Goal: Information Seeking & Learning: Learn about a topic

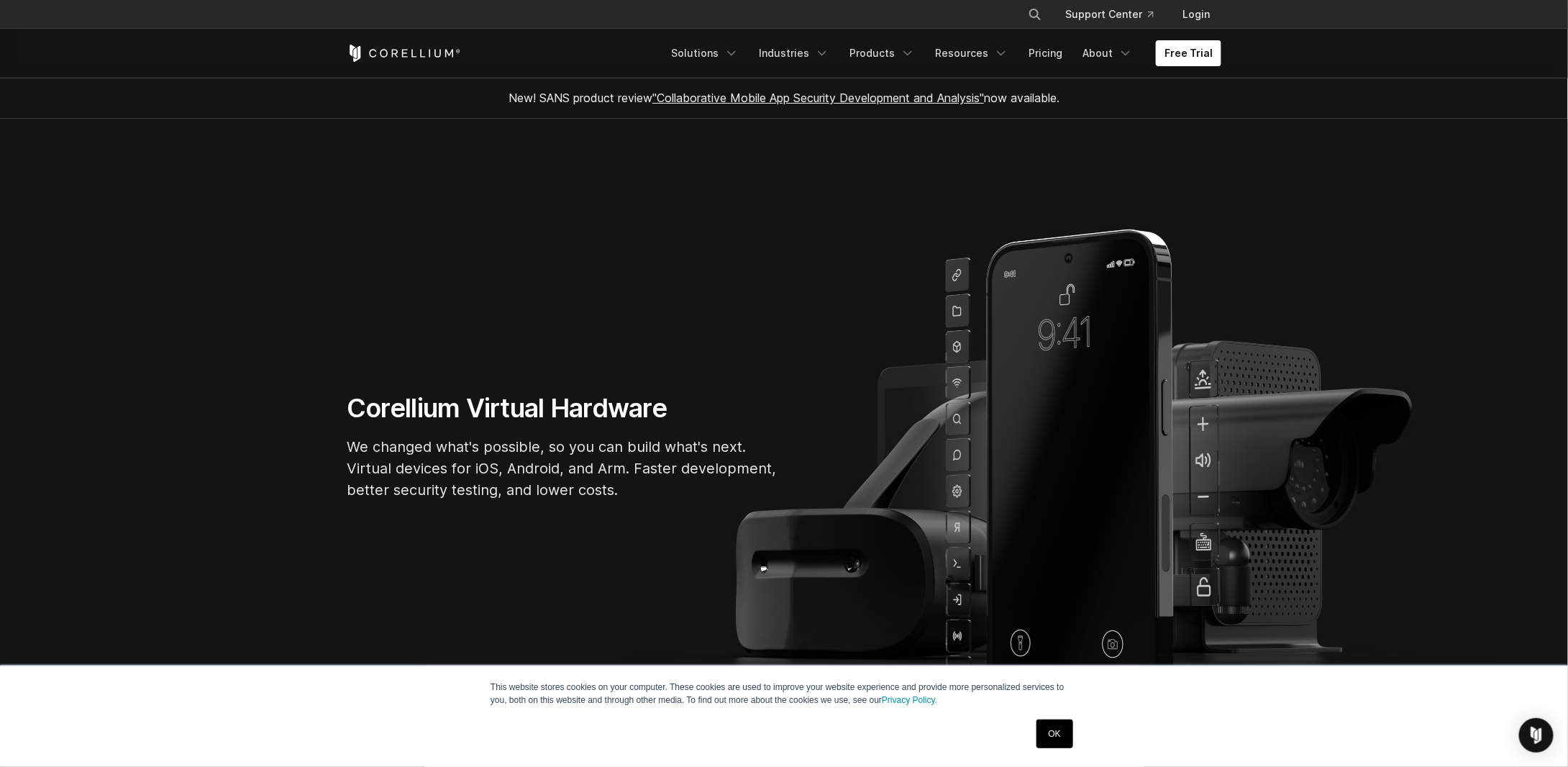
click at [1058, 731] on link "OK" at bounding box center [1054, 733] width 37 height 29
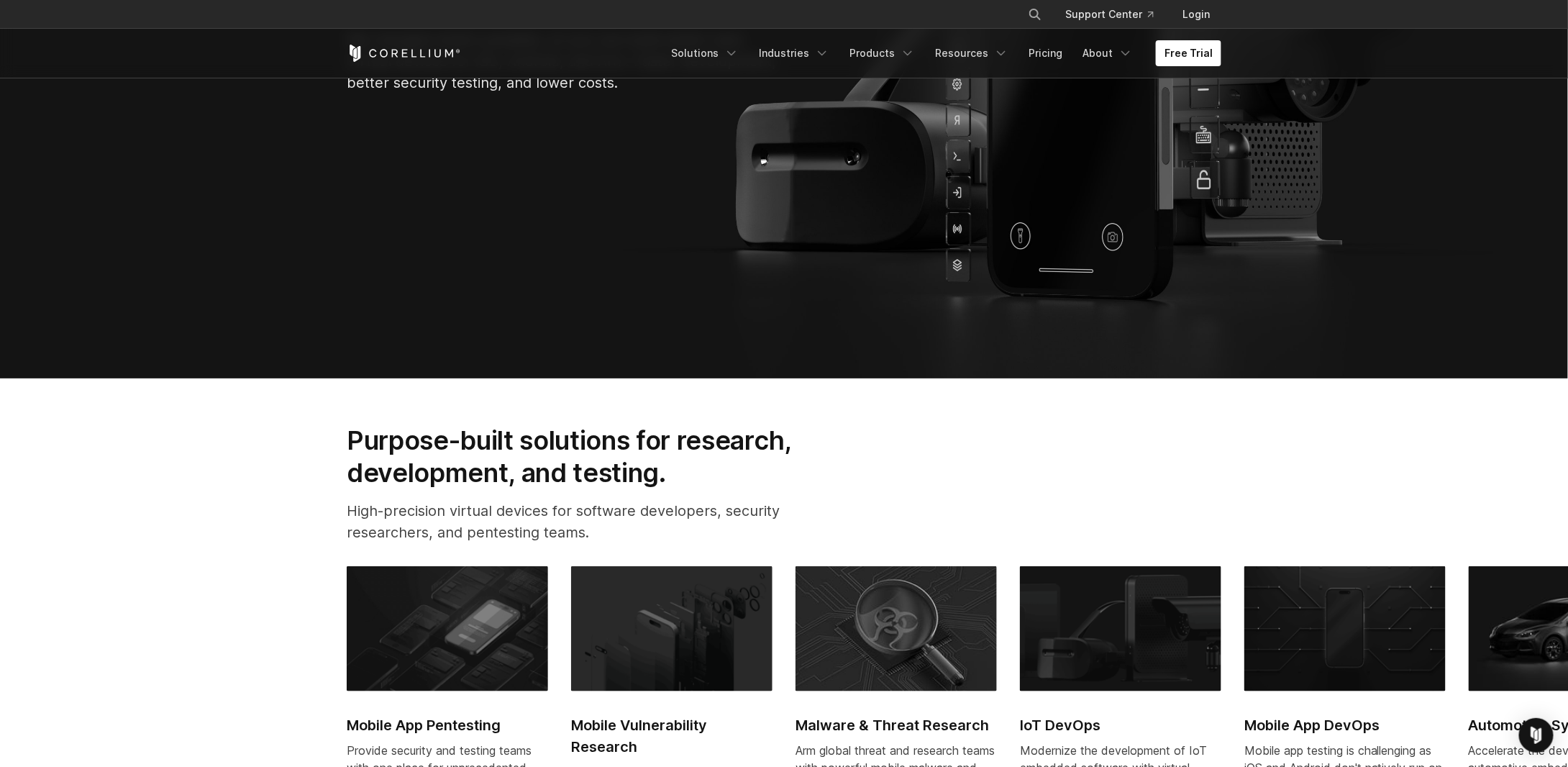
scroll to position [815, 0]
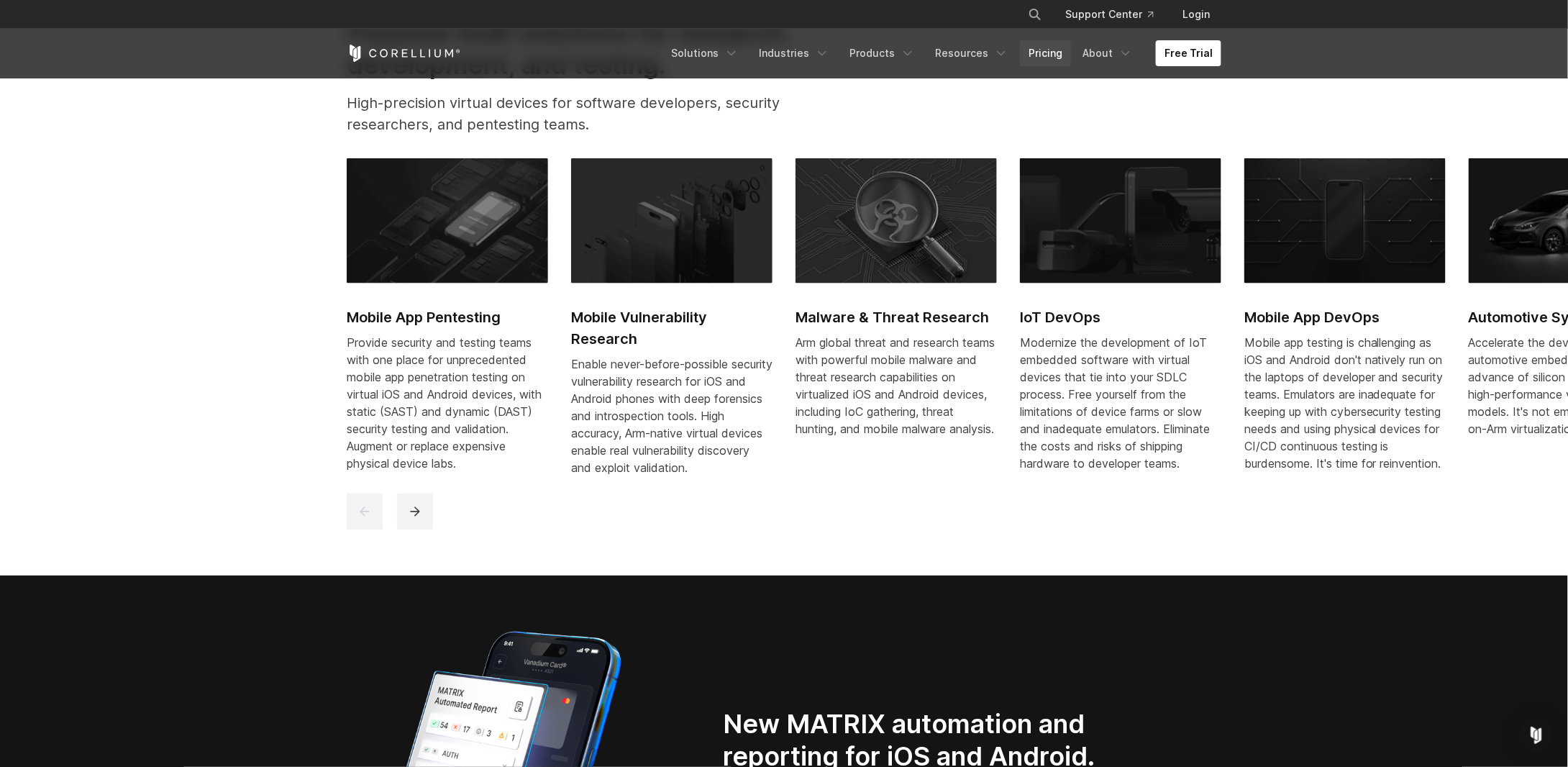
click at [1057, 49] on link "Pricing" at bounding box center [1045, 53] width 51 height 26
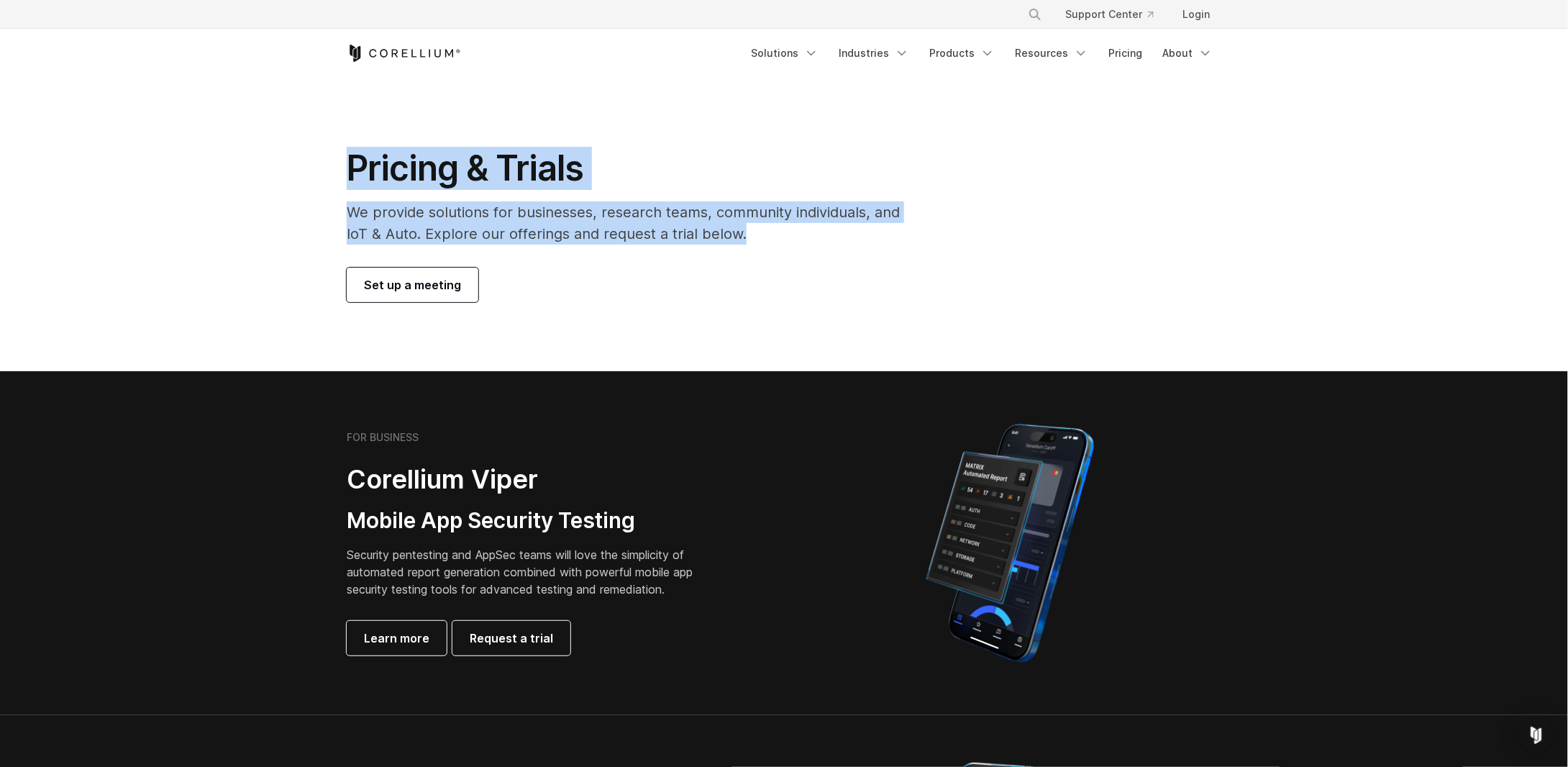
drag, startPoint x: 349, startPoint y: 164, endPoint x: 753, endPoint y: 235, distance: 410.2
click at [753, 235] on div "Pricing & Trials We provide solutions for businesses, research teams, community…" at bounding box center [633, 224] width 602 height 156
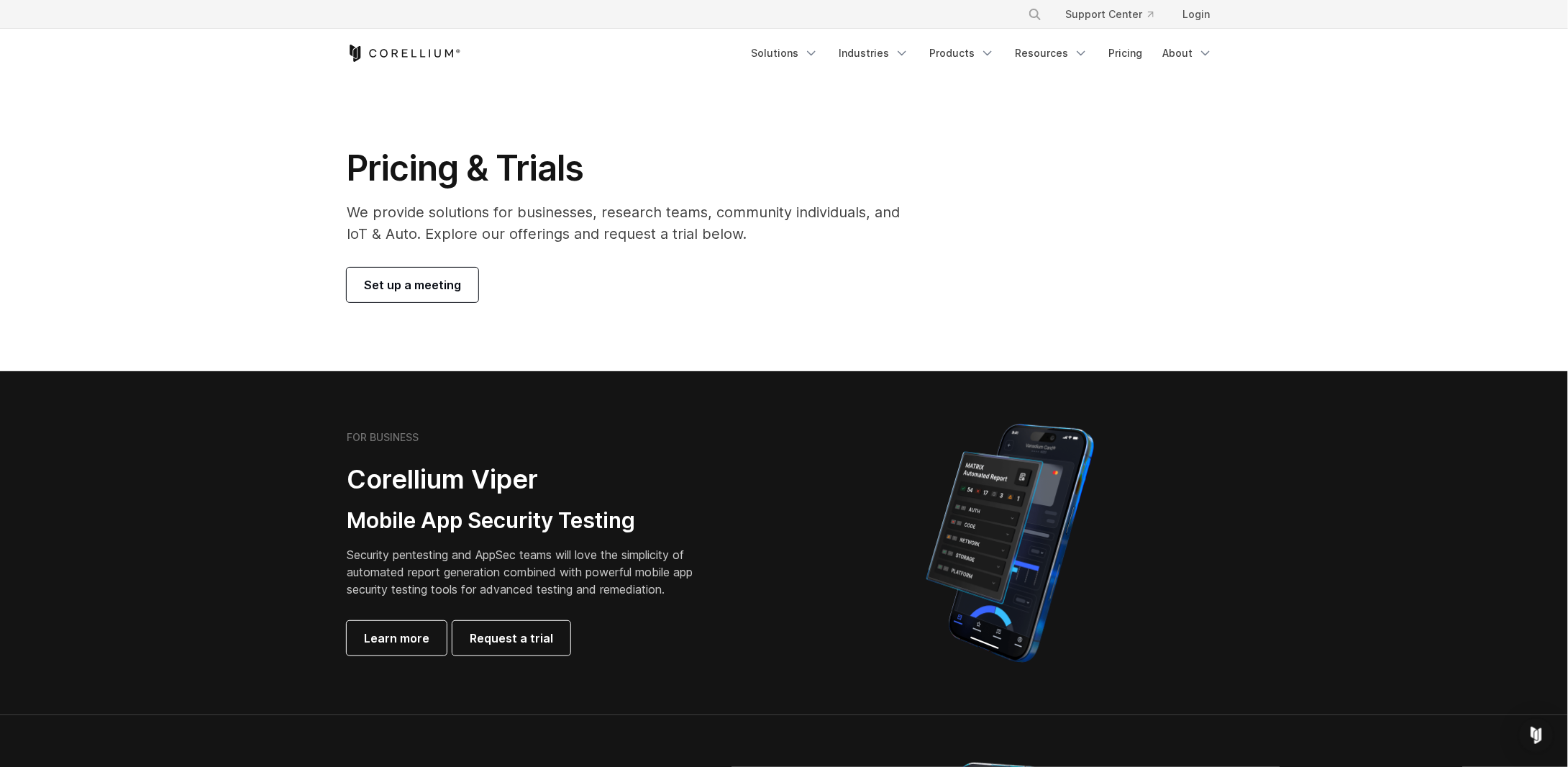
click at [738, 263] on div "Pricing & Trials We provide solutions for businesses, research teams, community…" at bounding box center [633, 224] width 602 height 156
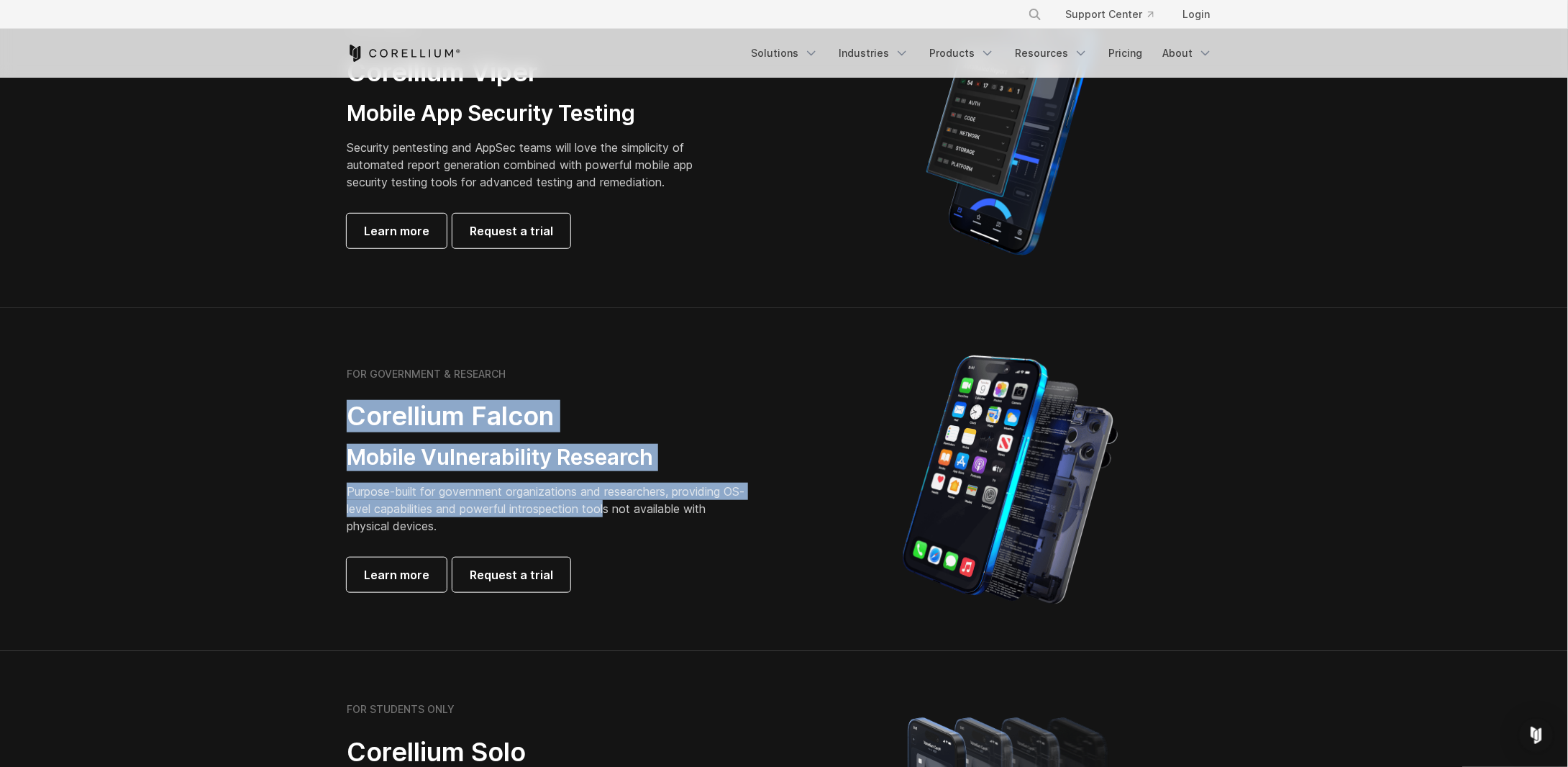
drag, startPoint x: 296, startPoint y: 409, endPoint x: 632, endPoint y: 516, distance: 352.6
click at [632, 516] on section "FOR GOVERNMENT & RESEARCH Corellium Falcon Mobile Vulnerability Research Purpos…" at bounding box center [784, 480] width 1568 height 344
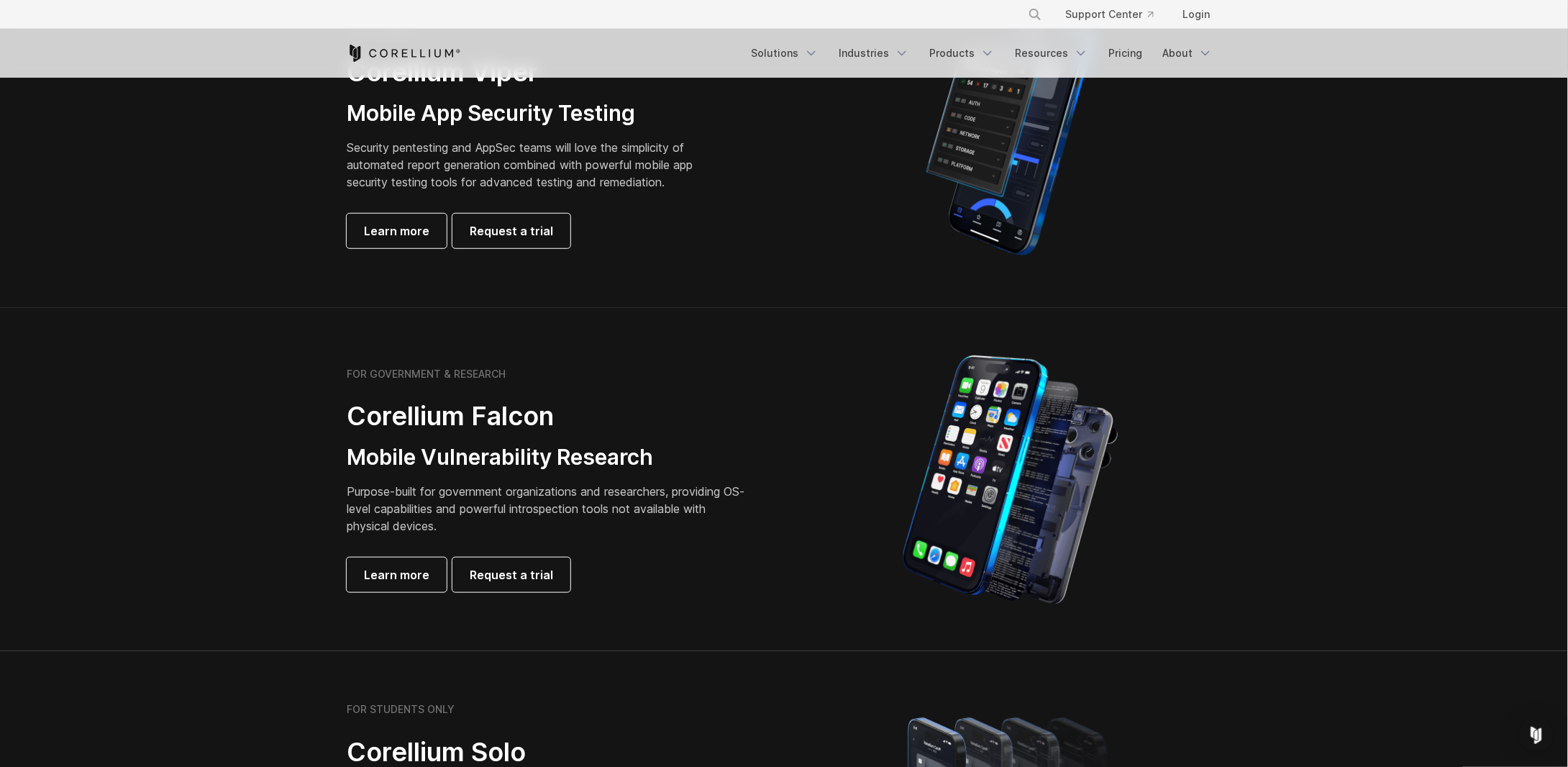
click at [659, 553] on div "FOR GOVERNMENT & RESEARCH Corellium Falcon Mobile Vulnerability Research Purpos…" at bounding box center [548, 479] width 403 height 224
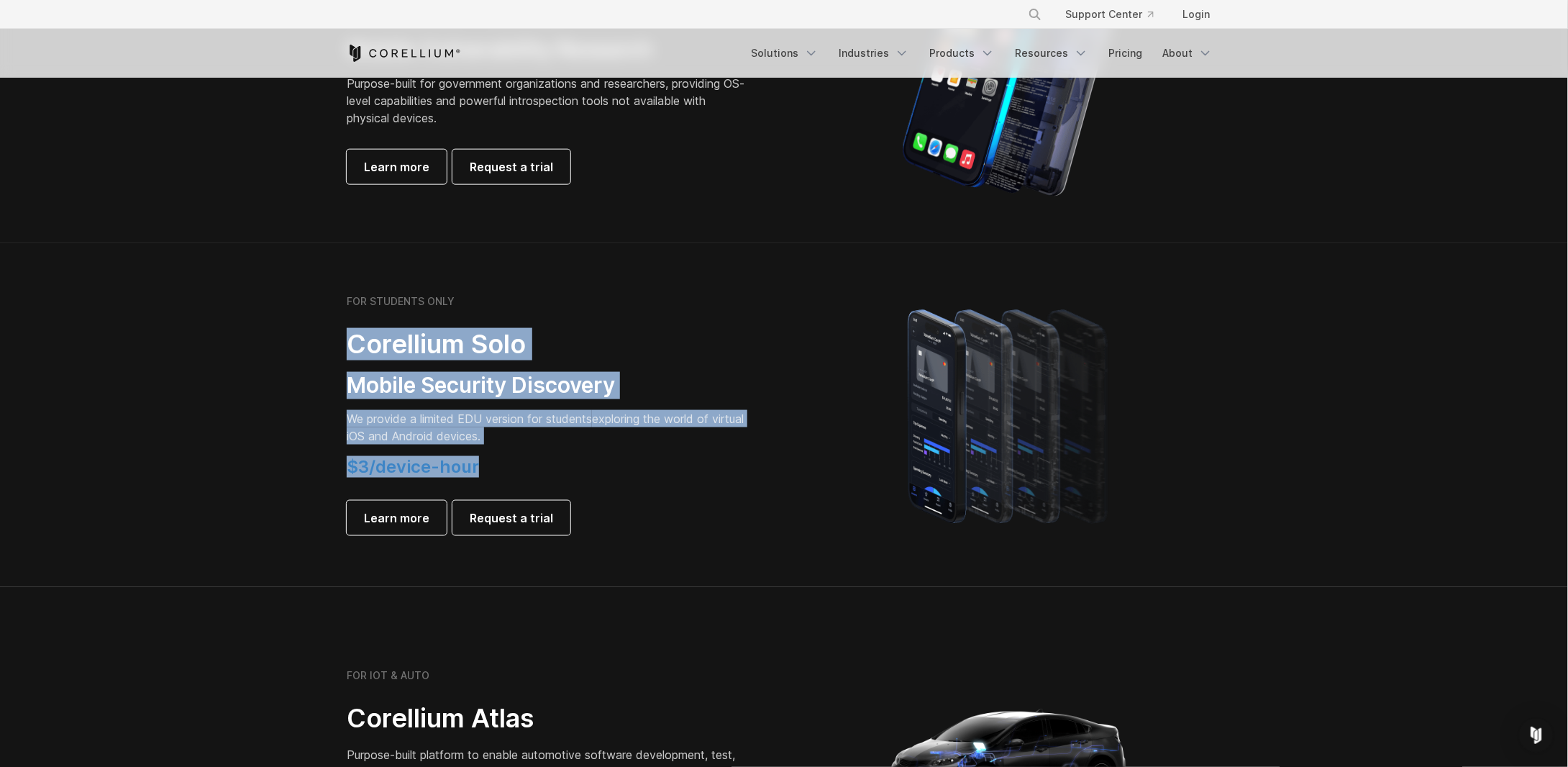
drag, startPoint x: 297, startPoint y: 348, endPoint x: 542, endPoint y: 446, distance: 263.9
click at [542, 446] on section "FOR STUDENTS ONLY Corellium Solo Mobile Security Discovery We provide a limited…" at bounding box center [784, 415] width 1568 height 344
click at [567, 443] on p "We provide a limited EDU version for students exploring the world of virtual iO…" at bounding box center [548, 428] width 403 height 34
drag, startPoint x: 553, startPoint y: 428, endPoint x: 270, endPoint y: 330, distance: 299.5
click at [270, 330] on section "FOR STUDENTS ONLY Corellium Solo Mobile Security Discovery We provide a limited…" at bounding box center [784, 415] width 1568 height 344
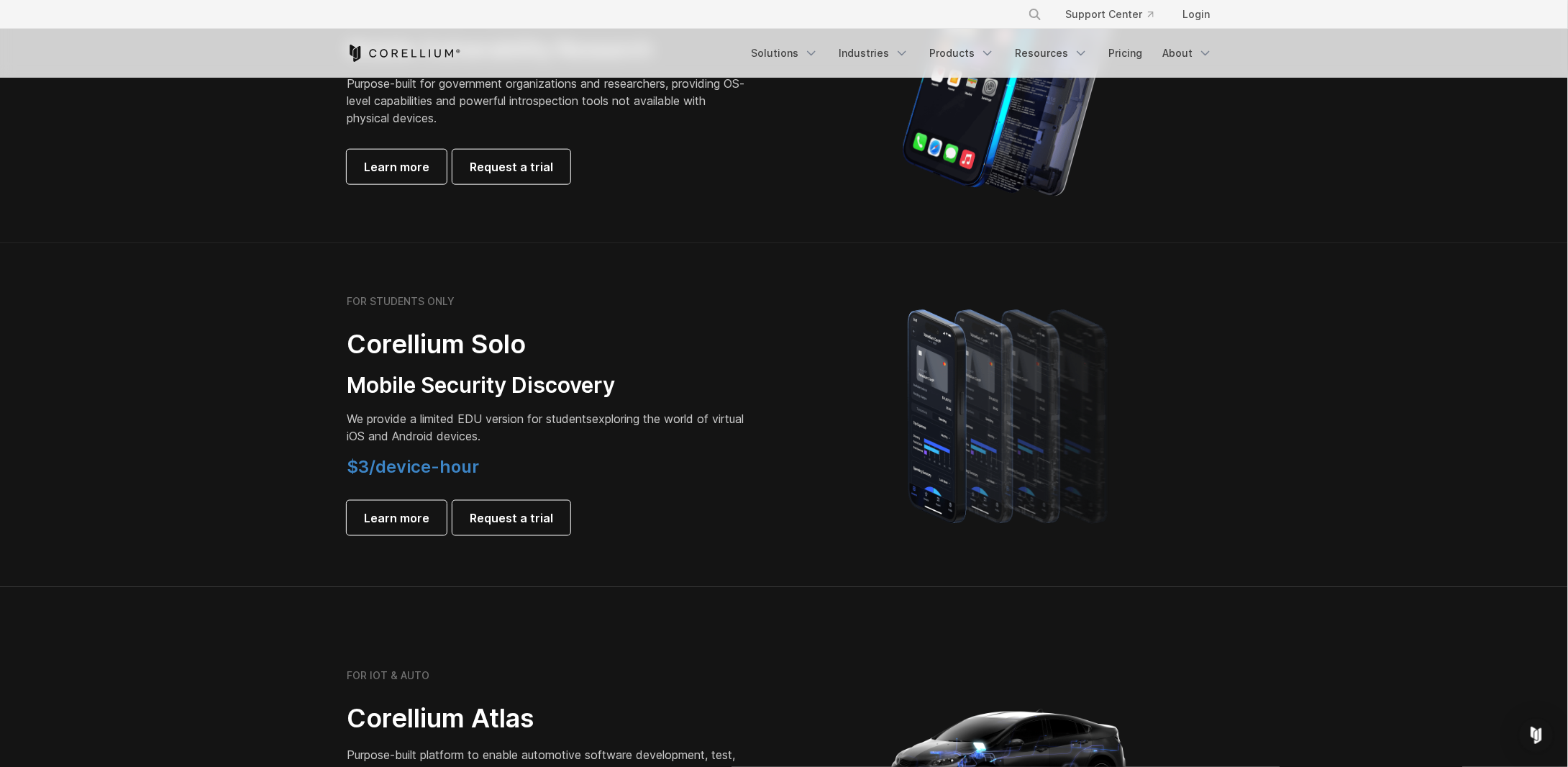
click at [601, 460] on h4 "$3/device-hour" at bounding box center [548, 467] width 403 height 22
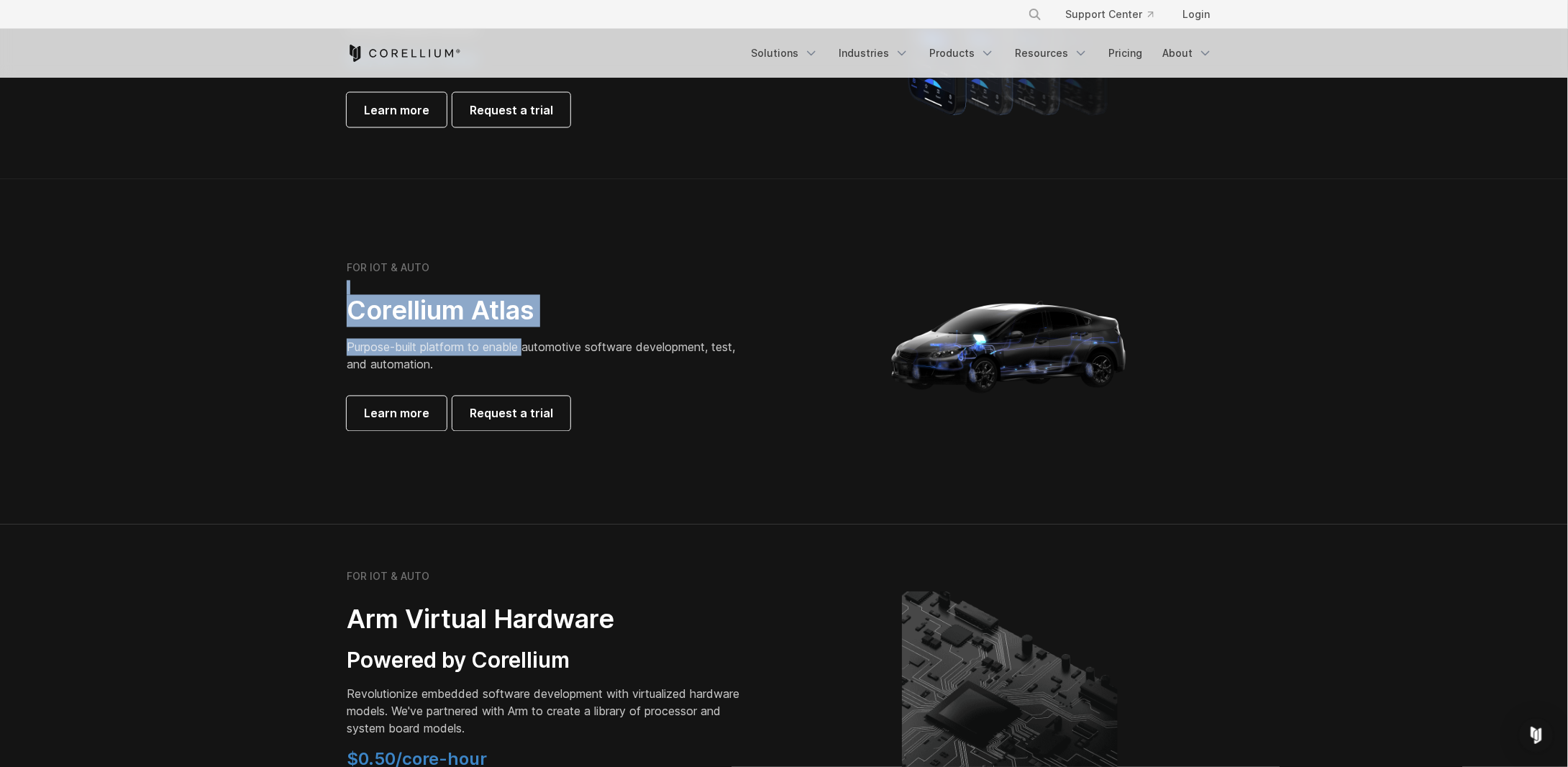
drag, startPoint x: 273, startPoint y: 303, endPoint x: 527, endPoint y: 349, distance: 258.1
click at [527, 349] on section "FOR IOT & AUTO Corellium Atlas Purpose-built platform to enable automotive soft…" at bounding box center [784, 352] width 1568 height 346
click at [696, 389] on div "FOR IOT & AUTO Corellium Atlas Purpose-built platform to enable automotive soft…" at bounding box center [548, 346] width 403 height 169
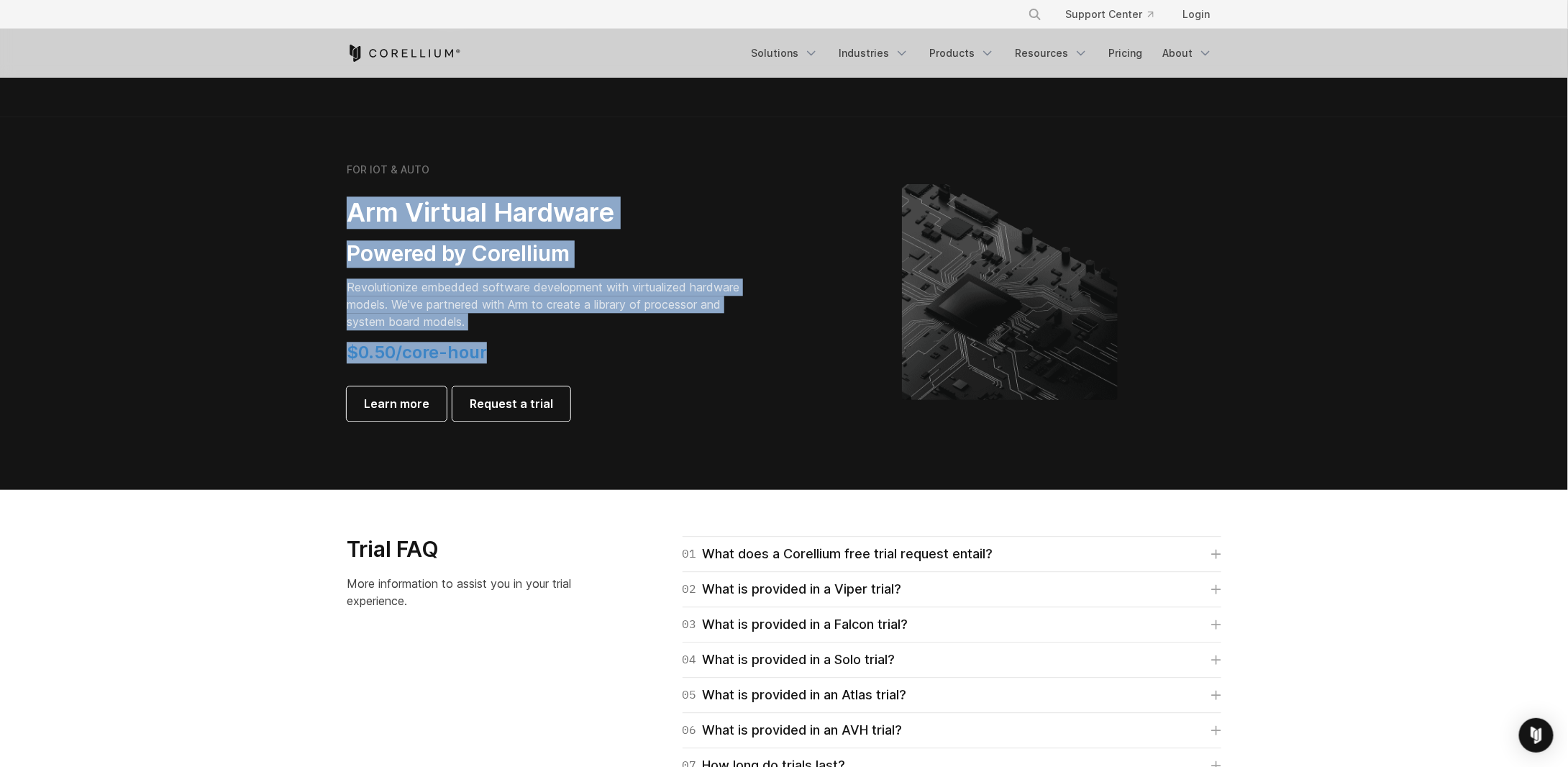
drag, startPoint x: 500, startPoint y: 335, endPoint x: 324, endPoint y: 213, distance: 214.1
click at [324, 213] on section "FOR IOT & AUTO Arm Virtual Hardware Powered by Corellium Revolutionize embedded…" at bounding box center [784, 303] width 1568 height 373
click at [614, 351] on h4 "$0.50/core-hour" at bounding box center [548, 353] width 403 height 22
drag, startPoint x: 319, startPoint y: 217, endPoint x: 557, endPoint y: 335, distance: 265.6
click at [557, 335] on section "FOR IOT & AUTO Arm Virtual Hardware Powered by Corellium Revolutionize embedded…" at bounding box center [784, 303] width 1568 height 373
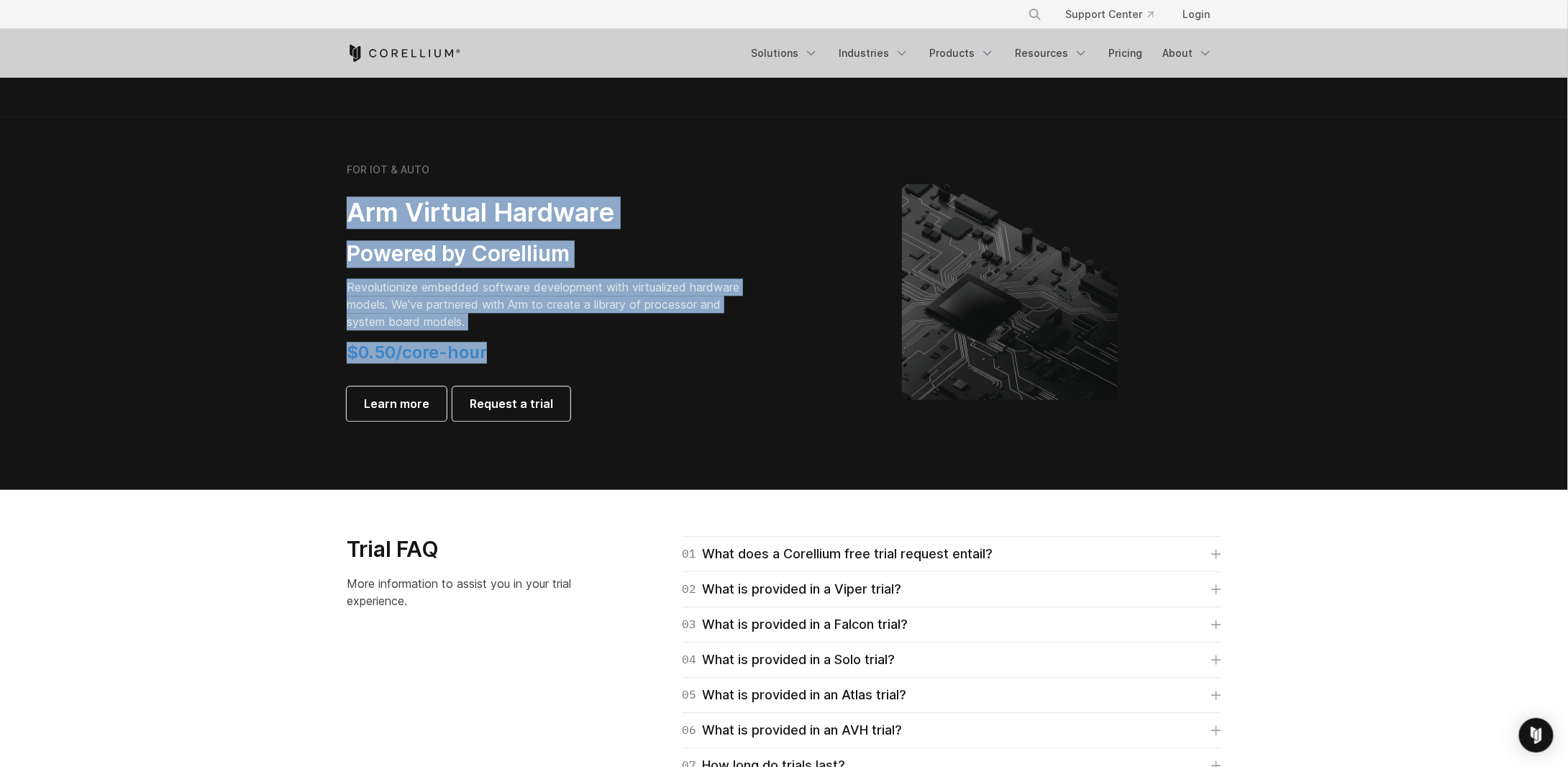
click at [633, 346] on h4 "$0.50/core-hour" at bounding box center [548, 353] width 403 height 22
drag, startPoint x: 277, startPoint y: 206, endPoint x: 560, endPoint y: 341, distance: 313.6
click at [560, 341] on section "FOR IOT & AUTO Arm Virtual Hardware Powered by Corellium Revolutionize embedded…" at bounding box center [784, 303] width 1568 height 373
click at [560, 342] on h4 "$0.50/core-hour" at bounding box center [548, 353] width 403 height 22
drag, startPoint x: 531, startPoint y: 353, endPoint x: 301, endPoint y: 220, distance: 265.7
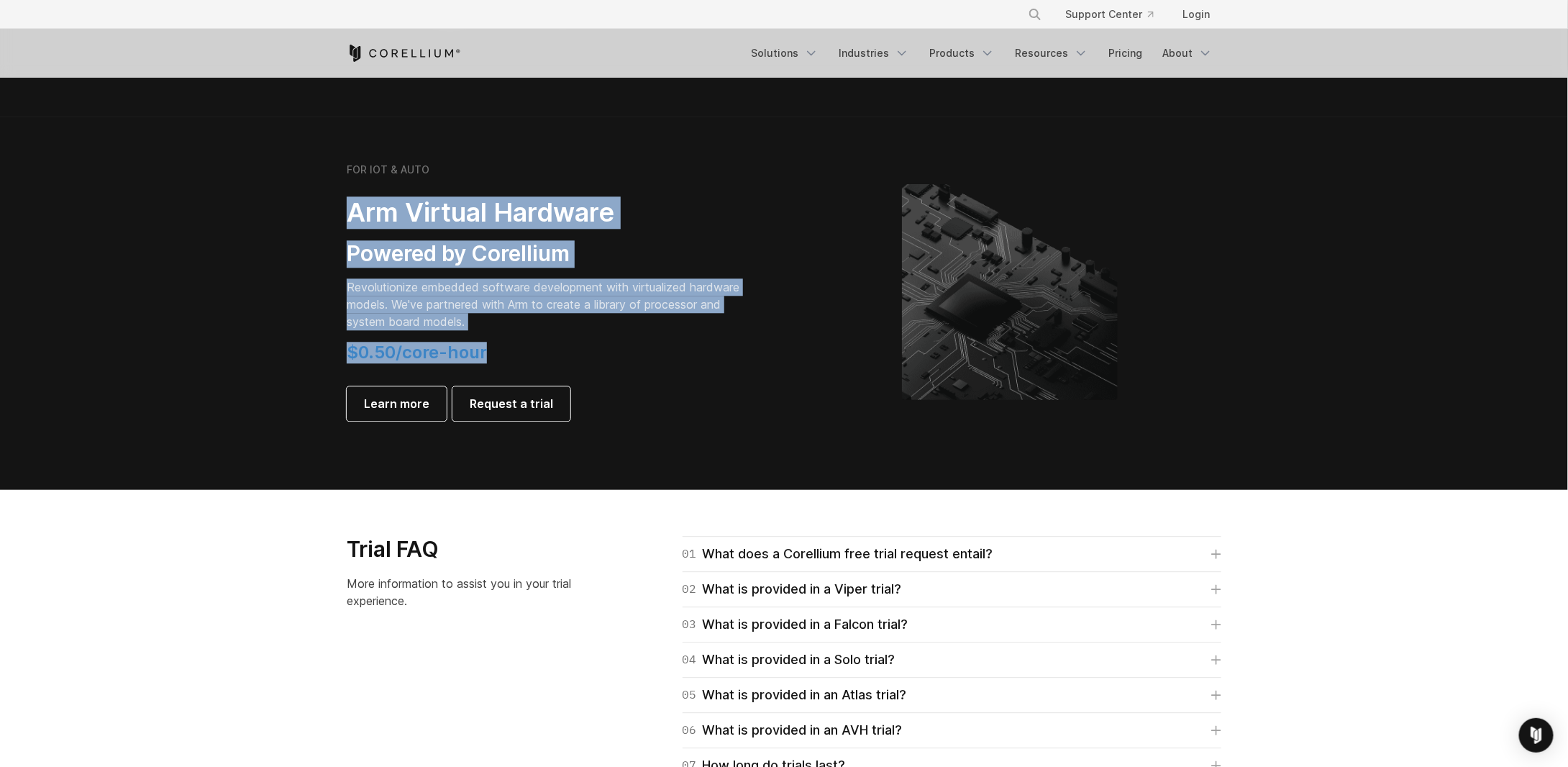
click at [301, 220] on section "FOR IOT & AUTO Arm Virtual Hardware Powered by Corellium Revolutionize embedded…" at bounding box center [784, 303] width 1568 height 373
click at [255, 242] on section "FOR IOT & AUTO Arm Virtual Hardware Powered by Corellium Revolutionize embedded…" at bounding box center [784, 303] width 1568 height 373
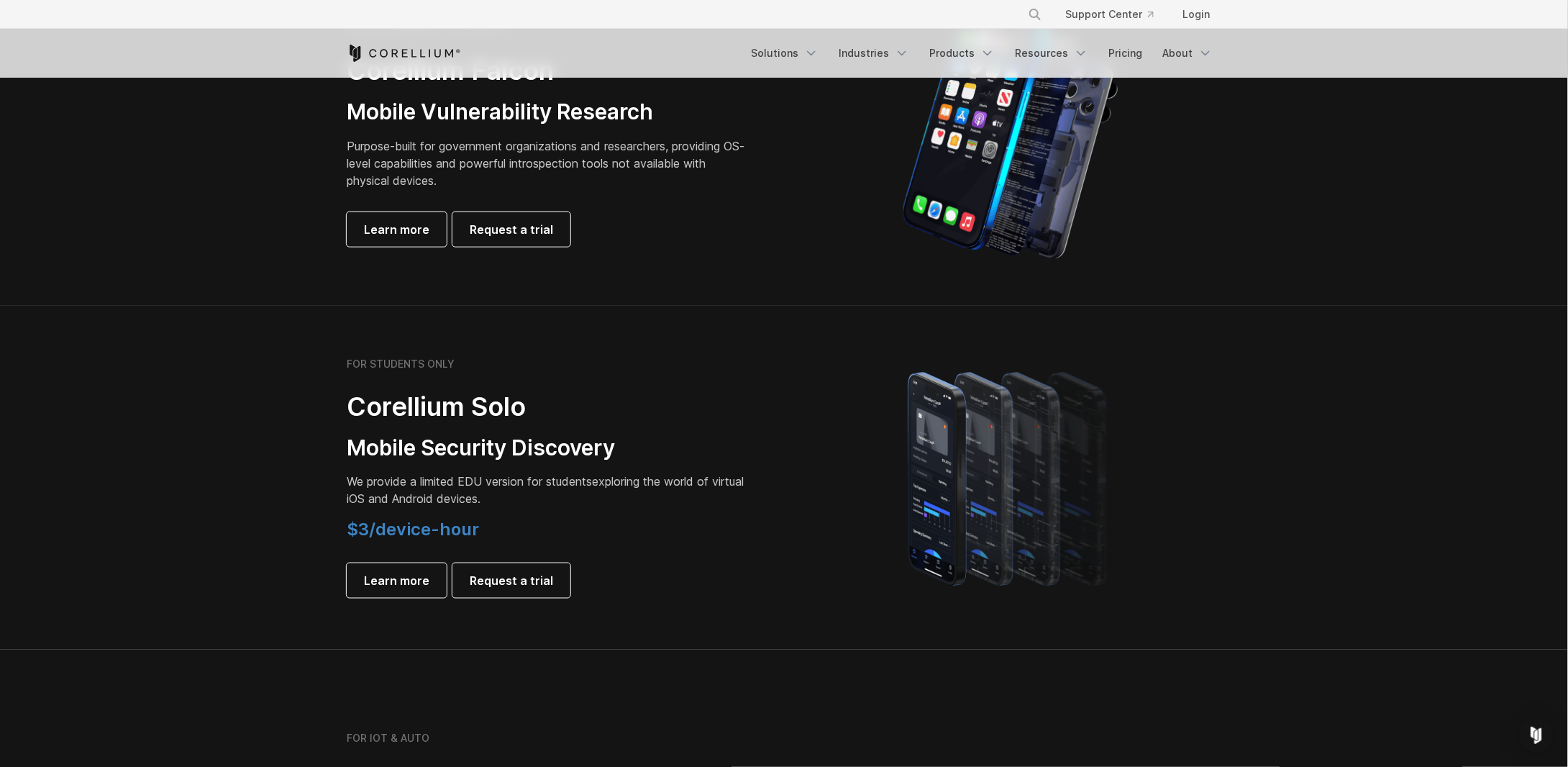
scroll to position [346, 0]
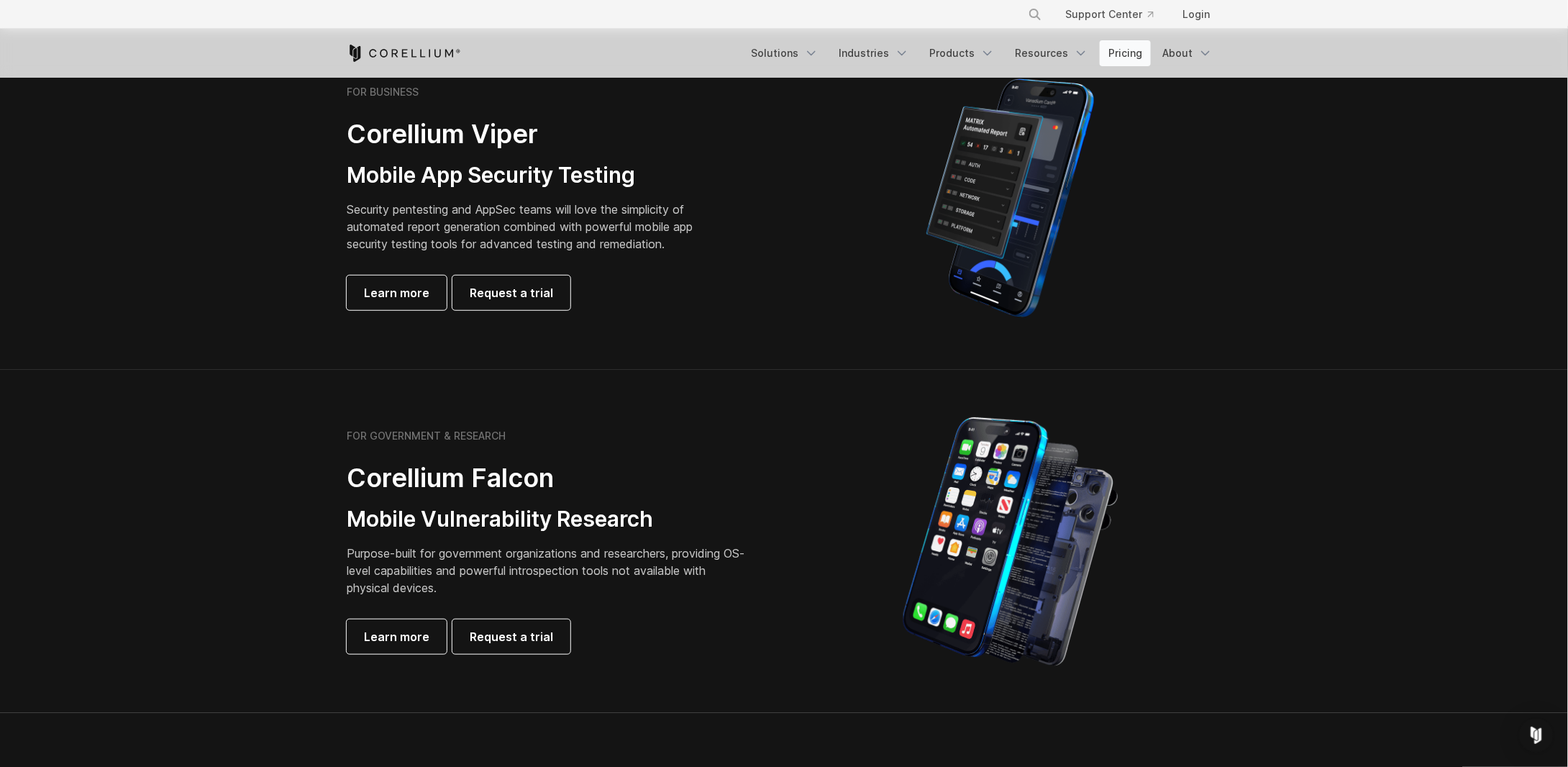
click at [1127, 59] on link "Pricing" at bounding box center [1125, 53] width 51 height 26
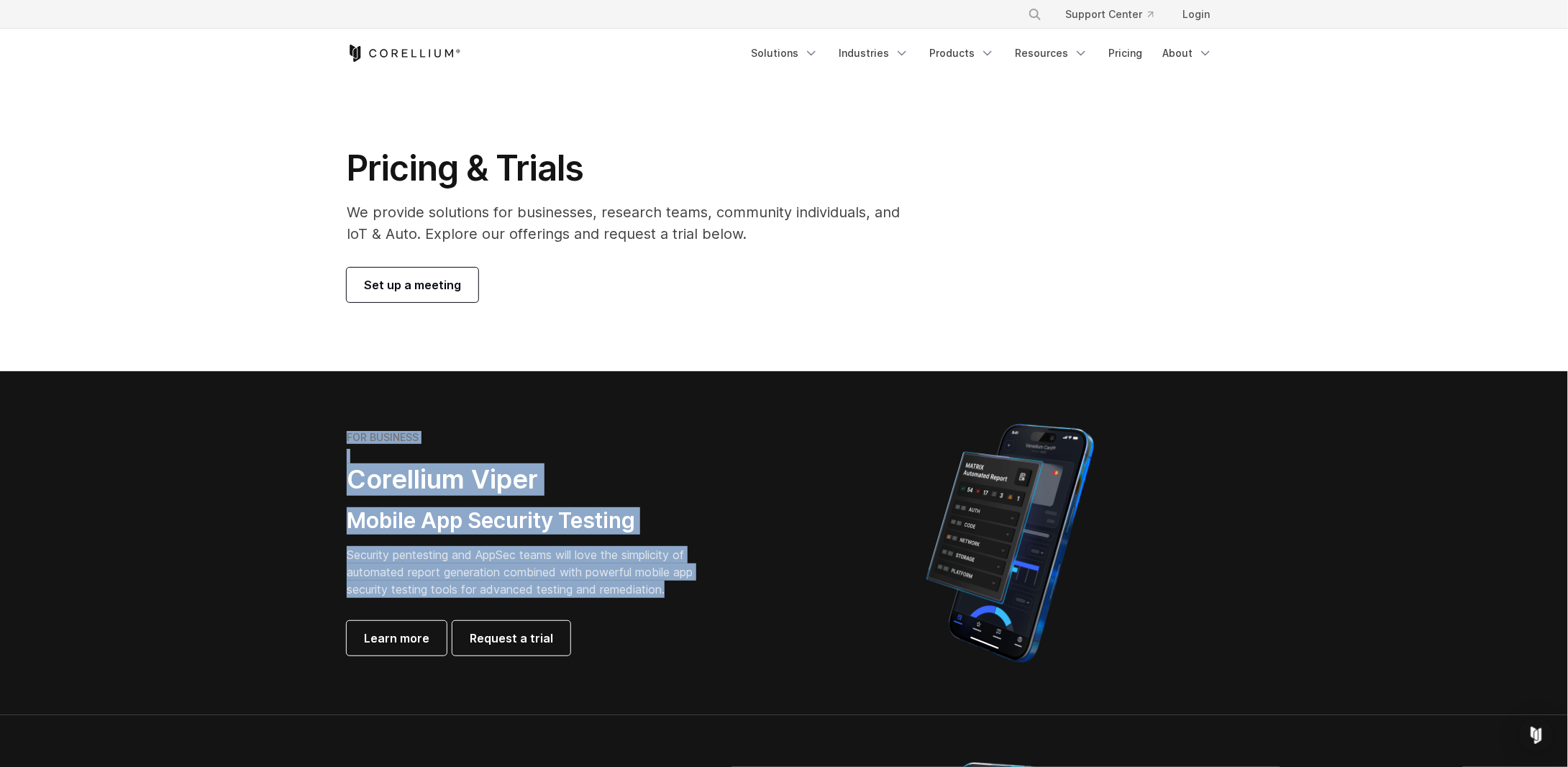
drag, startPoint x: 302, startPoint y: 429, endPoint x: 709, endPoint y: 581, distance: 434.5
click at [709, 581] on section "FOR BUSINESS Corellium Viper Mobile App Security Testing Security pentesting an…" at bounding box center [784, 543] width 1568 height 344
click at [709, 581] on p "Security pentesting and AppSec teams will love the simplicity of automated repo…" at bounding box center [531, 572] width 368 height 52
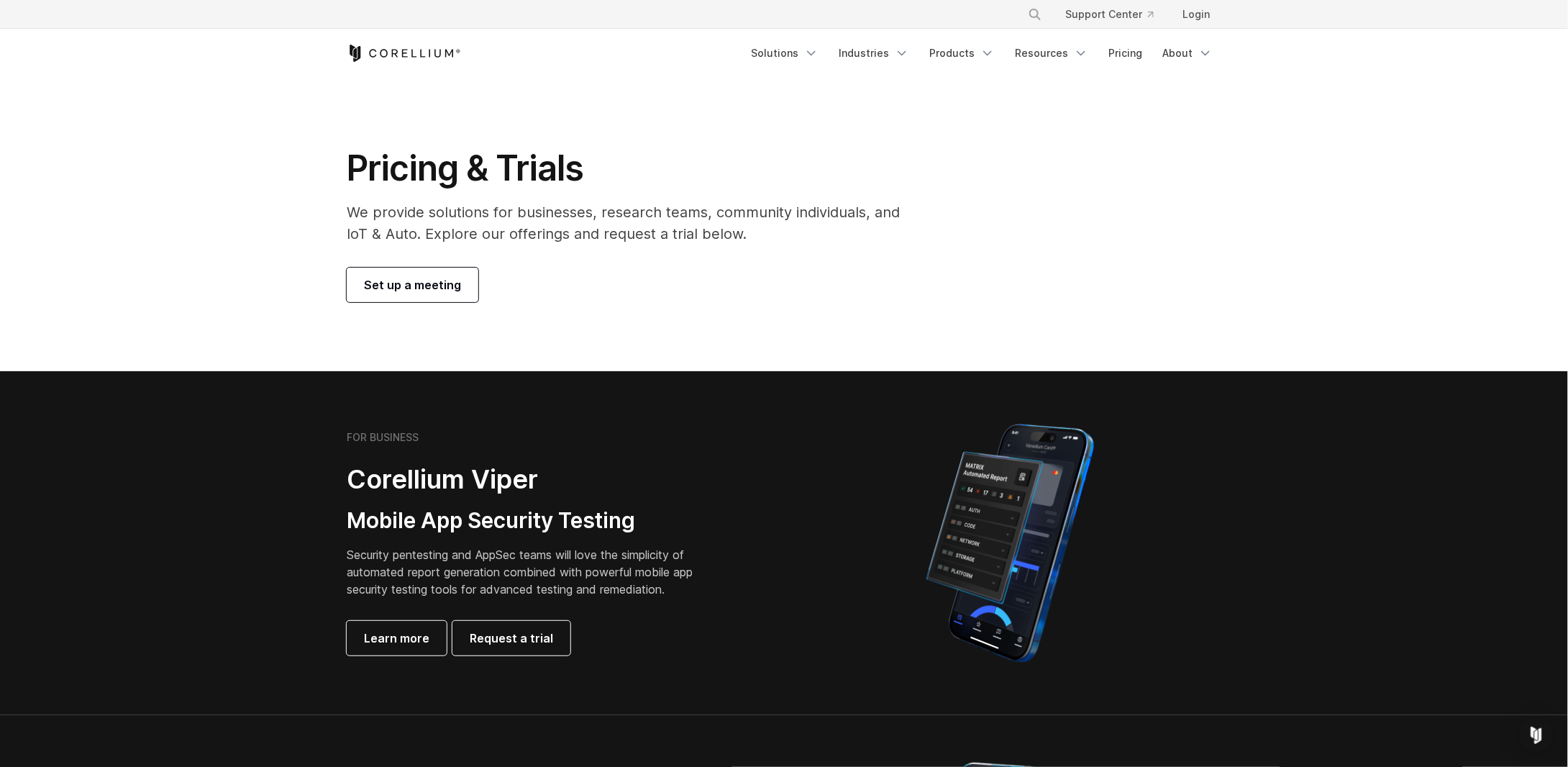
scroll to position [407, 0]
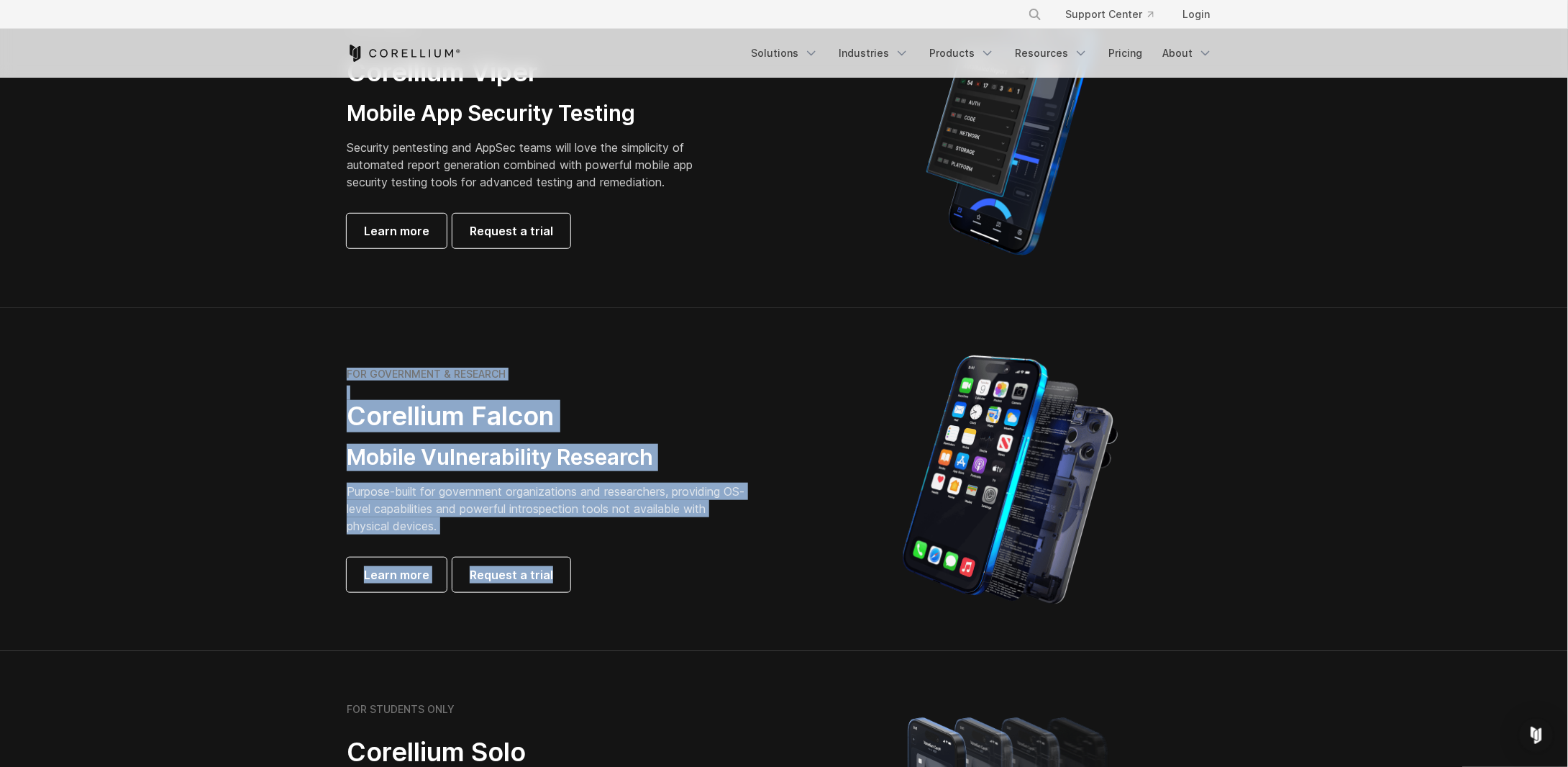
drag, startPoint x: 449, startPoint y: 406, endPoint x: 818, endPoint y: 524, distance: 387.4
click at [818, 524] on section "FOR GOVERNMENT & RESEARCH Corellium Falcon Mobile Vulnerability Research Purpos…" at bounding box center [784, 480] width 1568 height 344
click at [784, 555] on div at bounding box center [1010, 480] width 452 height 252
drag, startPoint x: 453, startPoint y: 528, endPoint x: 331, endPoint y: 375, distance: 195.7
click at [331, 375] on section "FOR GOVERNMENT & RESEARCH Corellium Falcon Mobile Vulnerability Research Purpos…" at bounding box center [784, 480] width 1568 height 344
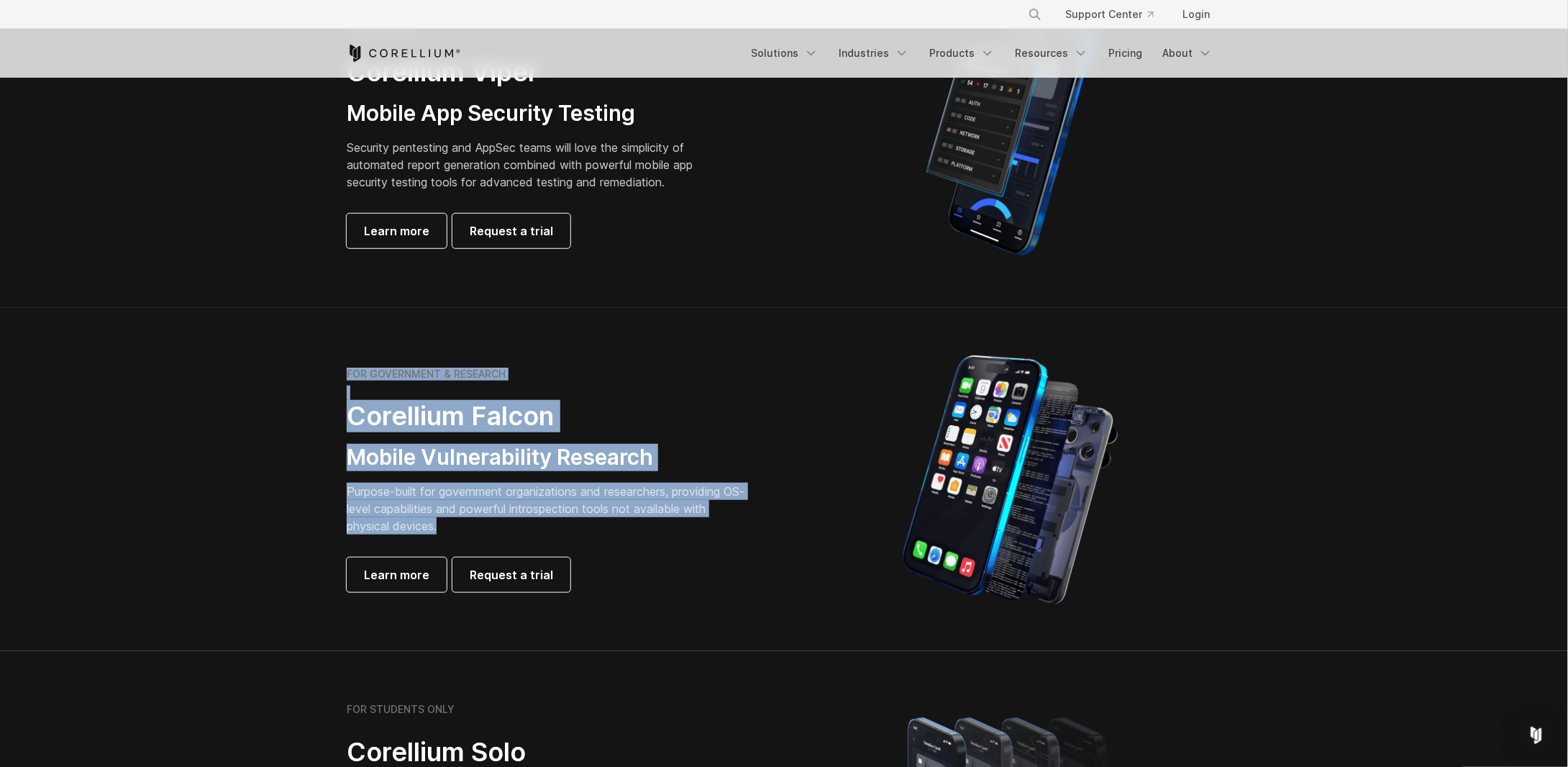
click at [331, 375] on section "FOR GOVERNMENT & RESEARCH Corellium Falcon Mobile Vulnerability Research Purpos…" at bounding box center [784, 480] width 1568 height 344
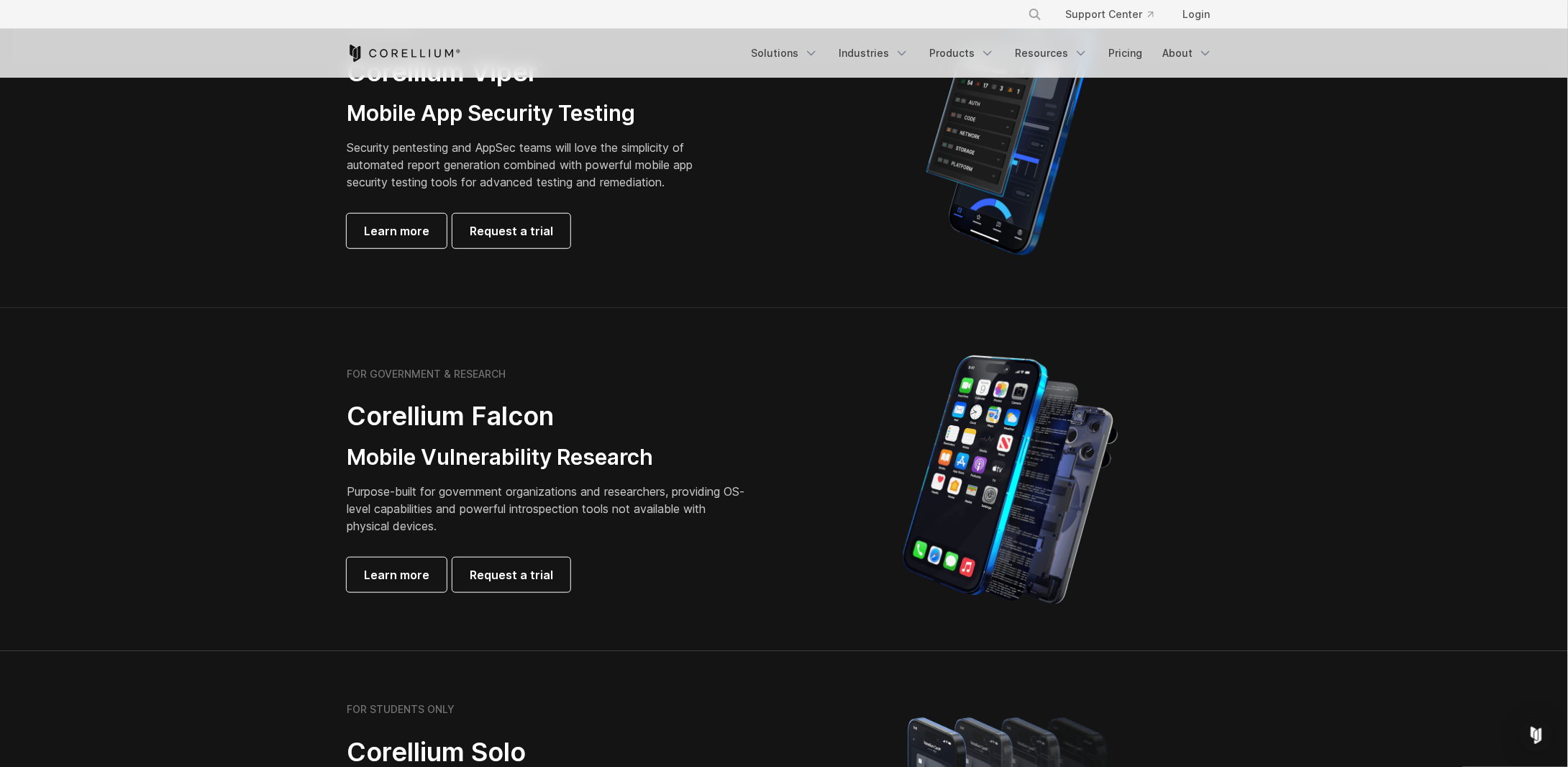
drag, startPoint x: 263, startPoint y: 360, endPoint x: 663, endPoint y: 553, distance: 444.1
click at [663, 553] on section "FOR GOVERNMENT & RESEARCH Corellium Falcon Mobile Vulnerability Research Purpos…" at bounding box center [784, 480] width 1568 height 344
click at [663, 553] on div "FOR GOVERNMENT & RESEARCH Corellium Falcon Mobile Vulnerability Research Purpos…" at bounding box center [548, 479] width 403 height 224
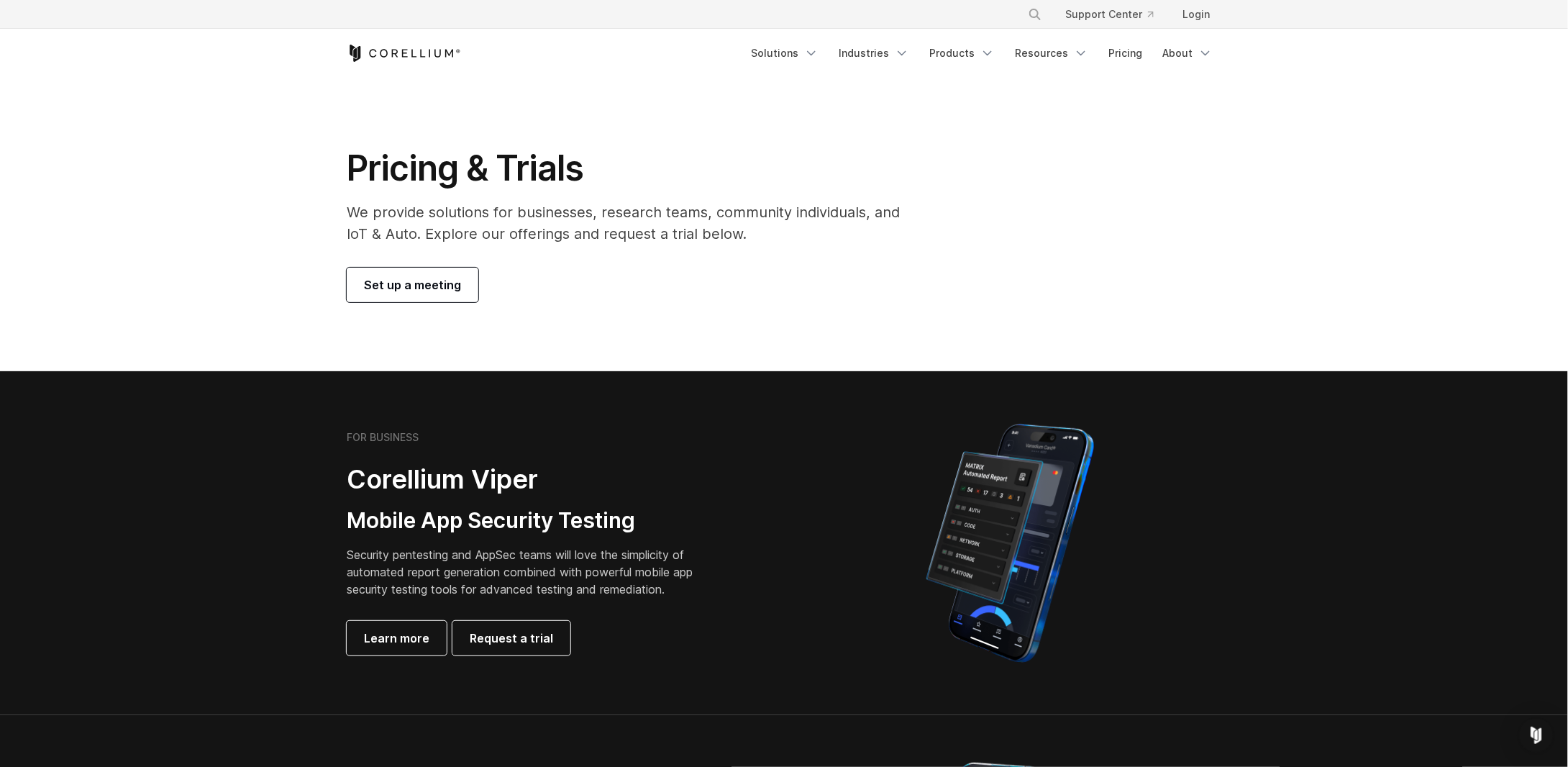
drag, startPoint x: 270, startPoint y: 140, endPoint x: 754, endPoint y: 248, distance: 495.9
click at [754, 248] on section "Pricing & Trials We provide solutions for businesses, research teams, community…" at bounding box center [784, 224] width 1568 height 293
click at [789, 260] on div "Pricing & Trials We provide solutions for businesses, research teams, community…" at bounding box center [633, 224] width 602 height 156
drag, startPoint x: 775, startPoint y: 245, endPoint x: 290, endPoint y: 167, distance: 491.2
click at [290, 167] on section "Pricing & Trials We provide solutions for businesses, research teams, community…" at bounding box center [784, 224] width 1568 height 293
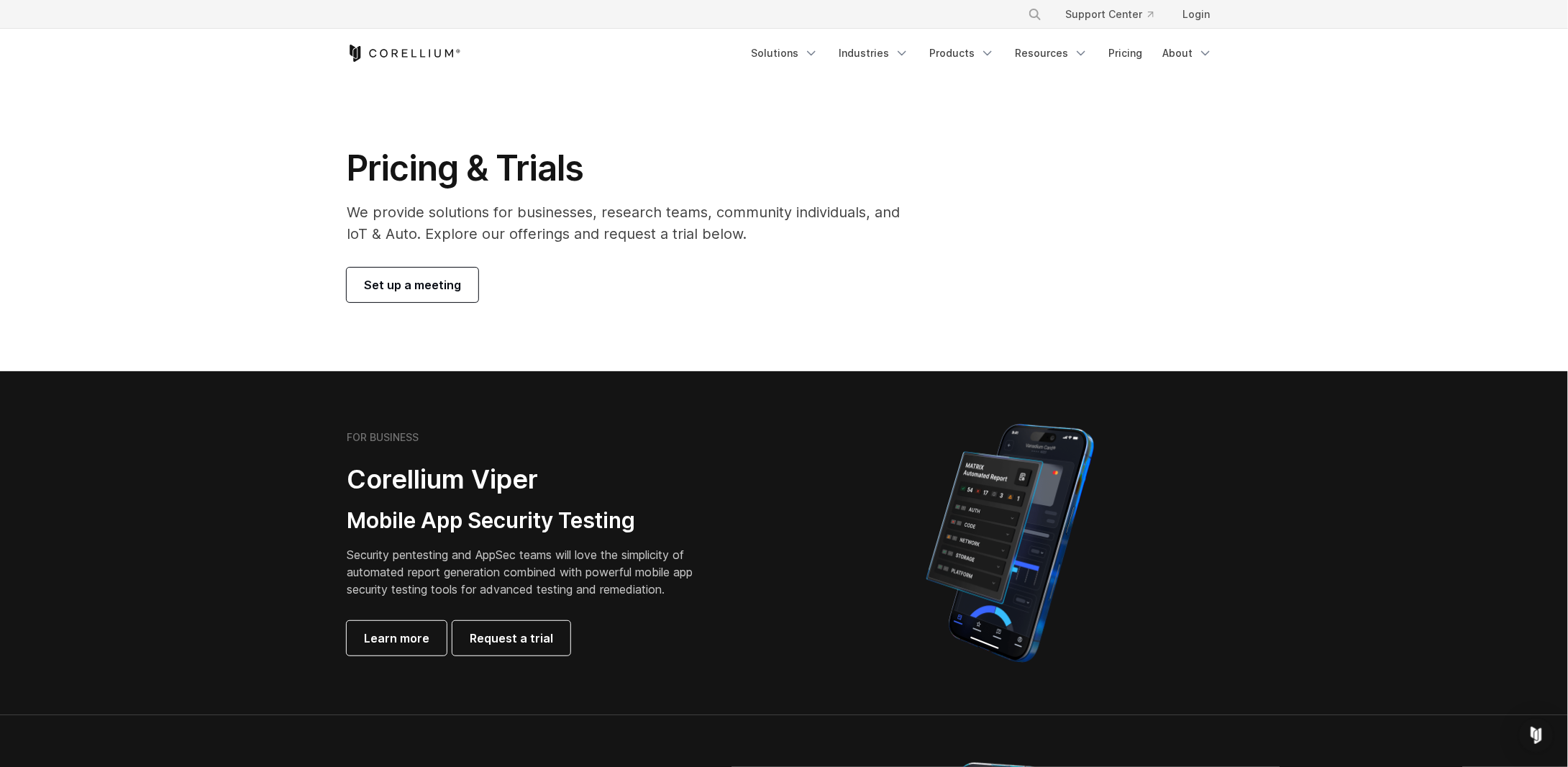
click at [290, 167] on section "Pricing & Trials We provide solutions for businesses, research teams, community…" at bounding box center [784, 224] width 1568 height 293
drag, startPoint x: 256, startPoint y: 149, endPoint x: 797, endPoint y: 272, distance: 554.8
click at [797, 272] on section "Pricing & Trials We provide solutions for businesses, research teams, community…" at bounding box center [784, 224] width 1568 height 293
click at [723, 281] on div "Set up a meeting" at bounding box center [633, 285] width 573 height 34
drag, startPoint x: 607, startPoint y: 302, endPoint x: 289, endPoint y: 143, distance: 355.5
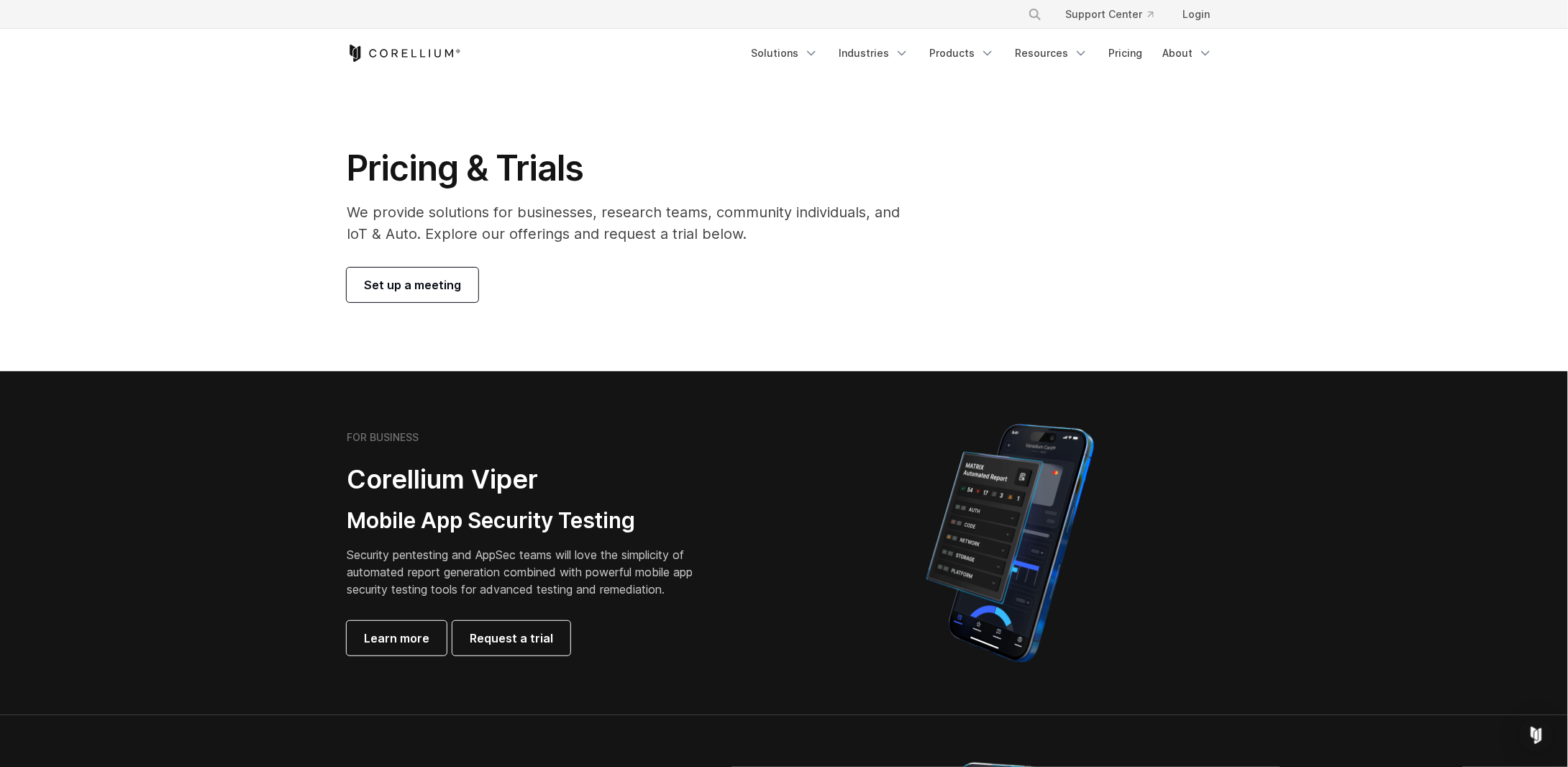
click at [289, 143] on section "Pricing & Trials We provide solutions for businesses, research teams, community…" at bounding box center [784, 224] width 1568 height 293
drag, startPoint x: 224, startPoint y: 165, endPoint x: 772, endPoint y: 299, distance: 564.1
click at [758, 289] on section "Pricing & Trials We provide solutions for businesses, research teams, community…" at bounding box center [784, 224] width 1568 height 293
click at [772, 299] on div "Set up a meeting" at bounding box center [633, 285] width 573 height 34
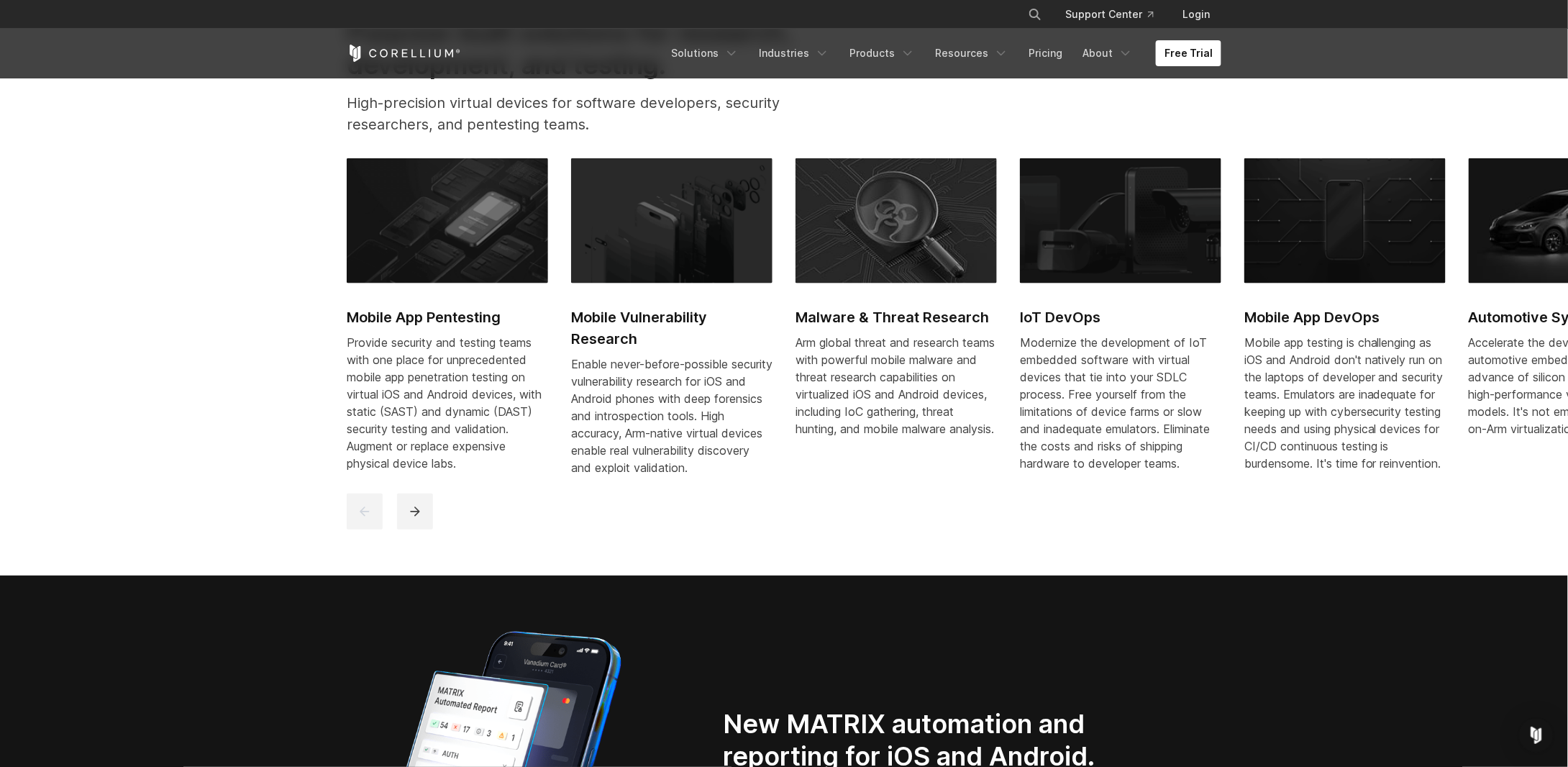
drag, startPoint x: 732, startPoint y: 570, endPoint x: 859, endPoint y: 555, distance: 127.9
click at [418, 511] on button "next" at bounding box center [415, 511] width 36 height 36
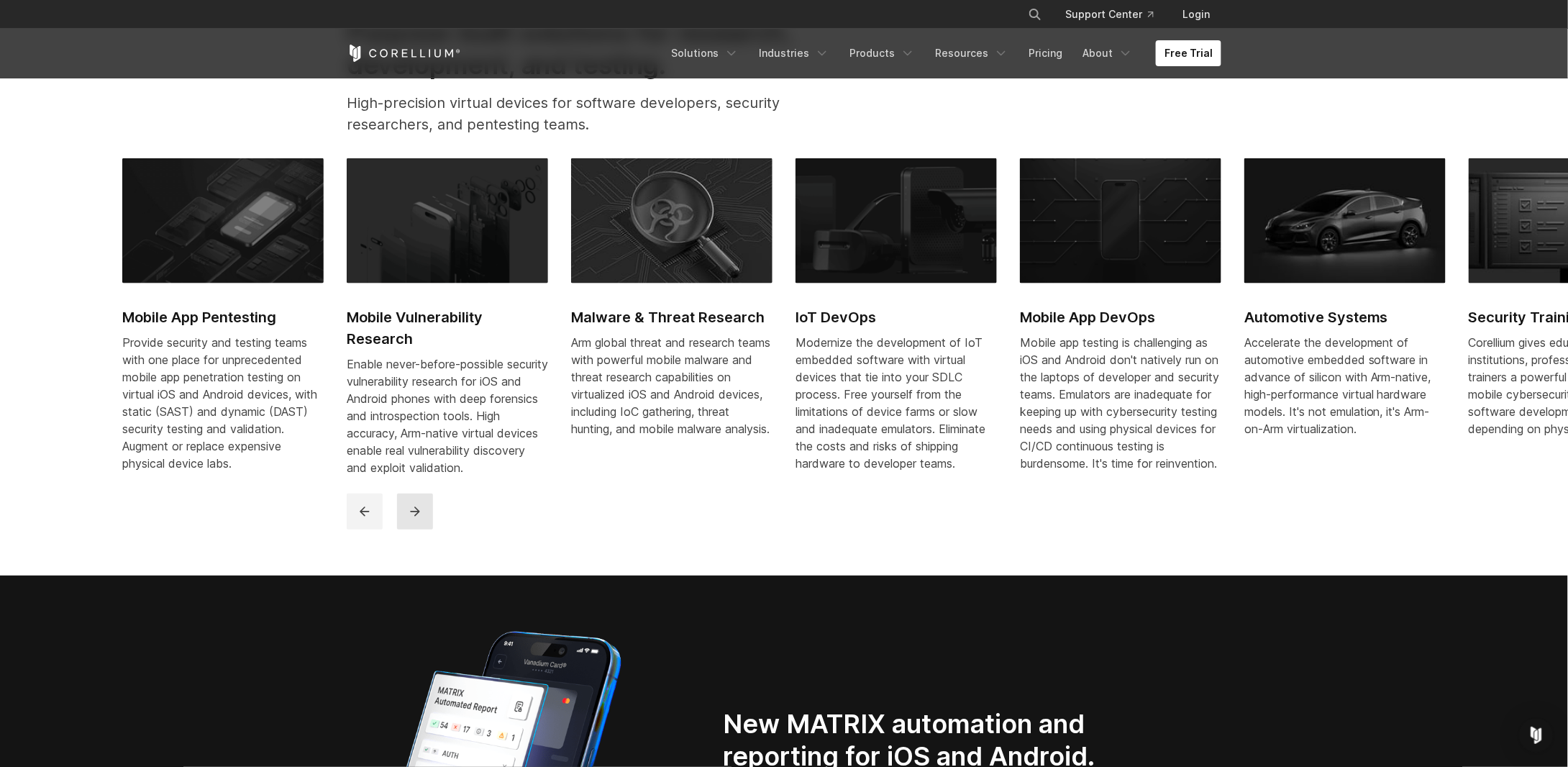
click at [416, 512] on button "next" at bounding box center [415, 511] width 36 height 36
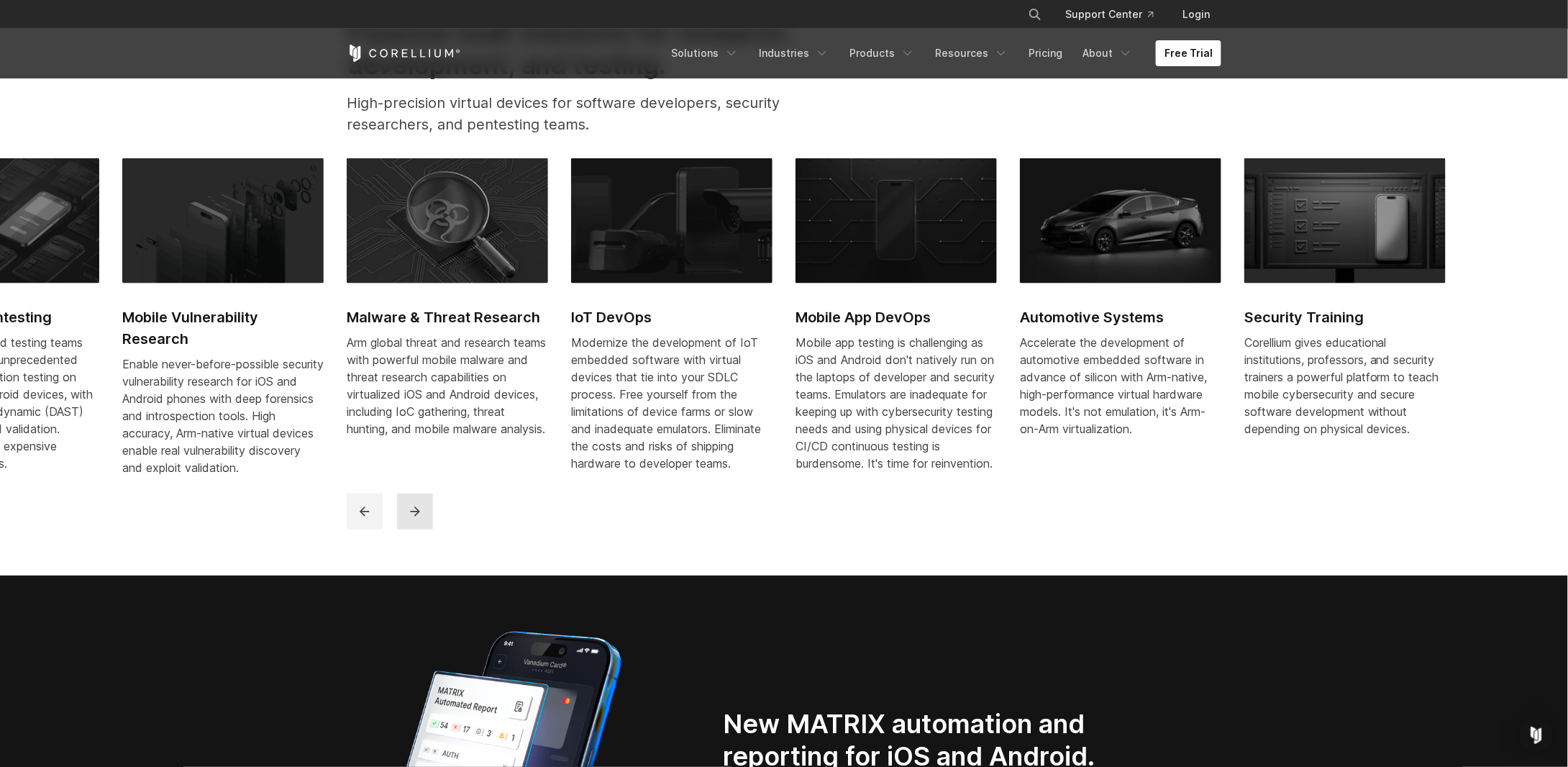
click at [419, 514] on button "next" at bounding box center [415, 511] width 36 height 36
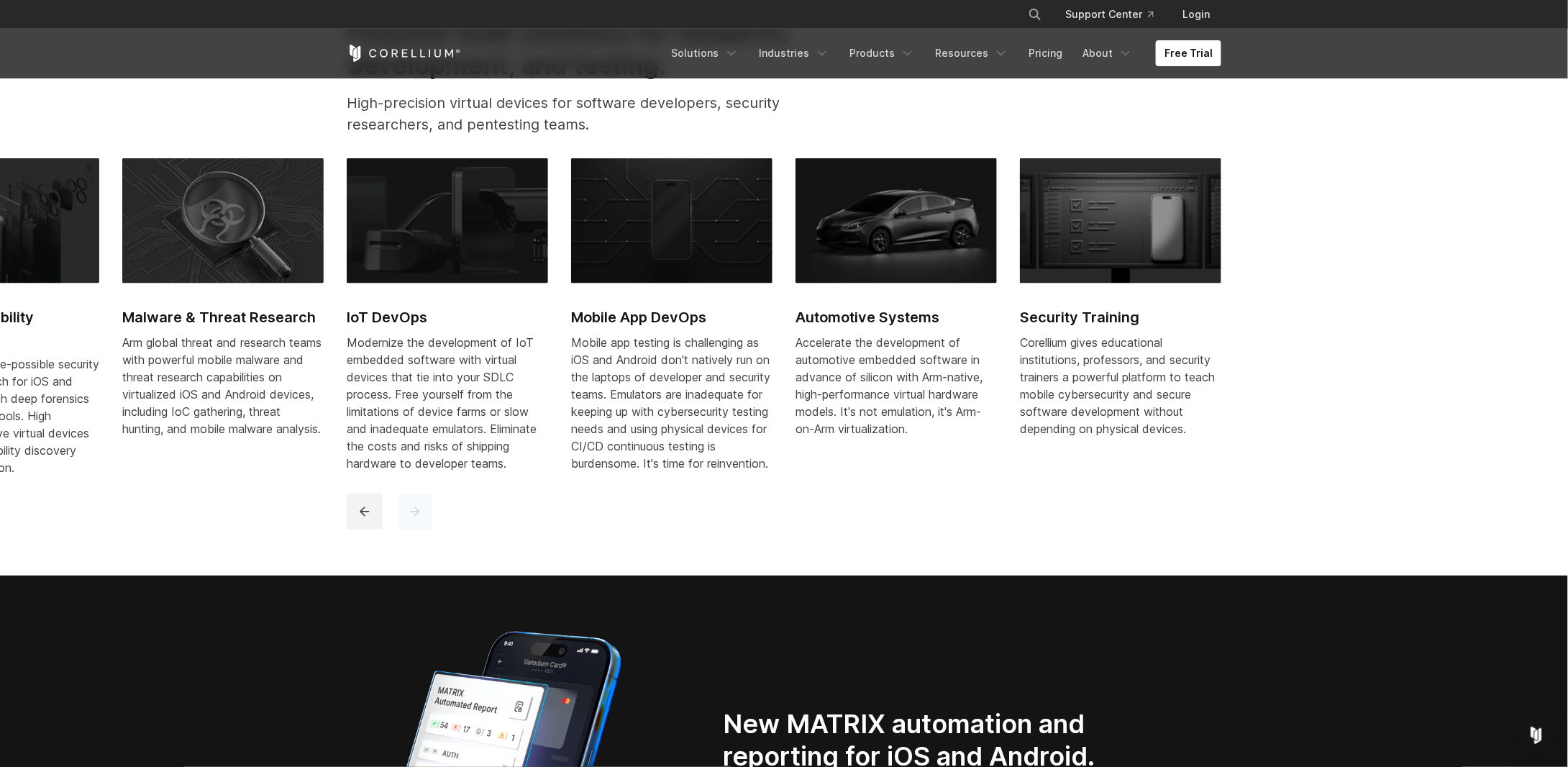
click at [426, 521] on button "next" at bounding box center [415, 511] width 36 height 36
click at [374, 525] on button "previous" at bounding box center [365, 511] width 36 height 36
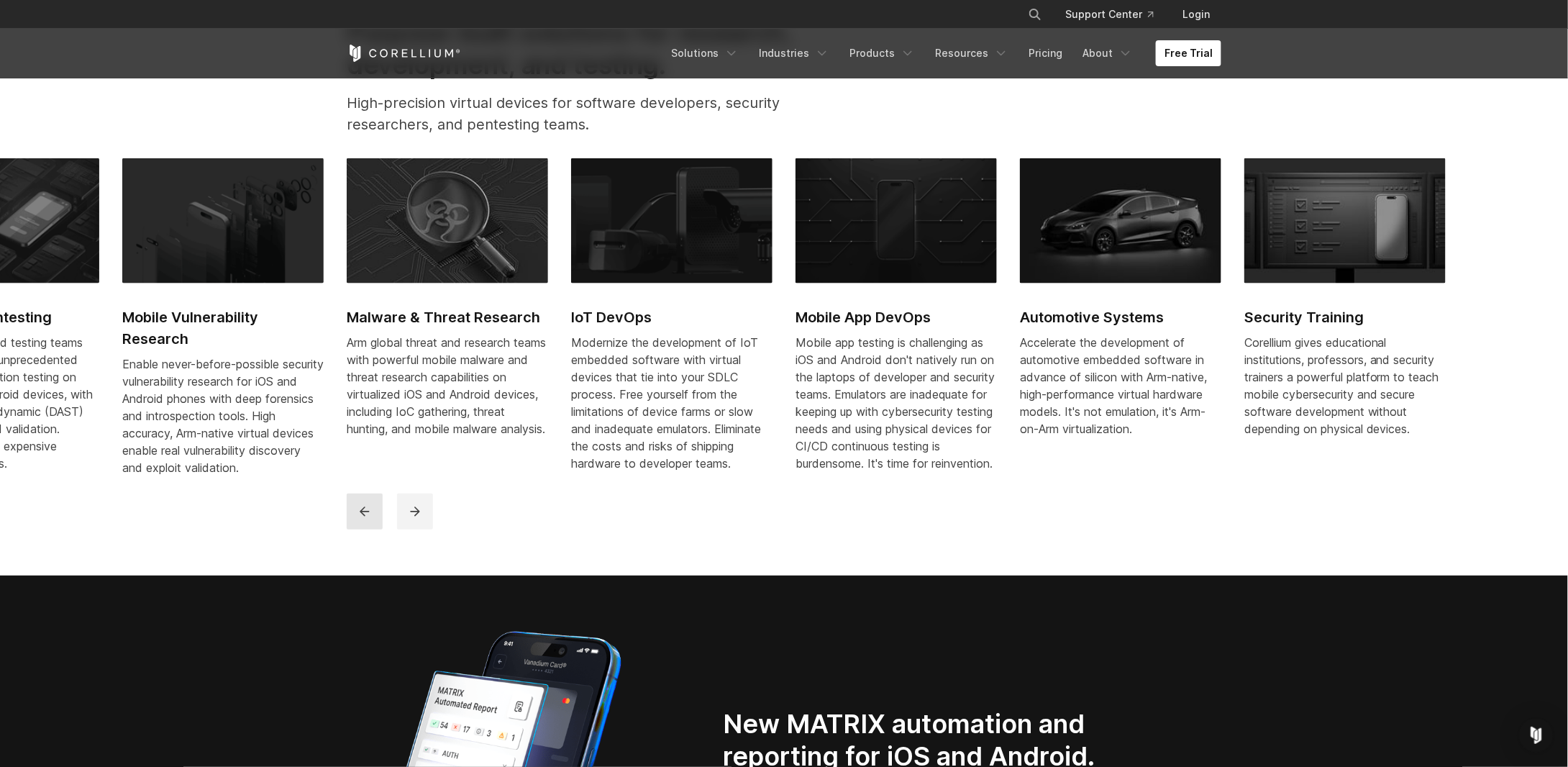
click at [374, 522] on button "previous" at bounding box center [365, 511] width 36 height 36
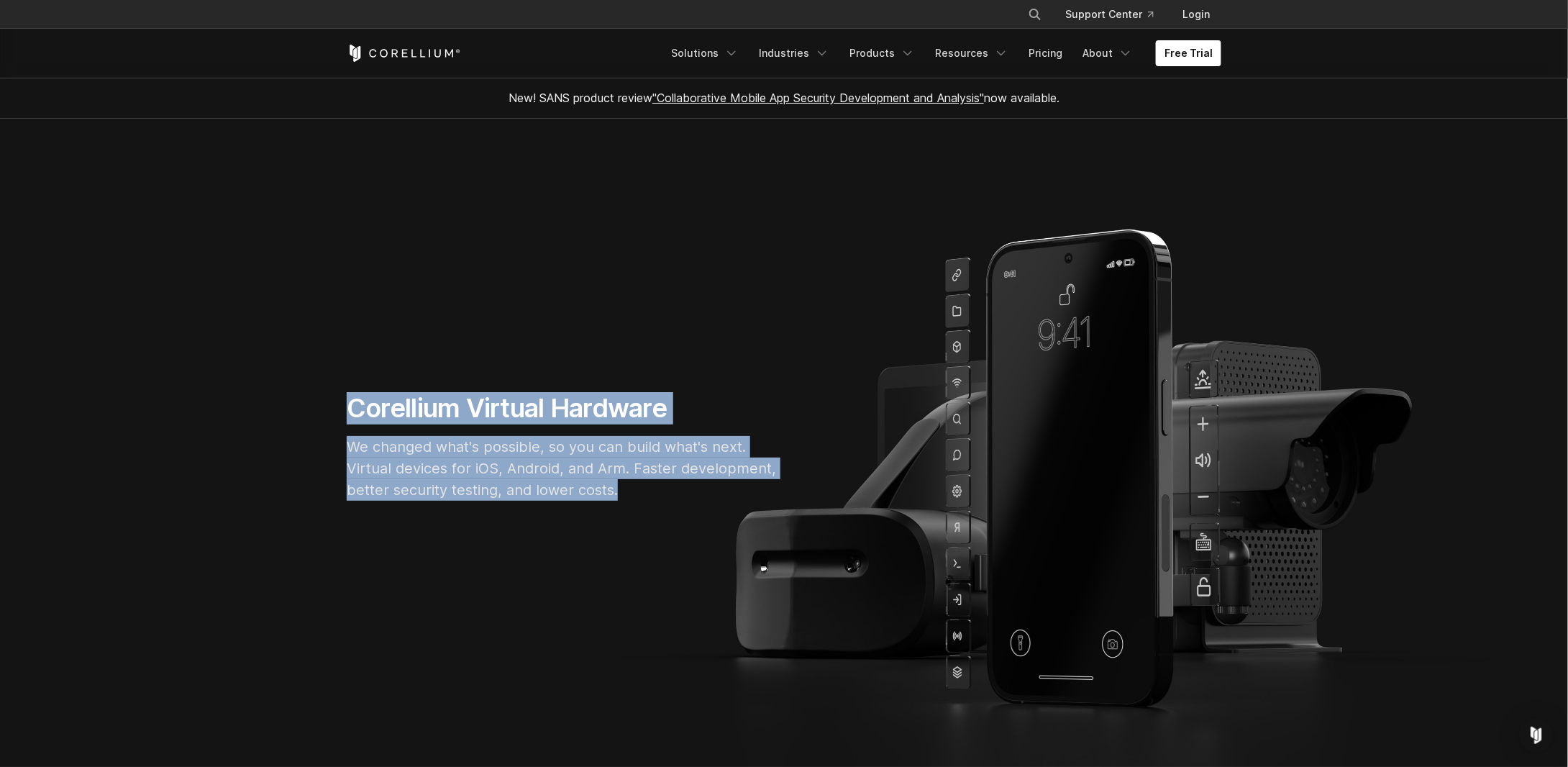
drag, startPoint x: 321, startPoint y: 402, endPoint x: 677, endPoint y: 497, distance: 368.5
click at [677, 497] on section "Corellium Virtual Hardware We changed what's possible, so you can build what's …" at bounding box center [784, 452] width 1568 height 667
click at [670, 497] on p "We changed what's possible, so you can build what's next. Virtual devices for i…" at bounding box center [563, 468] width 431 height 65
drag, startPoint x: 632, startPoint y: 489, endPoint x: 331, endPoint y: 396, distance: 315.0
click at [331, 396] on section "Corellium Virtual Hardware We changed what's possible, so you can build what's …" at bounding box center [784, 452] width 1568 height 667
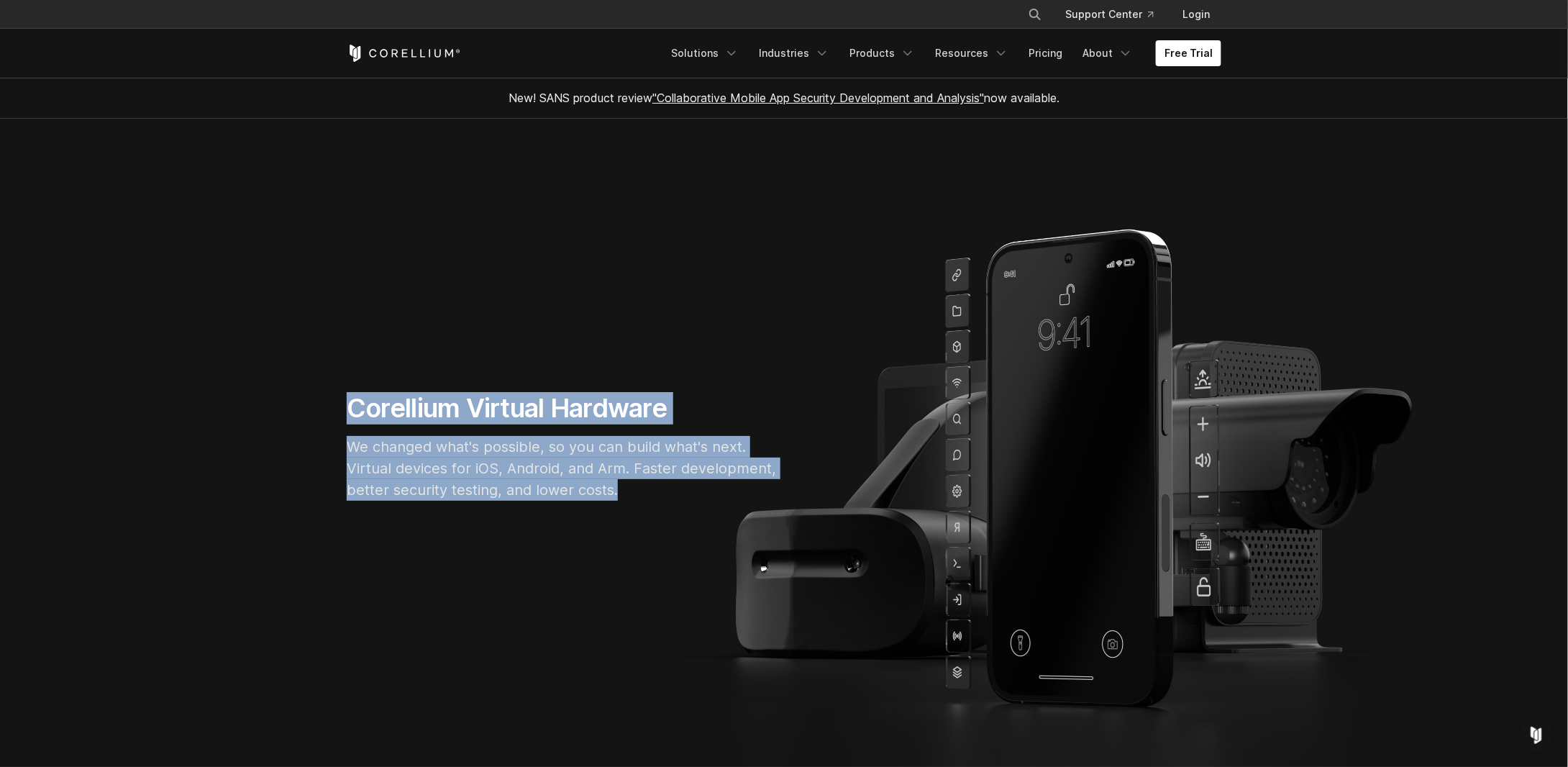
click at [331, 396] on section "Corellium Virtual Hardware We changed what's possible, so you can build what's …" at bounding box center [784, 452] width 1568 height 667
drag, startPoint x: 282, startPoint y: 396, endPoint x: 671, endPoint y: 491, distance: 400.4
click at [671, 491] on section "Corellium Virtual Hardware We changed what's possible, so you can build what's …" at bounding box center [784, 452] width 1568 height 667
click at [653, 502] on div "Corellium Virtual Hardware We changed what's possible, so you can build what's …" at bounding box center [562, 453] width 460 height 120
drag, startPoint x: 659, startPoint y: 492, endPoint x: 334, endPoint y: 407, distance: 335.9
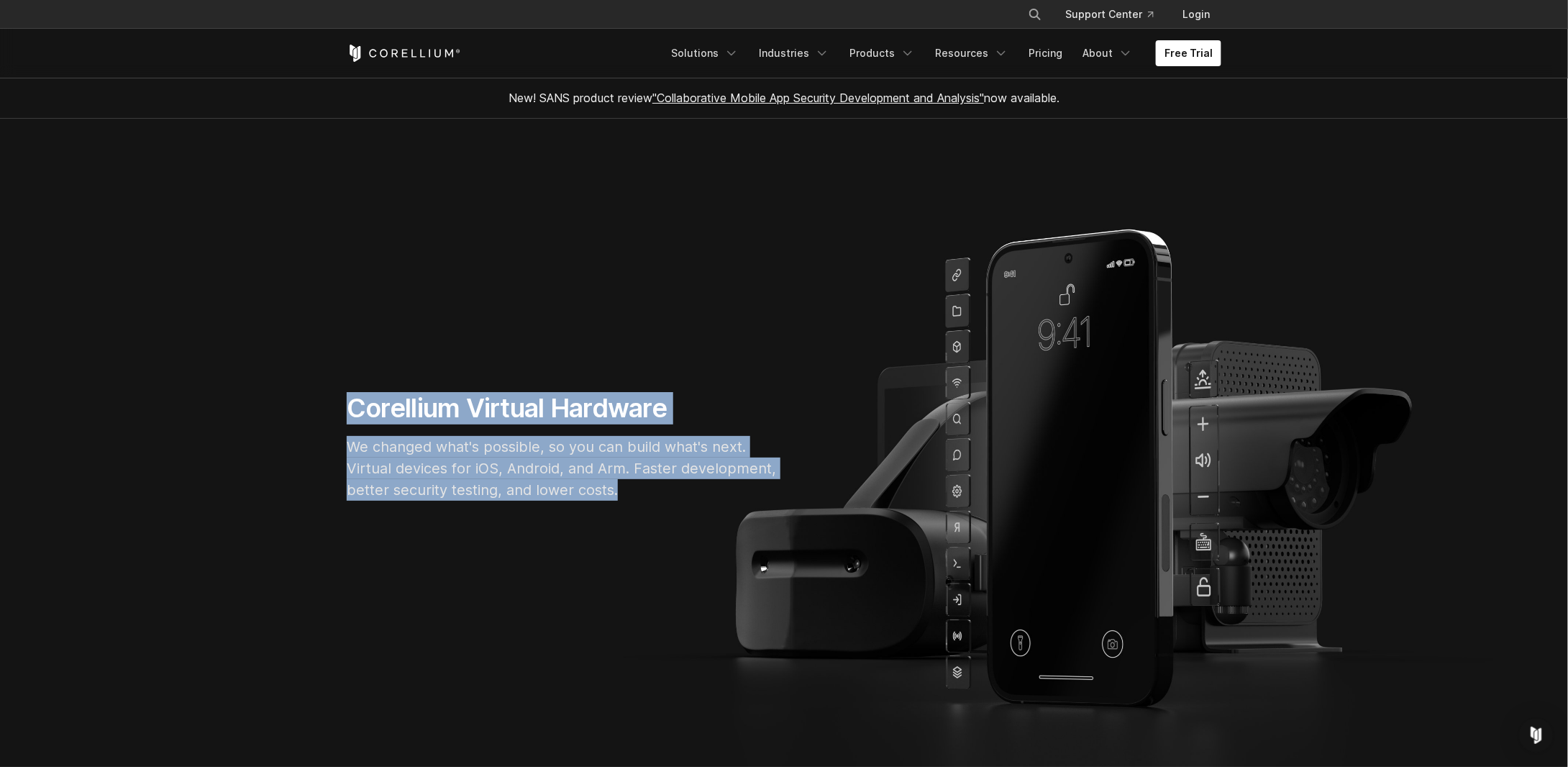
click at [334, 407] on div "Corellium Virtual Hardware We changed what's possible, so you can build what's …" at bounding box center [562, 453] width 460 height 120
drag, startPoint x: 283, startPoint y: 406, endPoint x: 638, endPoint y: 486, distance: 363.9
click at [638, 486] on section "Corellium Virtual Hardware We changed what's possible, so you can build what's …" at bounding box center [784, 452] width 1568 height 667
click at [638, 486] on p "We changed what's possible, so you can build what's next. Virtual devices for i…" at bounding box center [563, 468] width 431 height 65
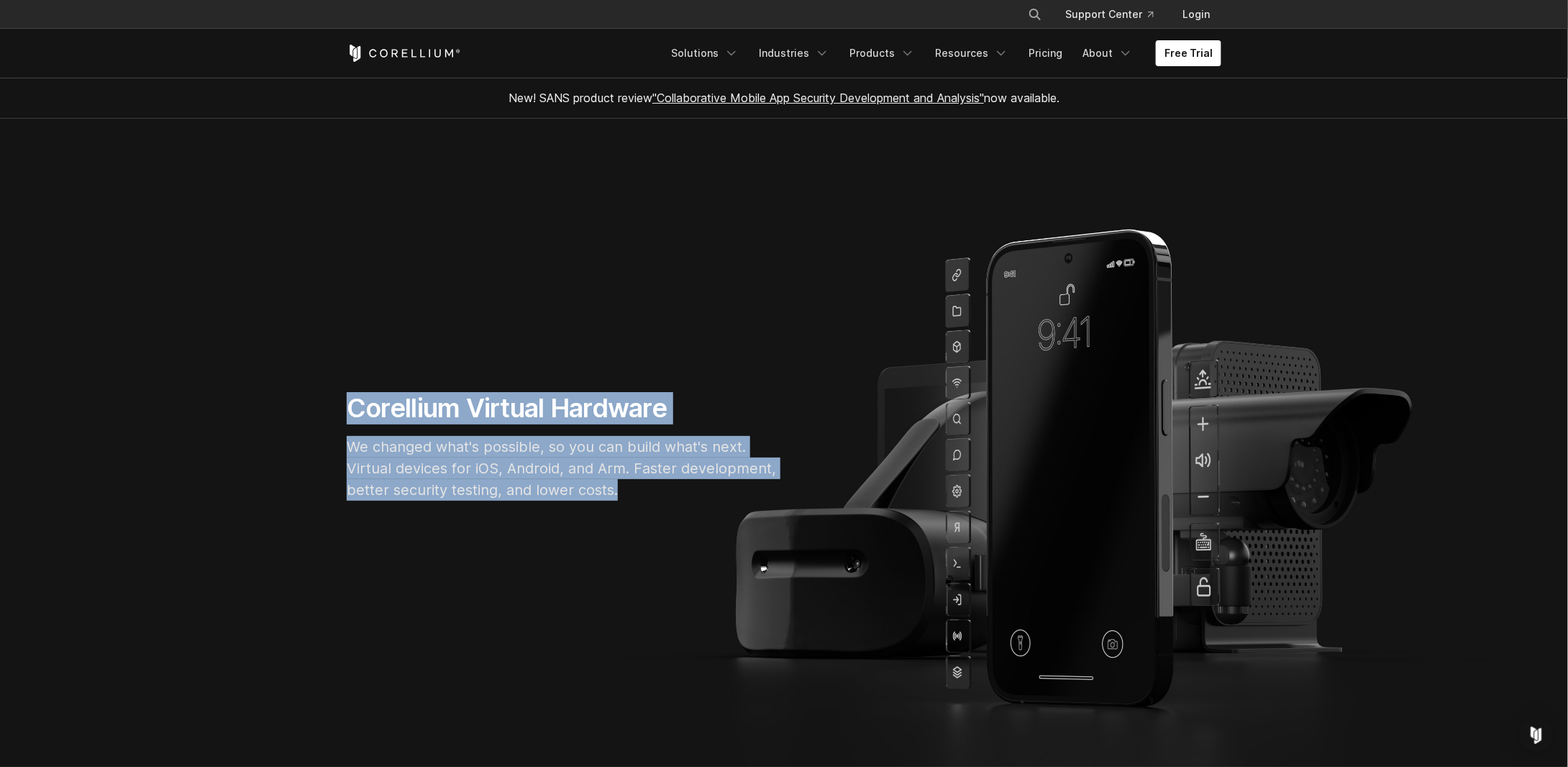
drag, startPoint x: 679, startPoint y: 492, endPoint x: 269, endPoint y: 405, distance: 419.1
click at [269, 405] on section "Corellium Virtual Hardware We changed what's possible, so you can build what's …" at bounding box center [784, 452] width 1568 height 667
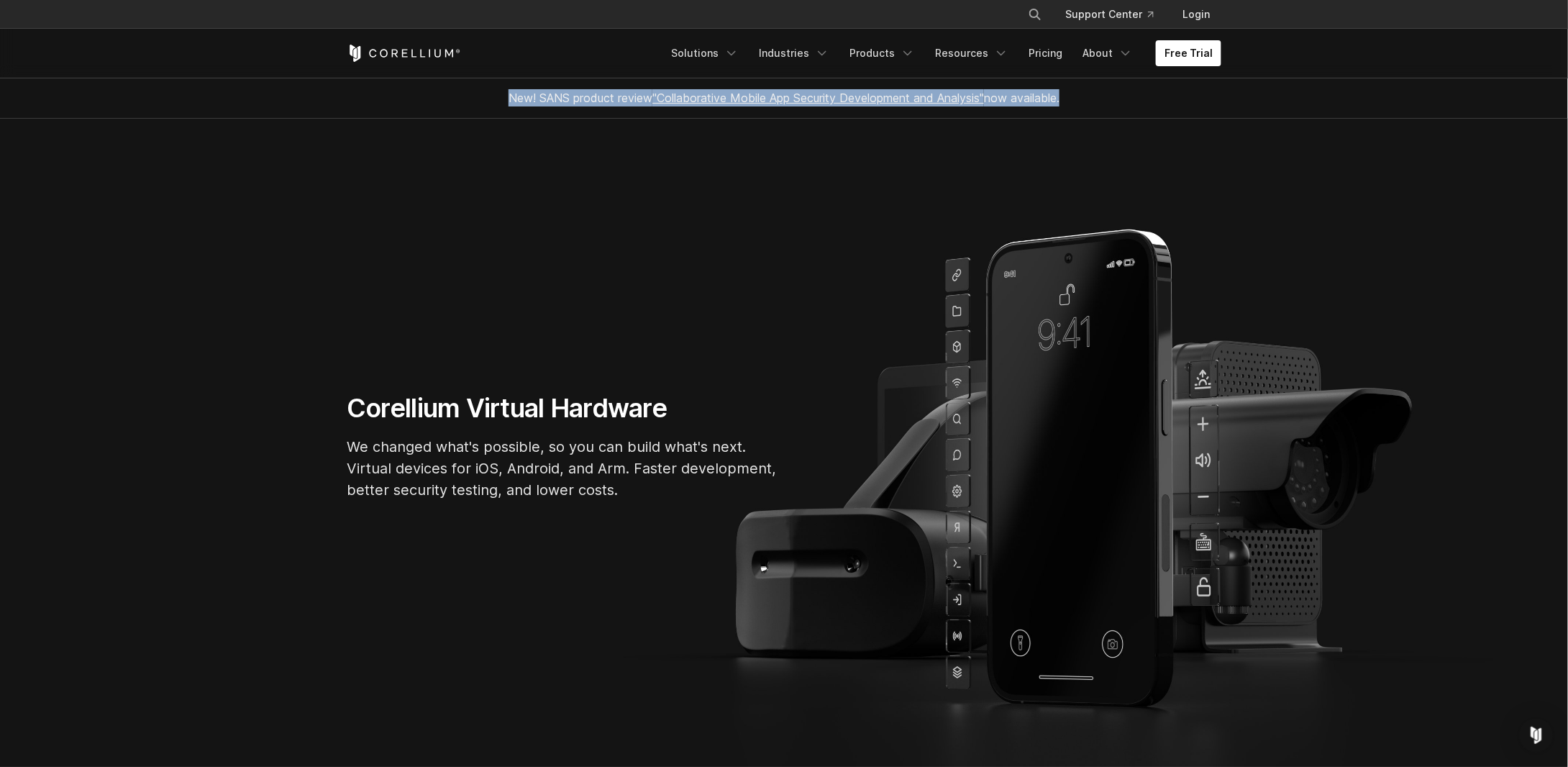
drag, startPoint x: 435, startPoint y: 106, endPoint x: 1092, endPoint y: 112, distance: 657.0
click at [1092, 112] on div "New! SANS product review "Collaborative Mobile App Security Development and Ana…" at bounding box center [784, 98] width 904 height 41
click at [1158, 98] on div "New! SANS product review "Collaborative Mobile App Security Development and Ana…" at bounding box center [784, 98] width 904 height 41
click at [906, 56] on link "Products" at bounding box center [882, 53] width 83 height 26
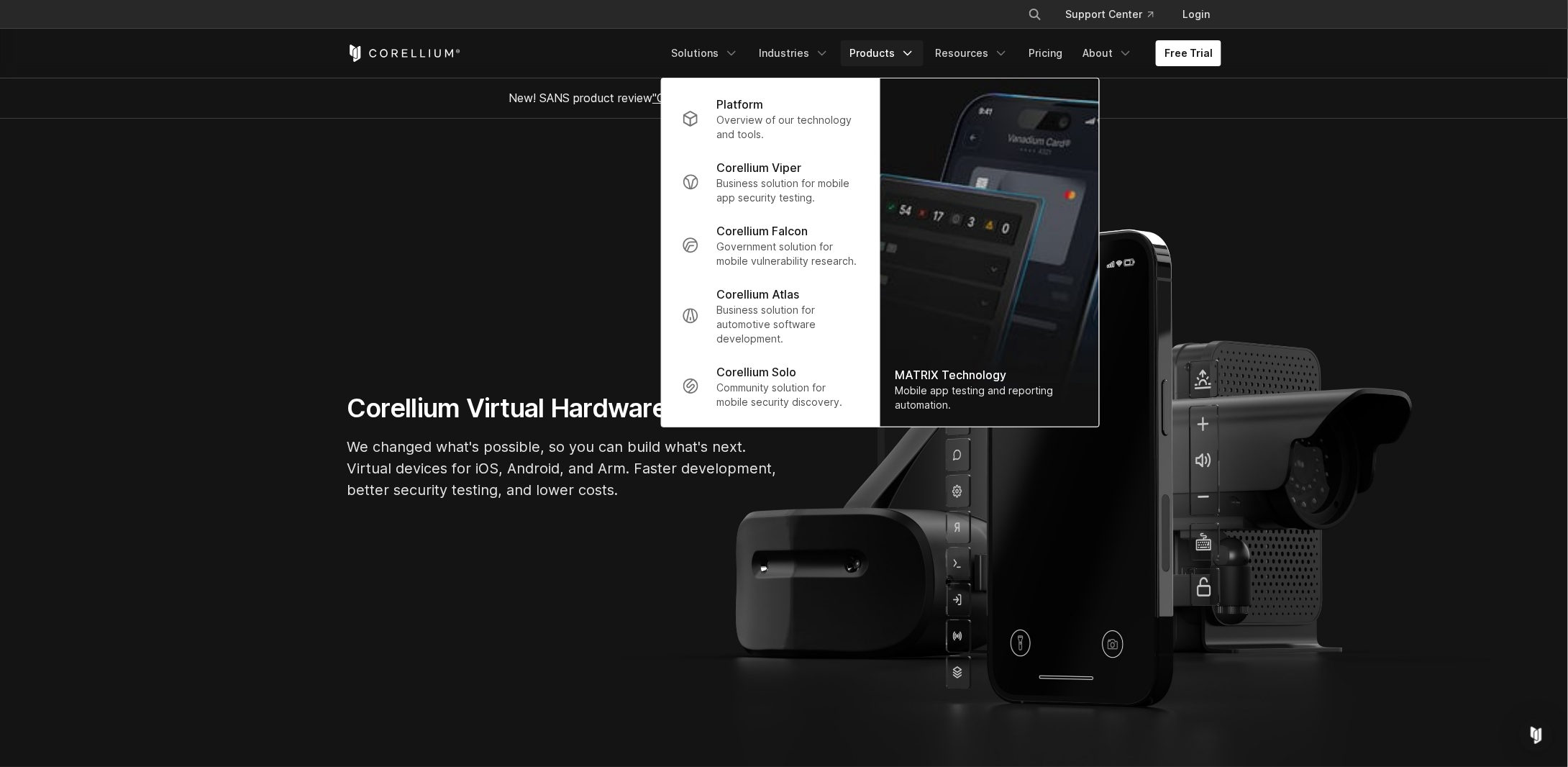
click at [521, 210] on section "Corellium Virtual Hardware We changed what's possible, so you can build what's …" at bounding box center [784, 452] width 1568 height 667
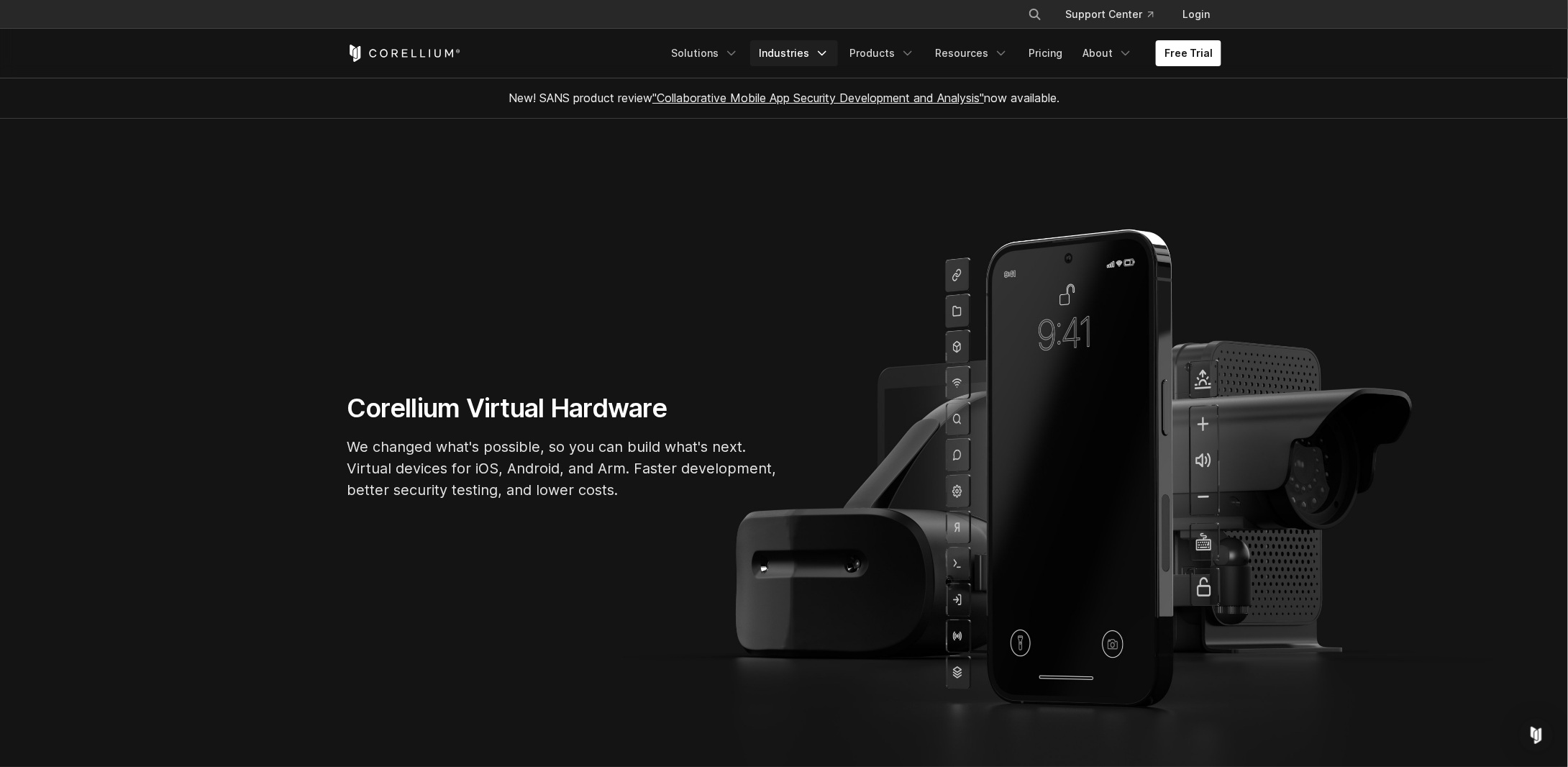
click at [790, 45] on link "Industries" at bounding box center [794, 53] width 88 height 26
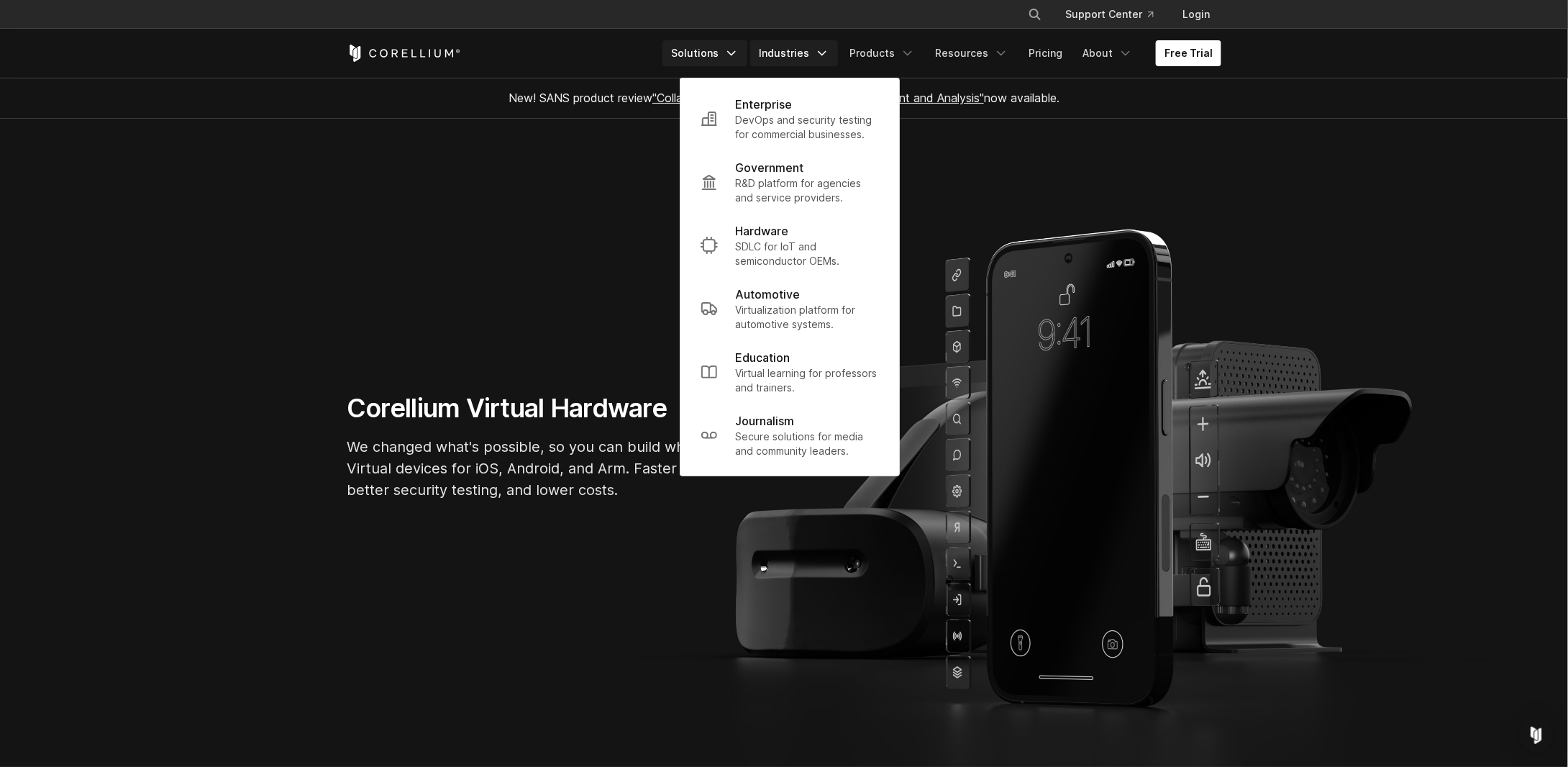
click at [739, 49] on icon "Navigation Menu" at bounding box center [732, 53] width 14 height 14
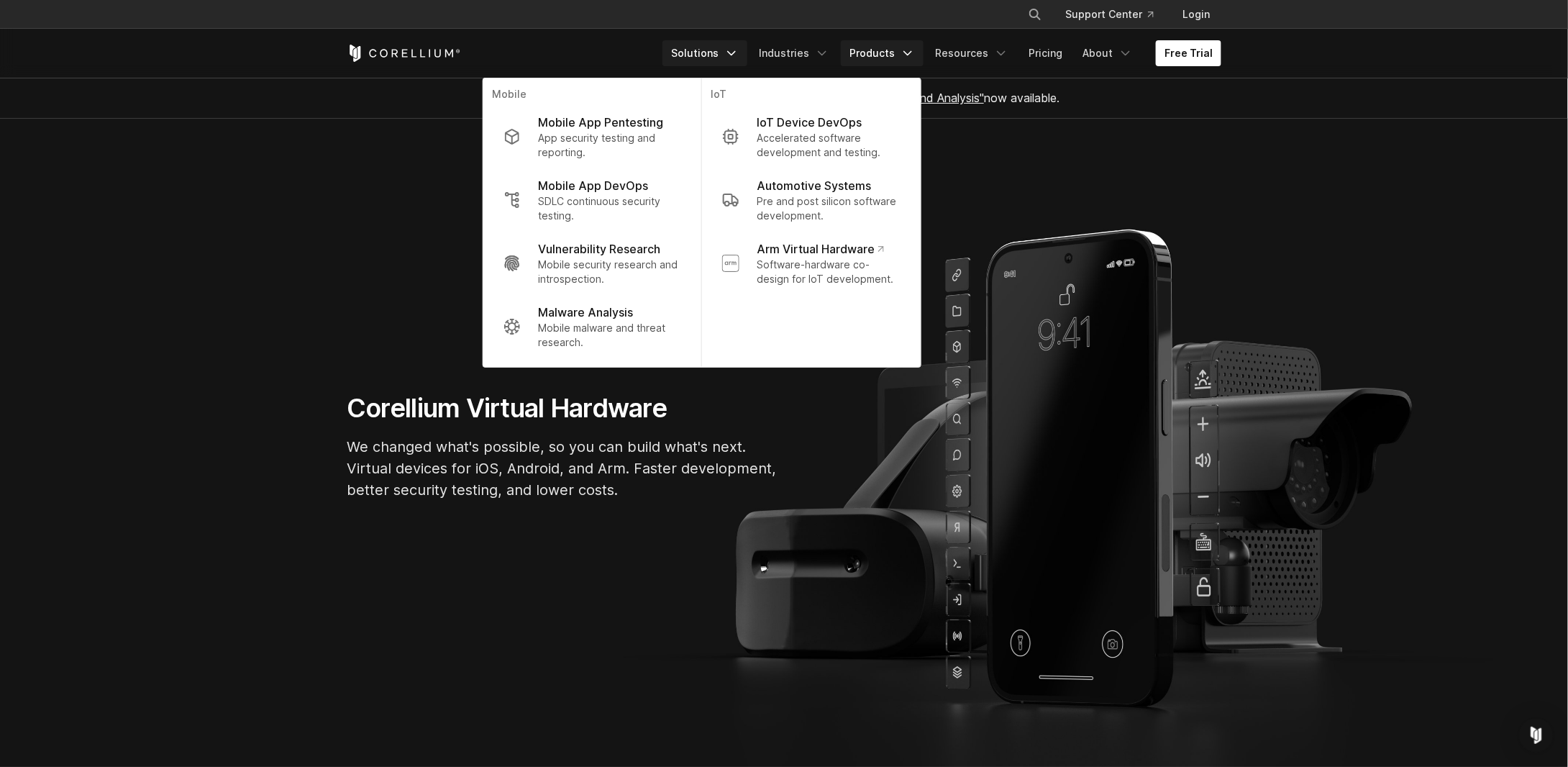
click at [915, 52] on icon "Navigation Menu" at bounding box center [908, 53] width 14 height 14
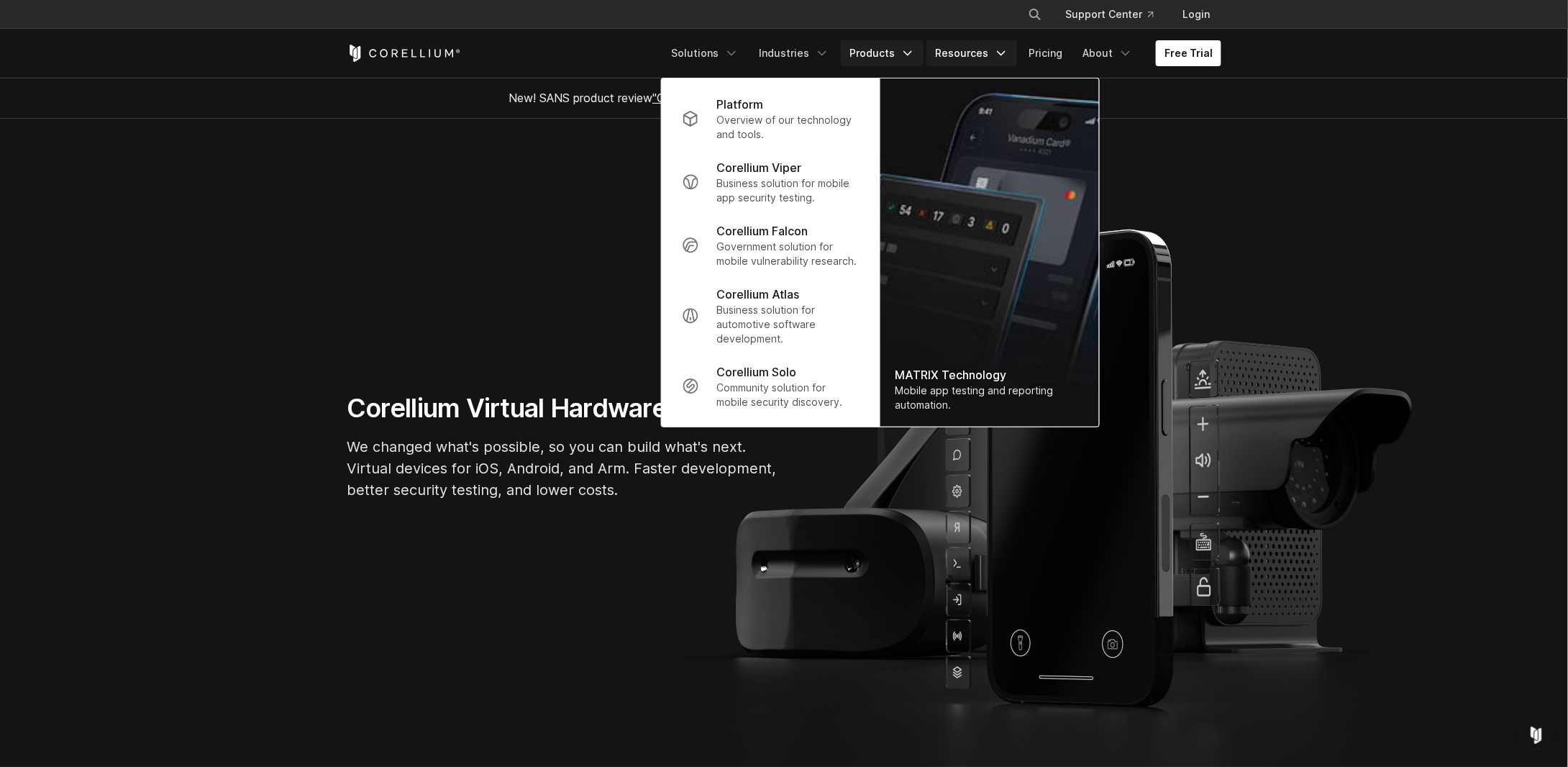
click at [969, 48] on link "Resources" at bounding box center [972, 53] width 91 height 26
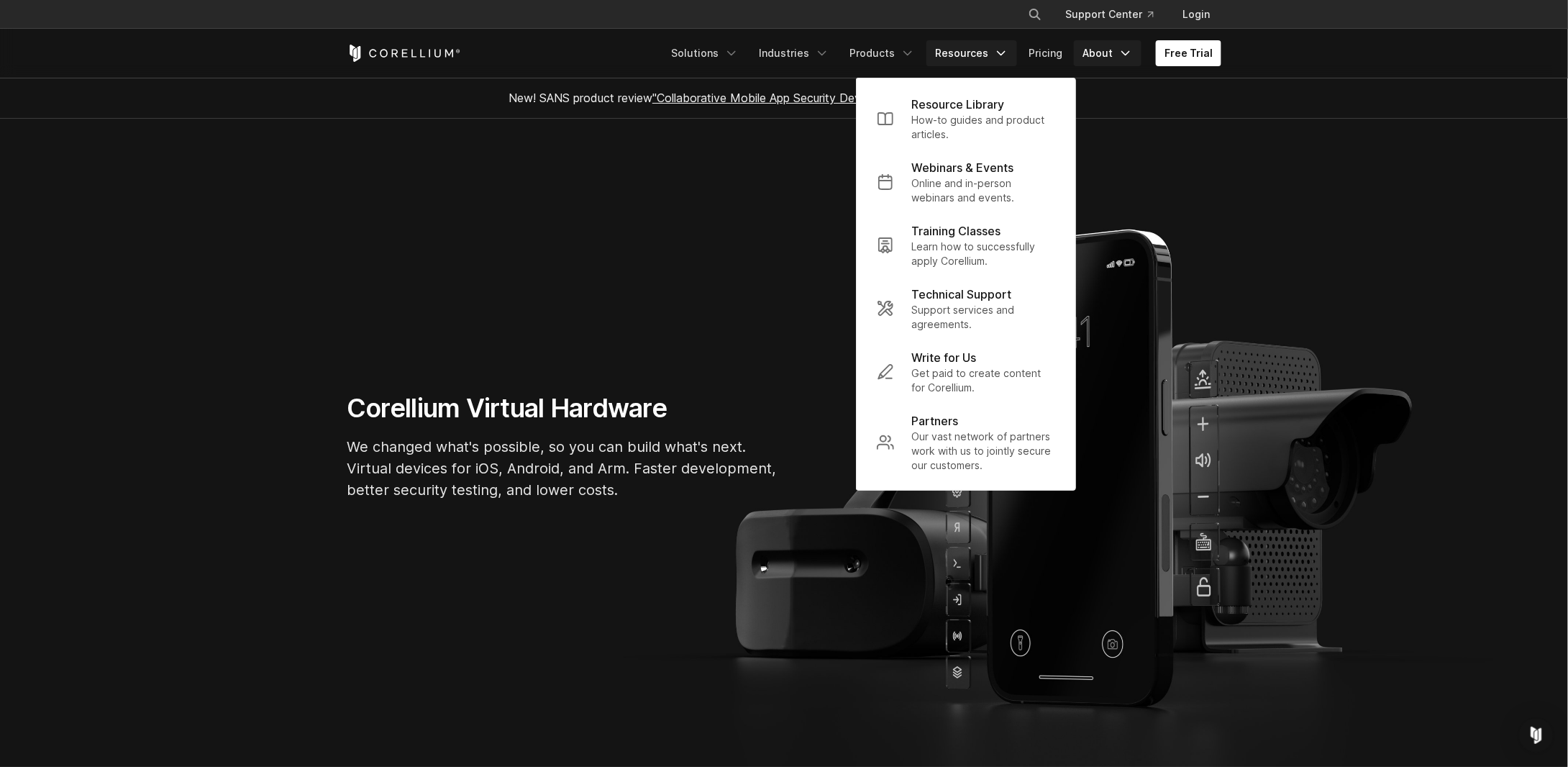
click at [1114, 42] on link "About" at bounding box center [1108, 53] width 68 height 26
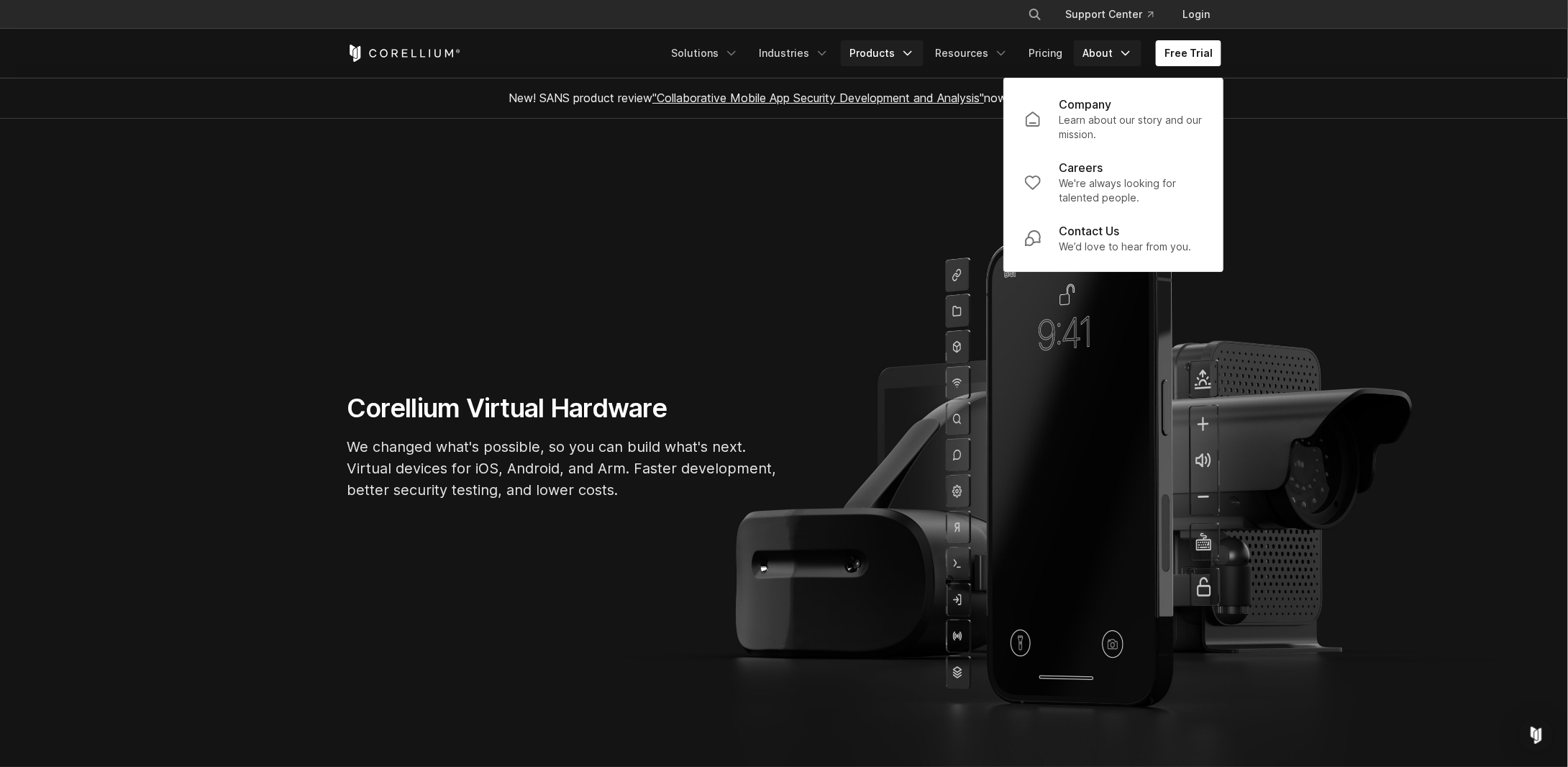
click at [900, 47] on link "Products" at bounding box center [882, 53] width 83 height 26
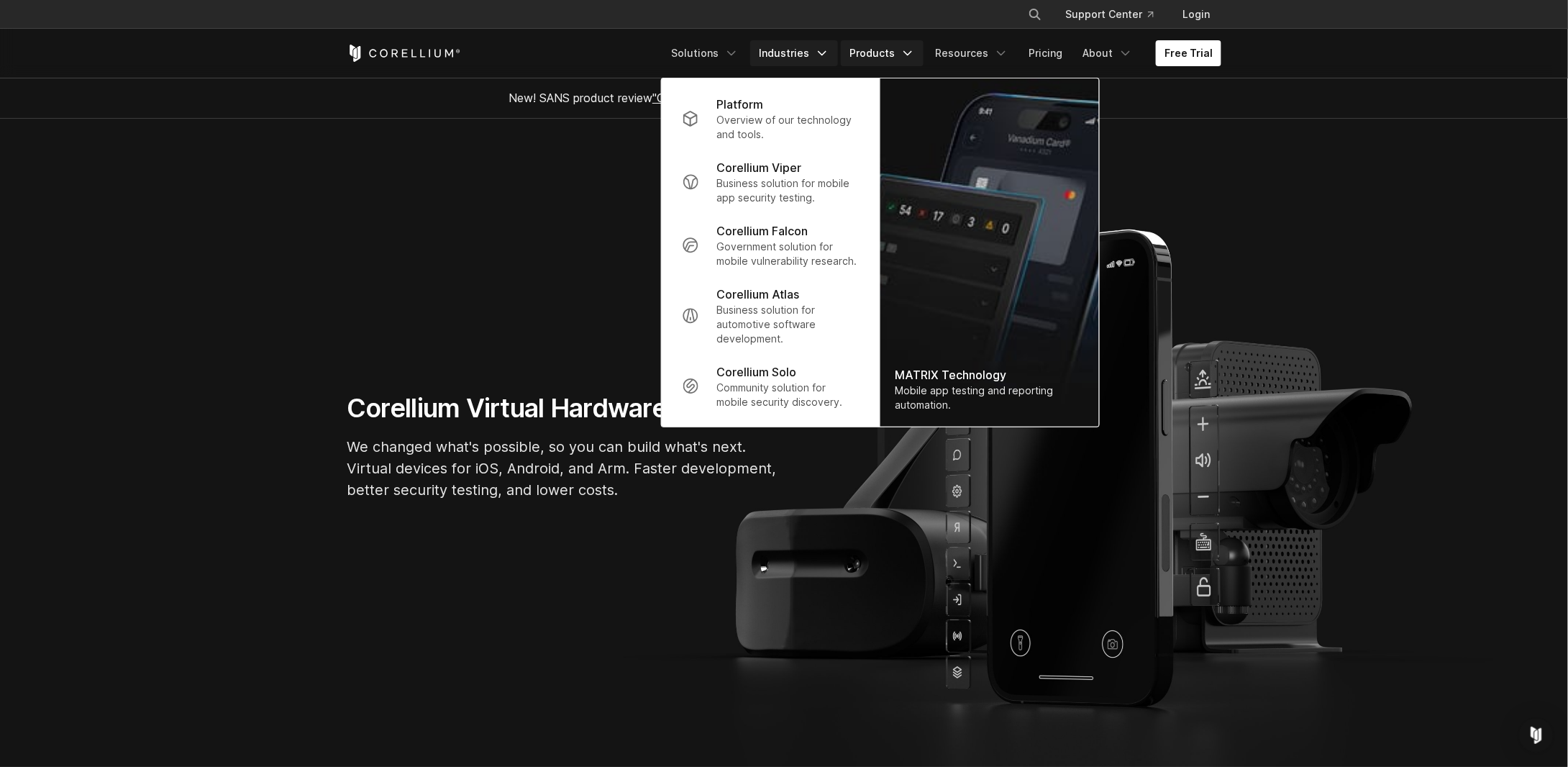
click at [834, 42] on link "Industries" at bounding box center [794, 53] width 88 height 26
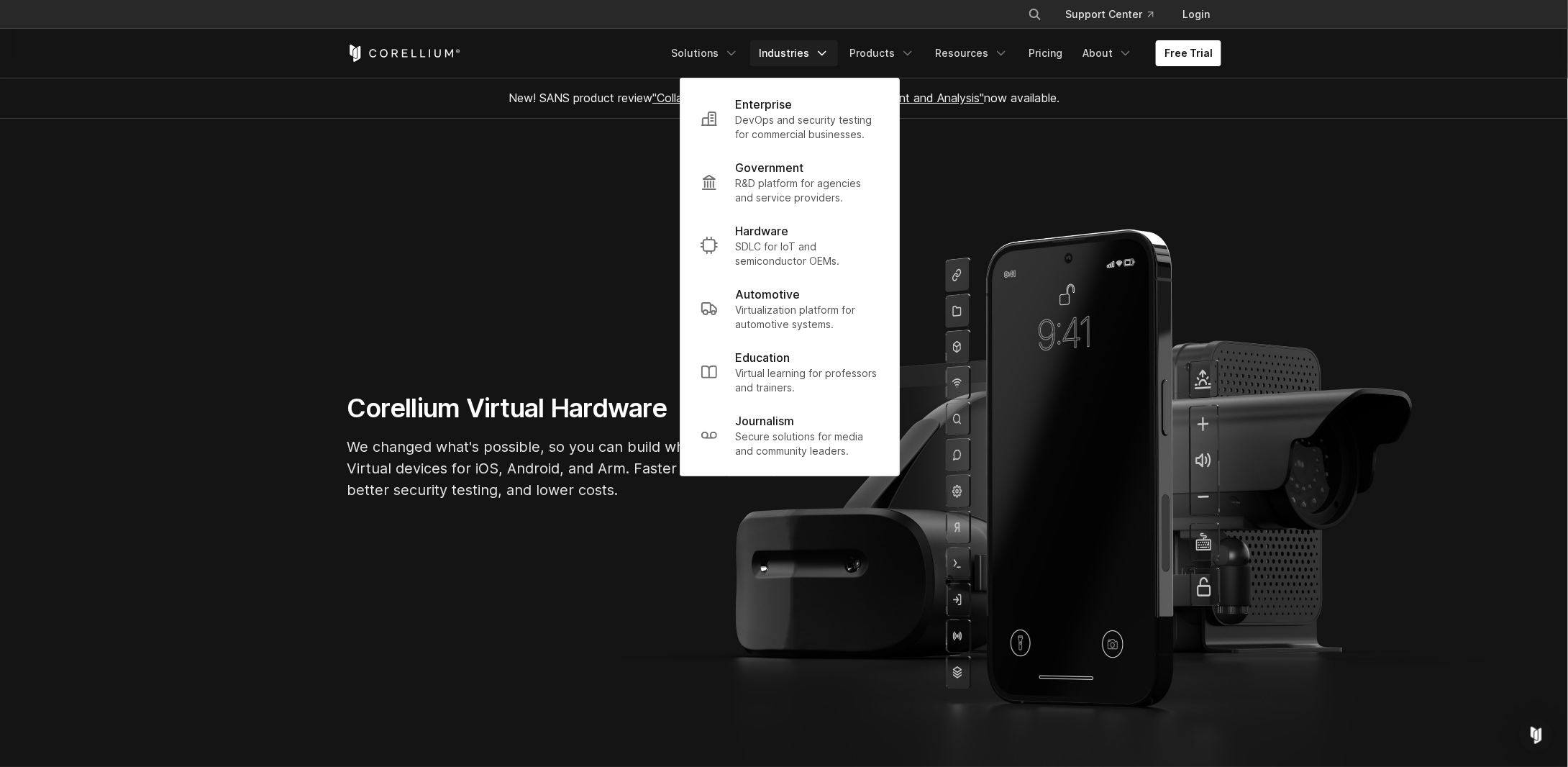
click at [582, 234] on section "Corellium Virtual Hardware We changed what's possible, so you can build what's …" at bounding box center [784, 452] width 1568 height 667
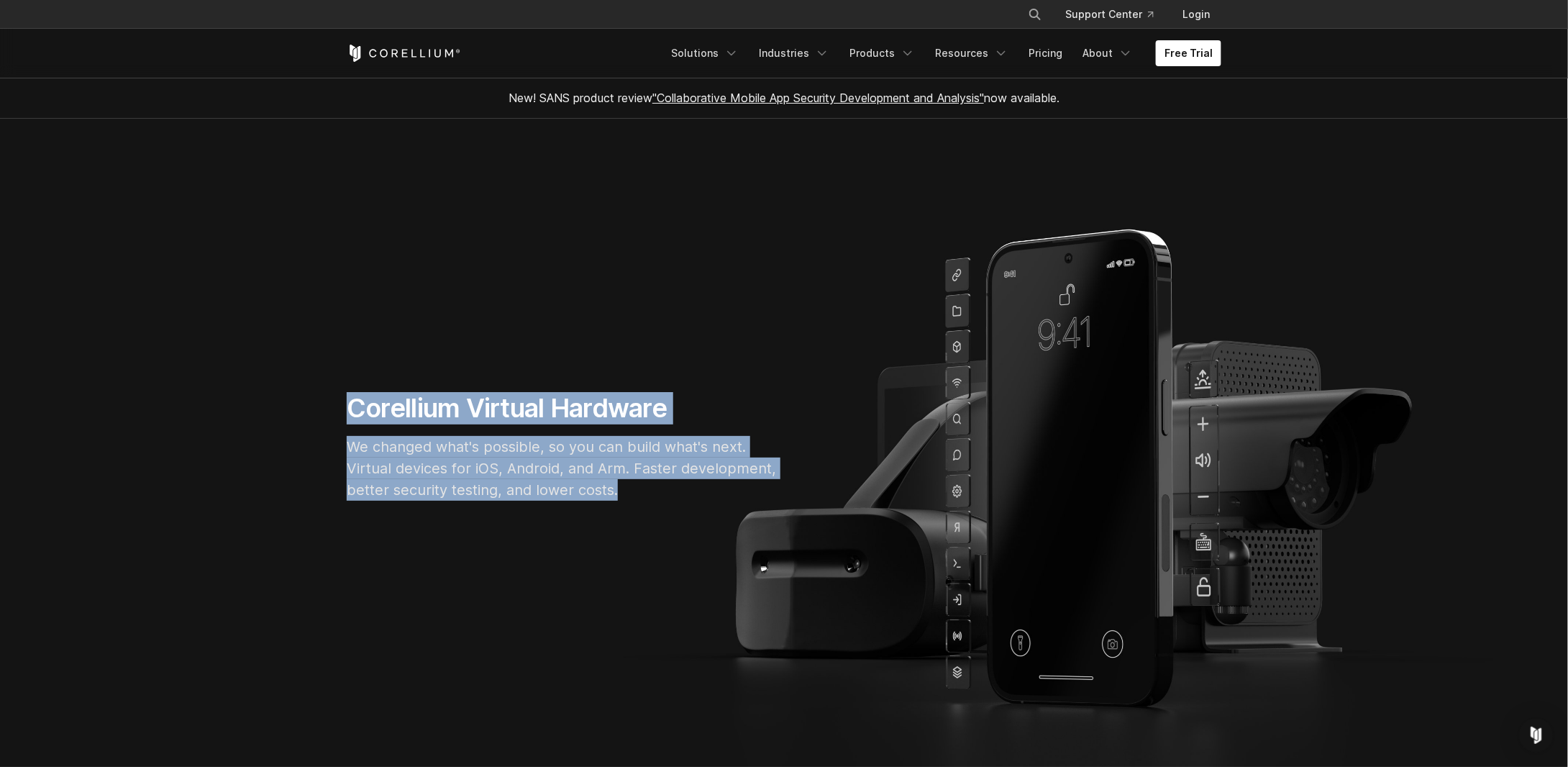
drag, startPoint x: 283, startPoint y: 392, endPoint x: 672, endPoint y: 514, distance: 407.7
click at [672, 514] on section "Corellium Virtual Hardware We changed what's possible, so you can build what's …" at bounding box center [784, 452] width 1568 height 667
click at [657, 525] on section "Corellium Virtual Hardware We changed what's possible, so you can build what's …" at bounding box center [784, 452] width 1568 height 667
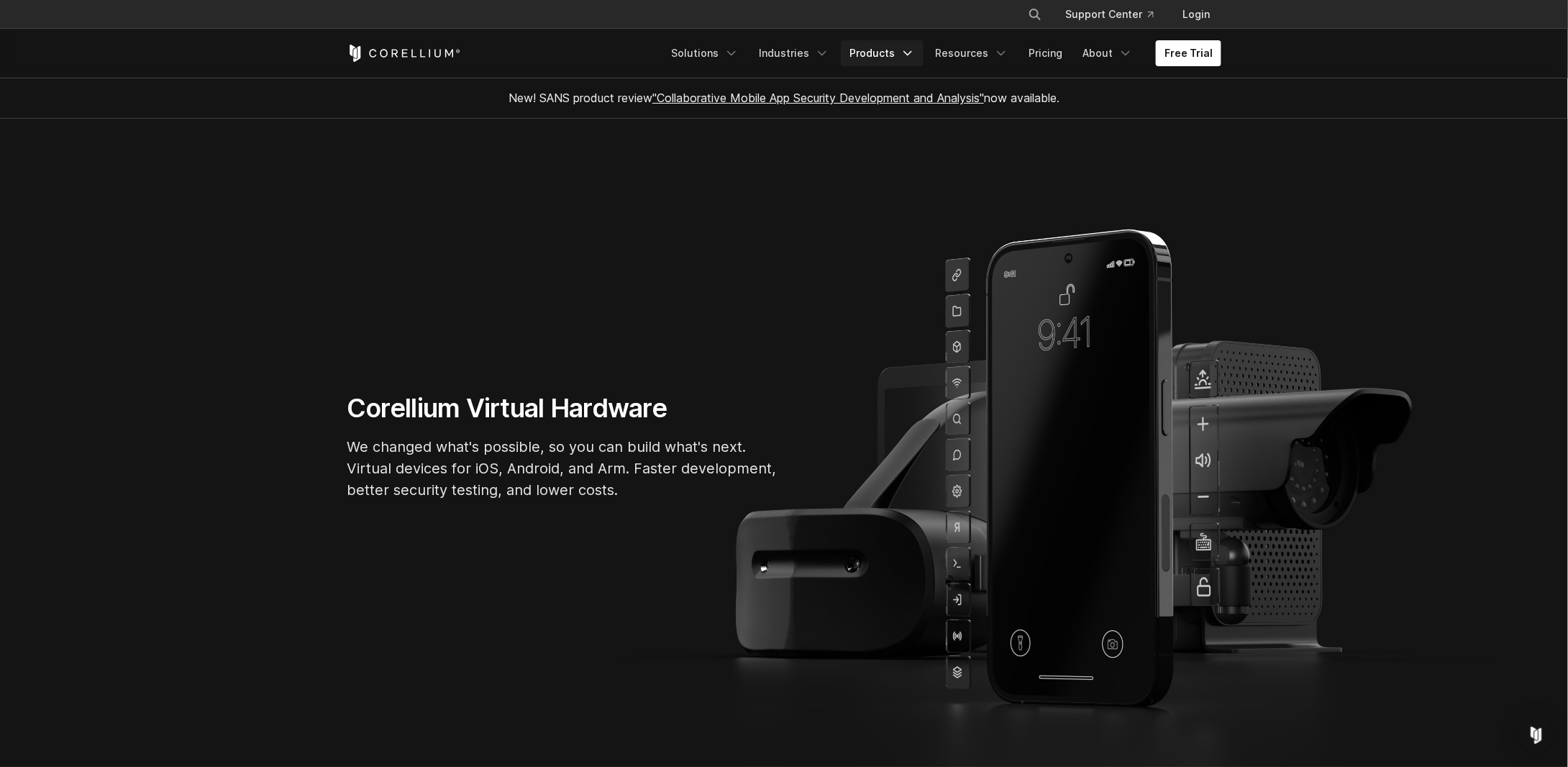
click at [890, 53] on link "Products" at bounding box center [882, 53] width 83 height 26
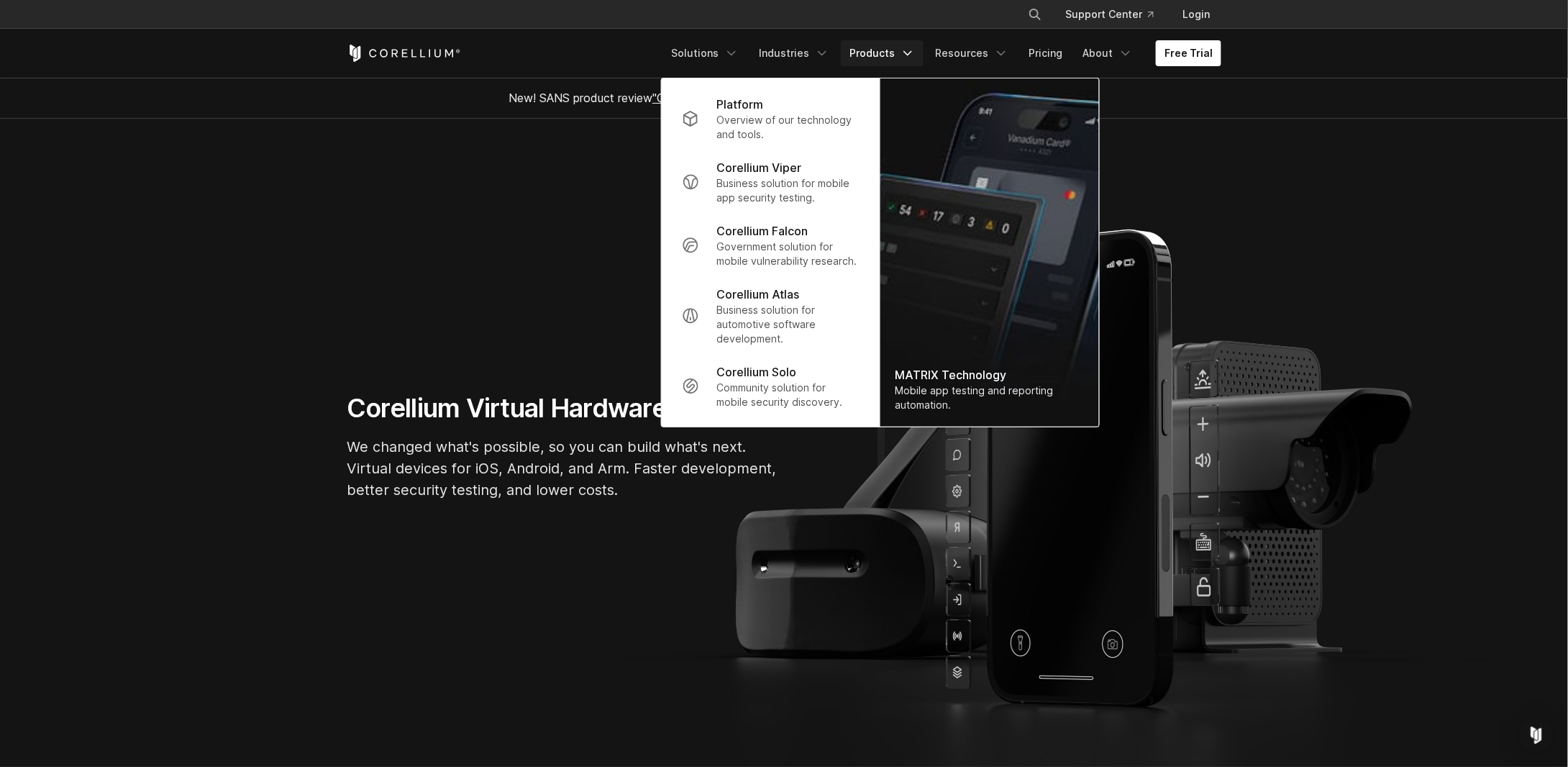
click at [788, 102] on div "Platform" at bounding box center [788, 104] width 143 height 17
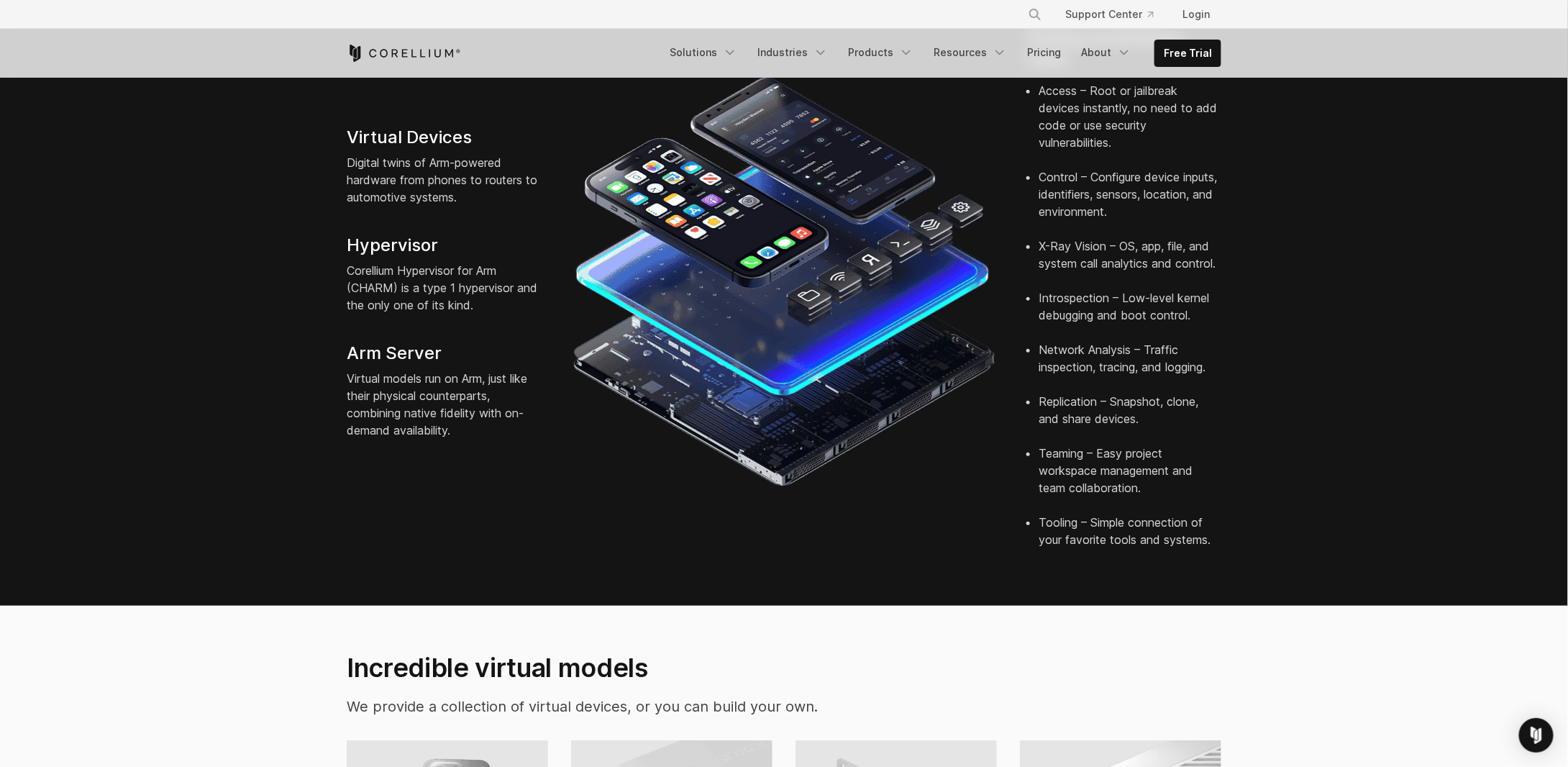
scroll to position [815, 0]
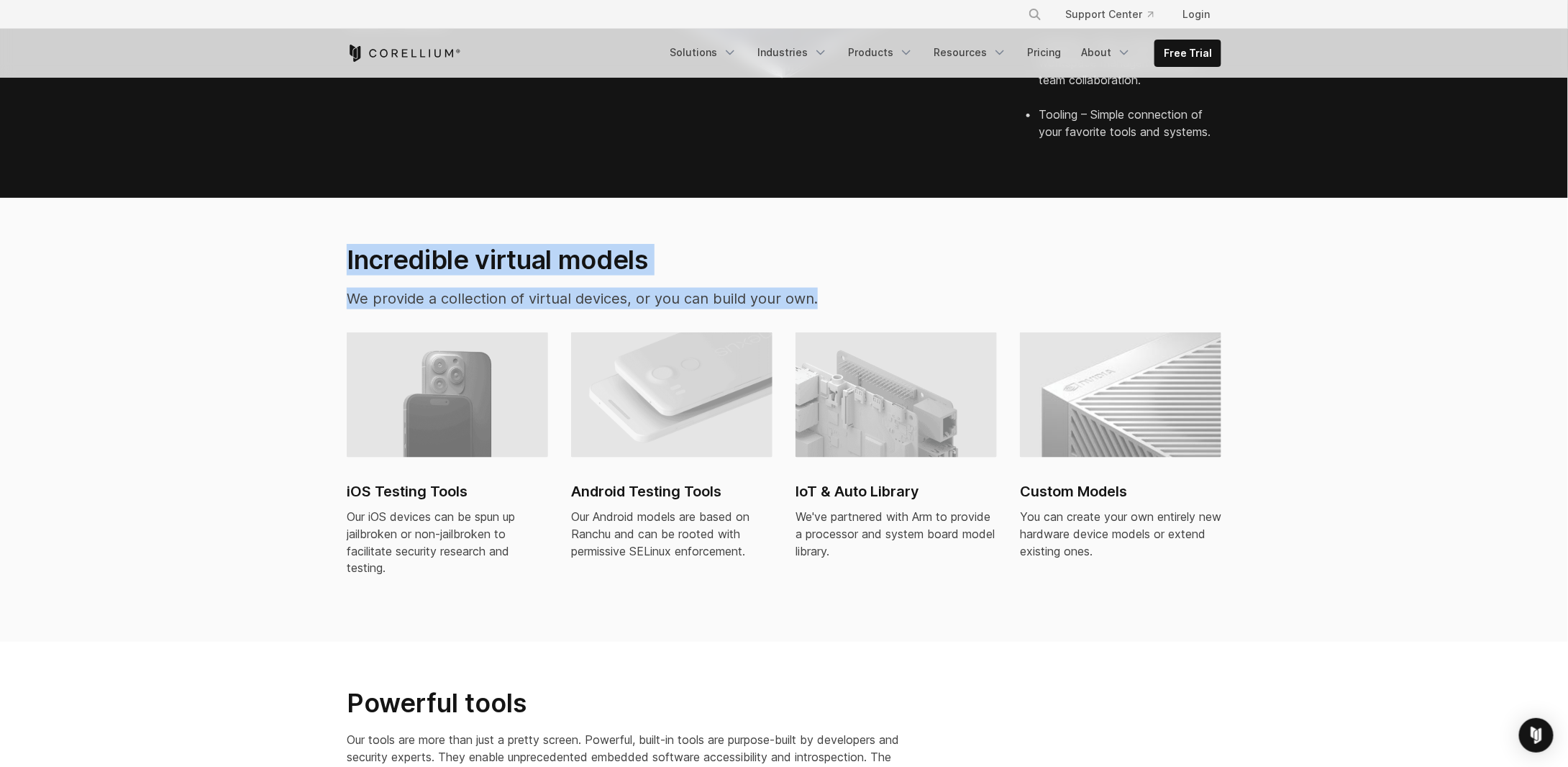
drag, startPoint x: 324, startPoint y: 238, endPoint x: 821, endPoint y: 284, distance: 499.1
click at [821, 284] on section "Incredible virtual models We provide a collection of virtual devices, or you ca…" at bounding box center [784, 420] width 1568 height 444
click at [836, 288] on p "We provide a collection of virtual devices, or you can build your own." at bounding box center [633, 299] width 573 height 22
drag, startPoint x: 836, startPoint y: 276, endPoint x: 246, endPoint y: 204, distance: 594.4
click at [246, 204] on section "Incredible virtual models We provide a collection of virtual devices, or you ca…" at bounding box center [784, 420] width 1568 height 444
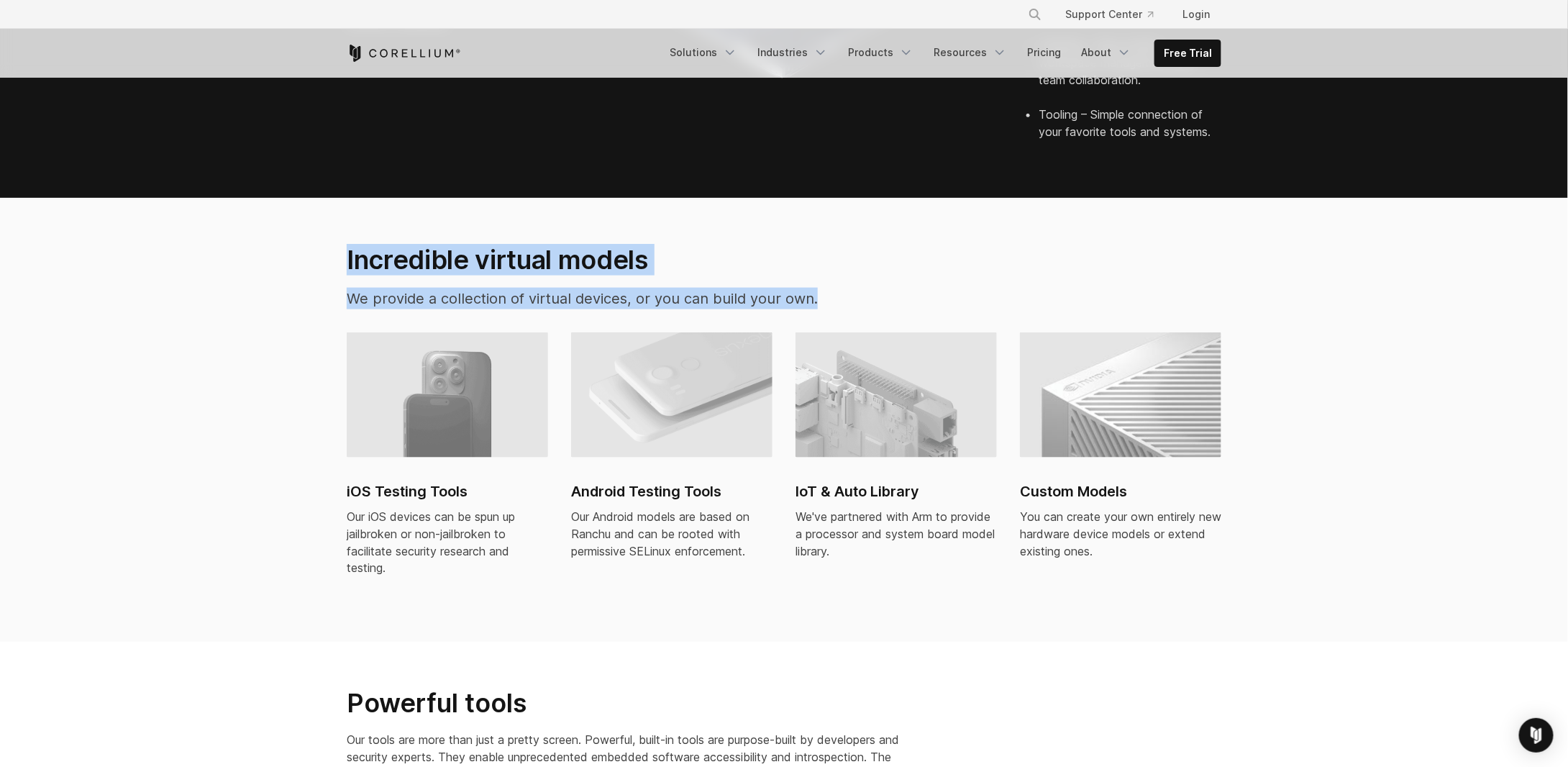
drag, startPoint x: 246, startPoint y: 204, endPoint x: 253, endPoint y: 217, distance: 14.8
click at [246, 204] on section "Incredible virtual models We provide a collection of virtual devices, or you ca…" at bounding box center [784, 420] width 1568 height 444
click at [671, 250] on h2 "Incredible virtual models" at bounding box center [633, 260] width 573 height 31
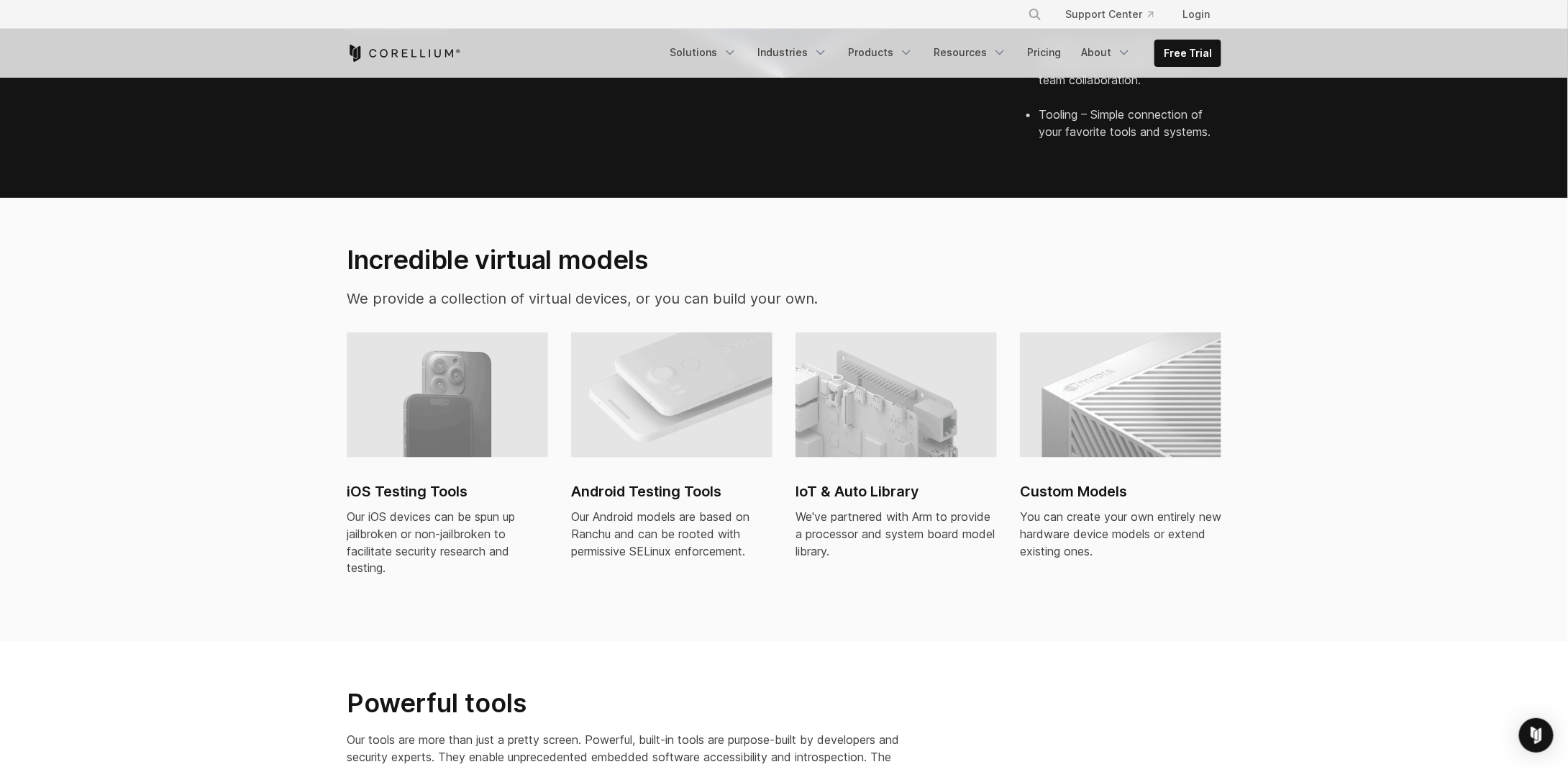
click at [632, 481] on h2 "Android Testing Tools" at bounding box center [672, 492] width 202 height 22
drag, startPoint x: 1012, startPoint y: 90, endPoint x: 1241, endPoint y: 109, distance: 229.8
drag, startPoint x: 1225, startPoint y: 110, endPoint x: 1001, endPoint y: 91, distance: 224.8
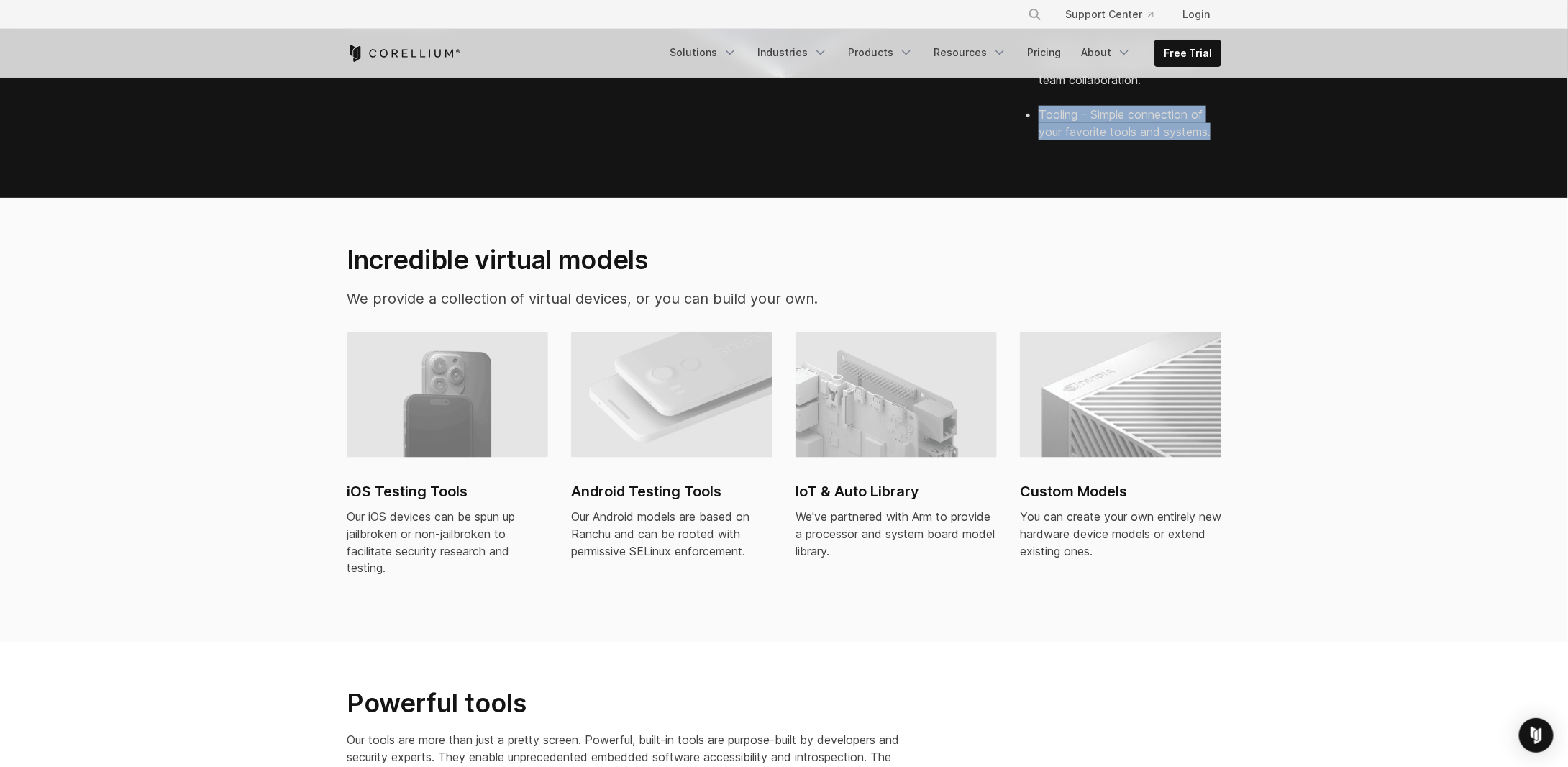
click at [879, 198] on section "Incredible virtual models We provide a collection of virtual devices, or you ca…" at bounding box center [784, 420] width 1568 height 444
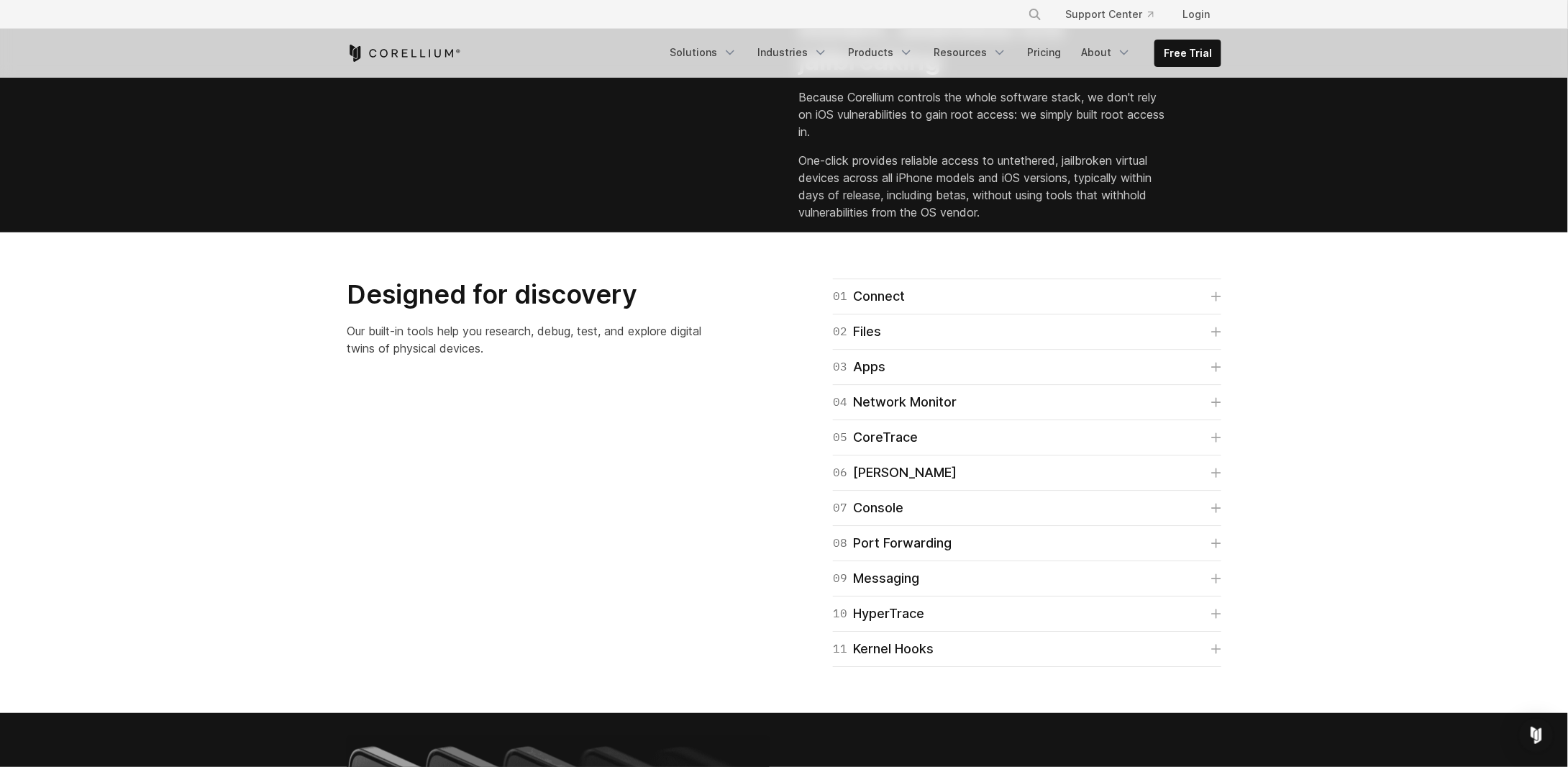
scroll to position [2446, 0]
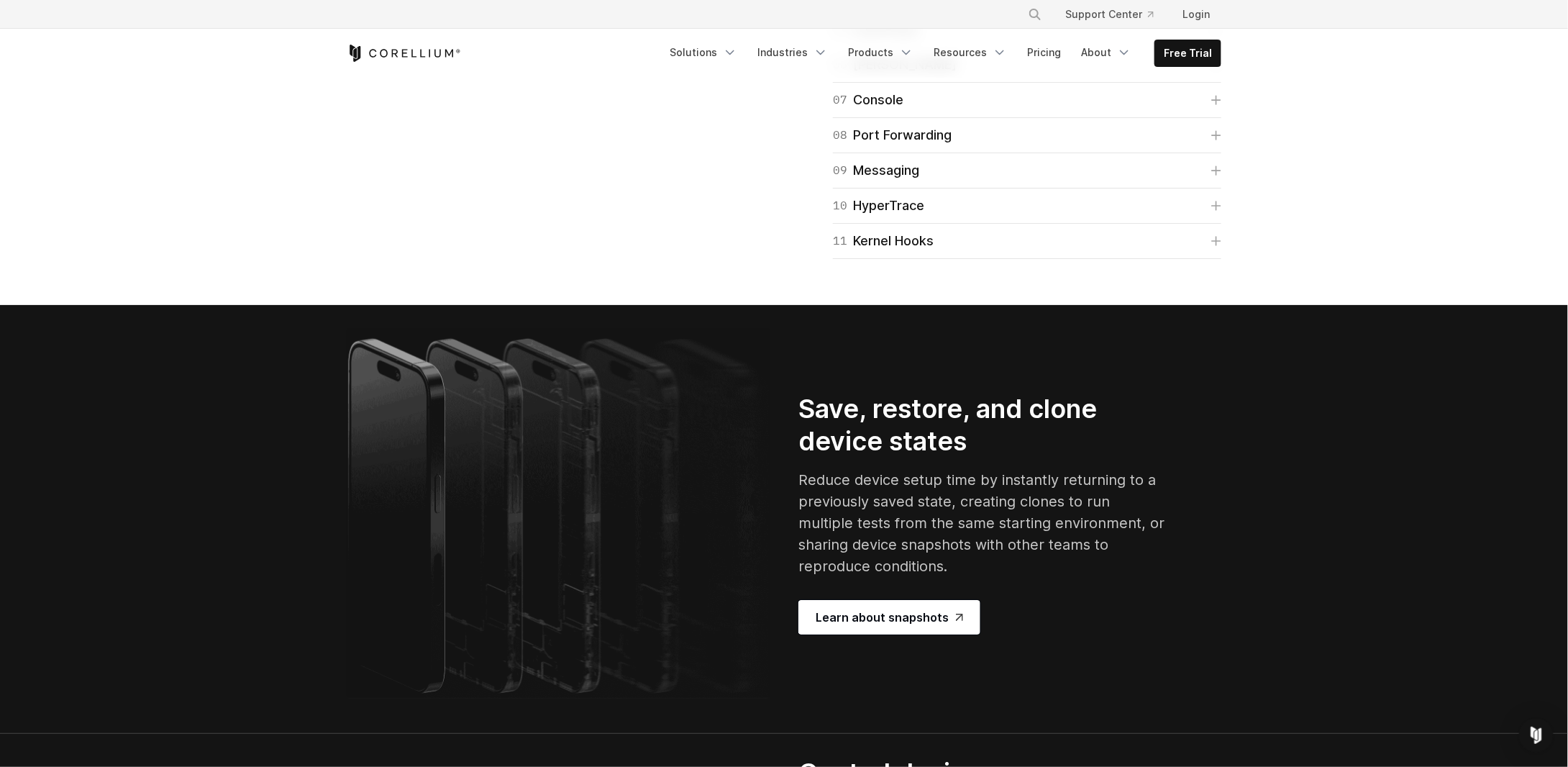
drag, startPoint x: 299, startPoint y: 209, endPoint x: 616, endPoint y: 306, distance: 331.5
click at [608, 305] on section "Designed for discovery Our built-in tools help you research, debug, test, and e…" at bounding box center [784, 64] width 1568 height 481
click at [430, 259] on div "Designed for discovery Our built-in tools help you research, debug, test, and e…" at bounding box center [784, 64] width 904 height 389
drag, startPoint x: 320, startPoint y: 213, endPoint x: 561, endPoint y: 281, distance: 250.4
click at [561, 281] on section "Designed for discovery Our built-in tools help you research, debug, test, and e…" at bounding box center [784, 64] width 1568 height 481
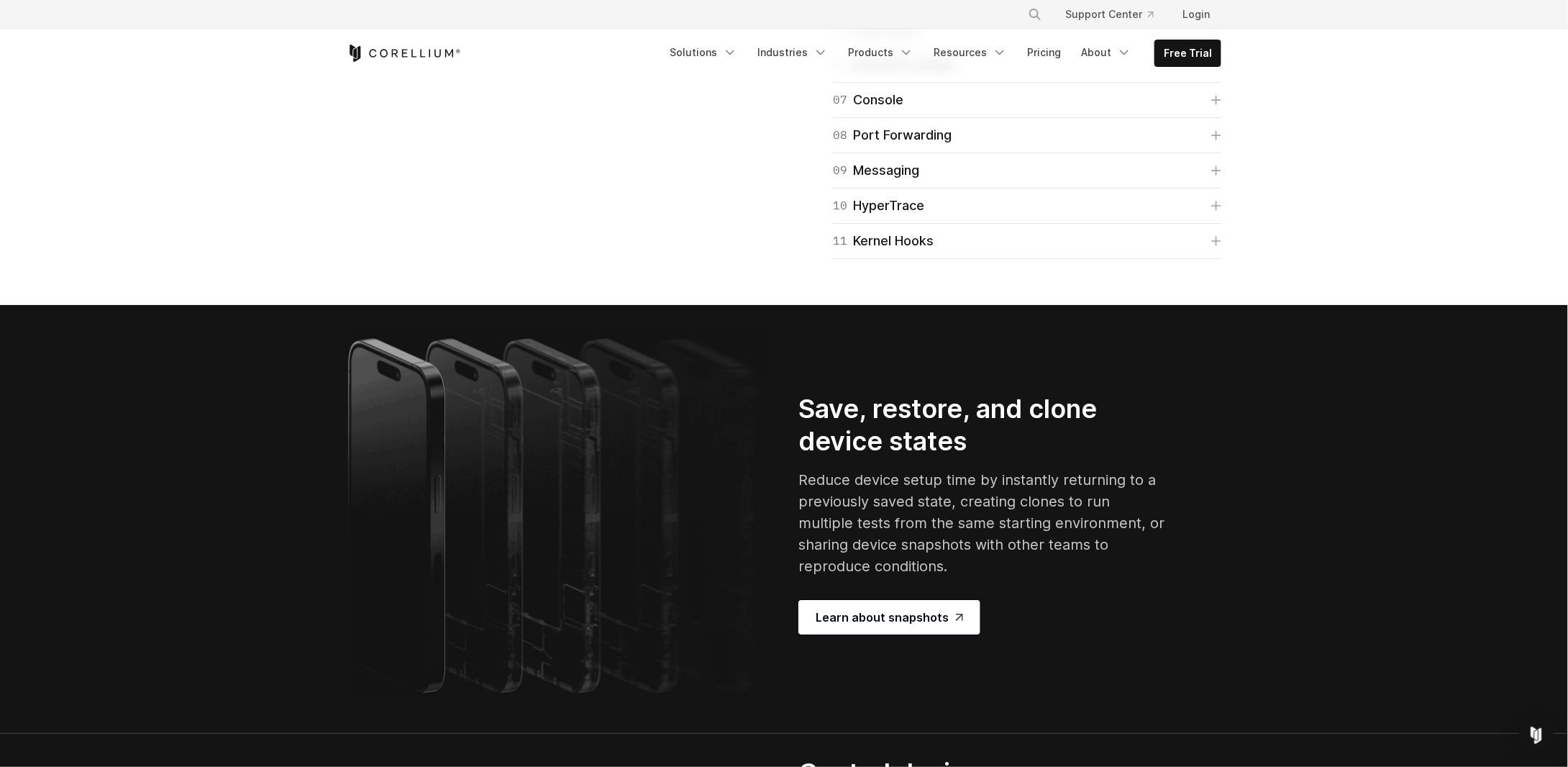
drag, startPoint x: 517, startPoint y: 280, endPoint x: 323, endPoint y: 199, distance: 210.2
click at [323, 199] on section "Designed for discovery Our built-in tools help you research, debug, test, and e…" at bounding box center [784, 64] width 1568 height 481
drag, startPoint x: 274, startPoint y: 199, endPoint x: 555, endPoint y: 278, distance: 291.9
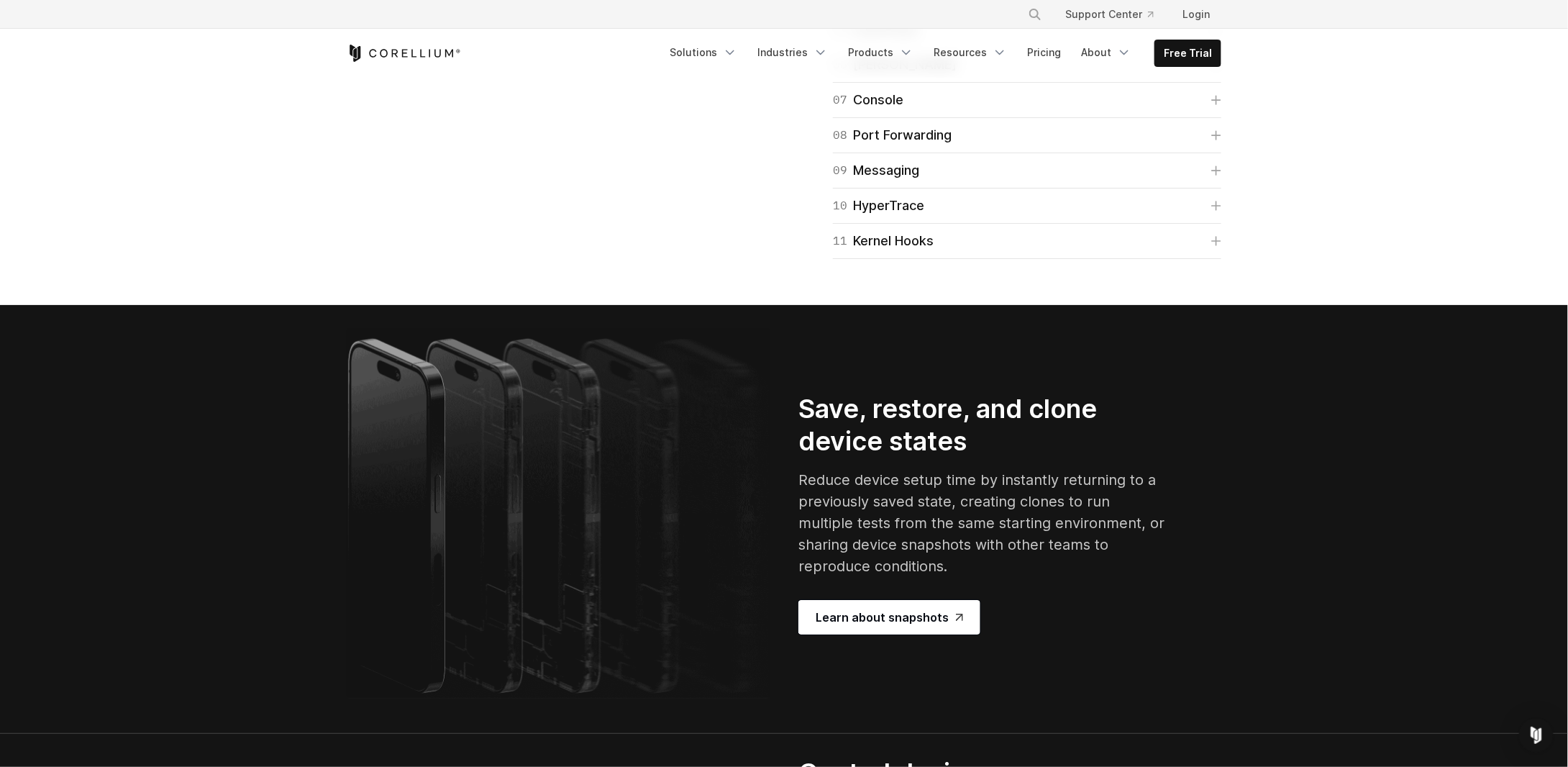
click at [550, 274] on section "Designed for discovery Our built-in tools help you research, debug, test, and e…" at bounding box center [784, 64] width 1568 height 481
click at [1208, 145] on link "08 Port Forwarding" at bounding box center [1027, 135] width 388 height 20
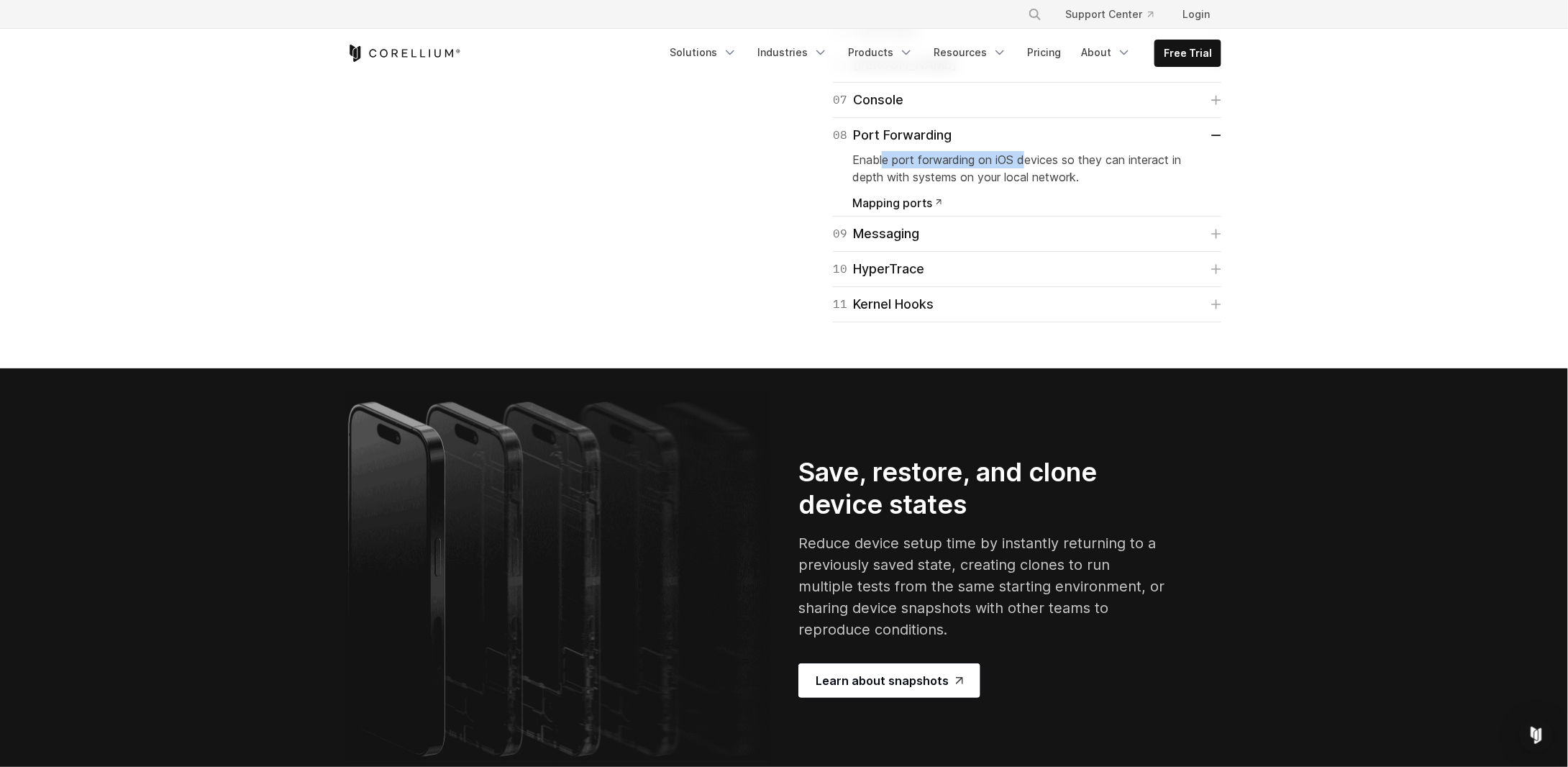
drag, startPoint x: 883, startPoint y: 490, endPoint x: 1027, endPoint y: 490, distance: 144.0
click at [1027, 185] on p "Enable port forwarding on iOS devices so they can interact in depth with system…" at bounding box center [1026, 168] width 349 height 34
click at [983, 209] on div "Enable port forwarding on iOS devices so they can interact in depth with system…" at bounding box center [1026, 177] width 349 height 63
click at [1212, 145] on link "08 Port Forwarding" at bounding box center [1027, 135] width 388 height 20
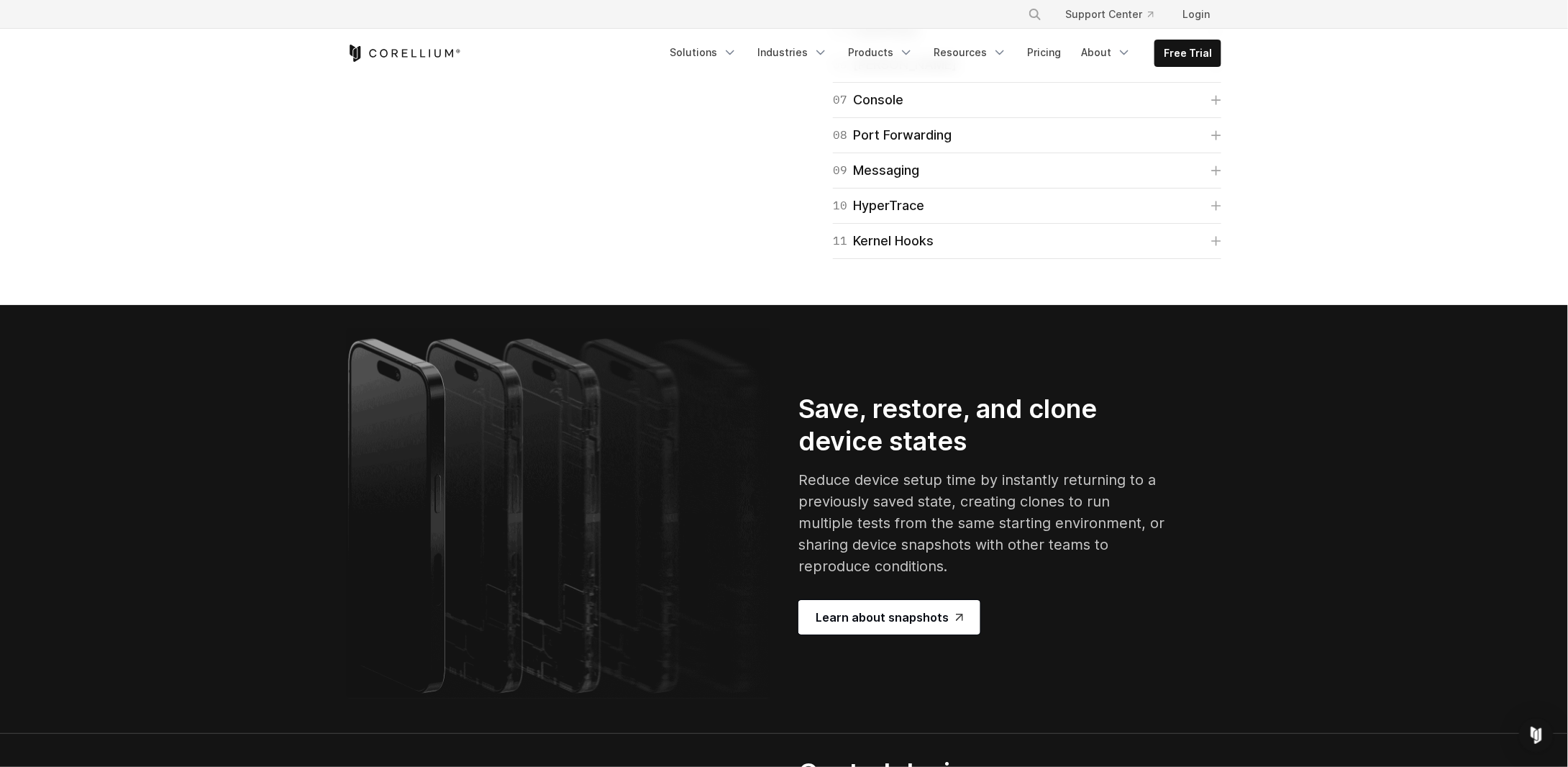
click at [1209, 75] on link "06 Frida" at bounding box center [1027, 65] width 388 height 20
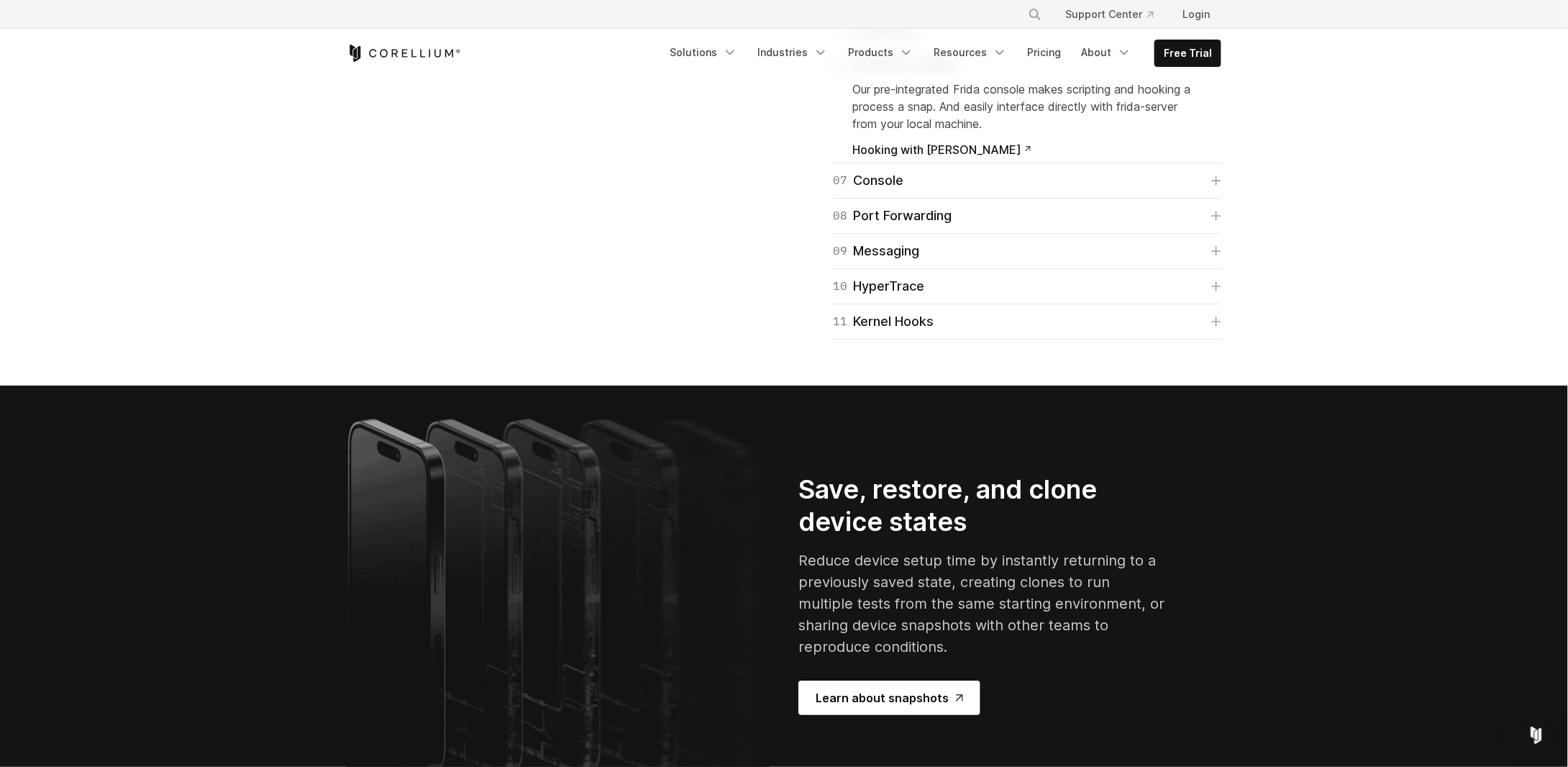
click at [1221, 75] on link "06 Frida" at bounding box center [1027, 65] width 388 height 20
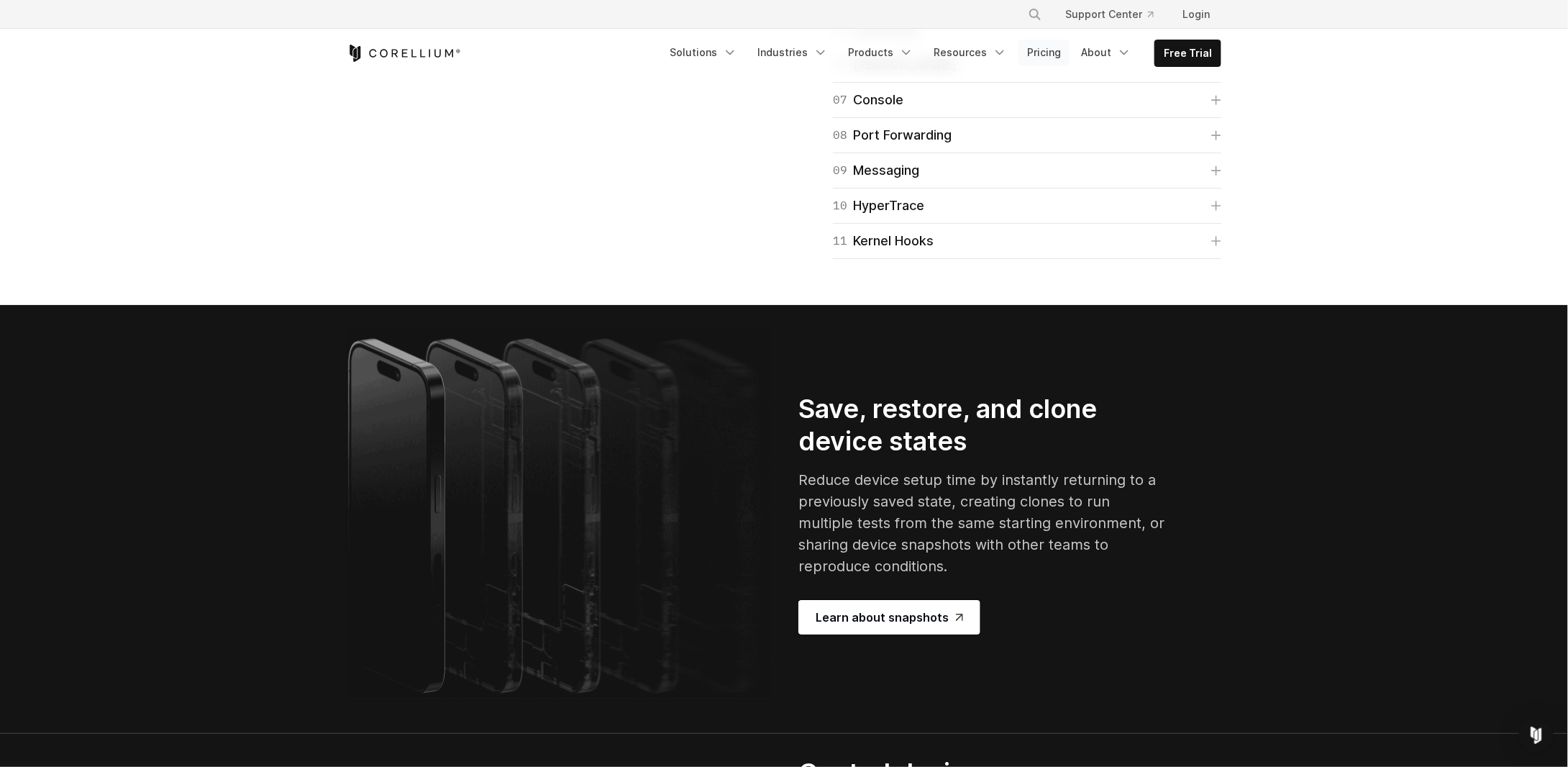
click at [1054, 56] on link "Pricing" at bounding box center [1044, 52] width 51 height 26
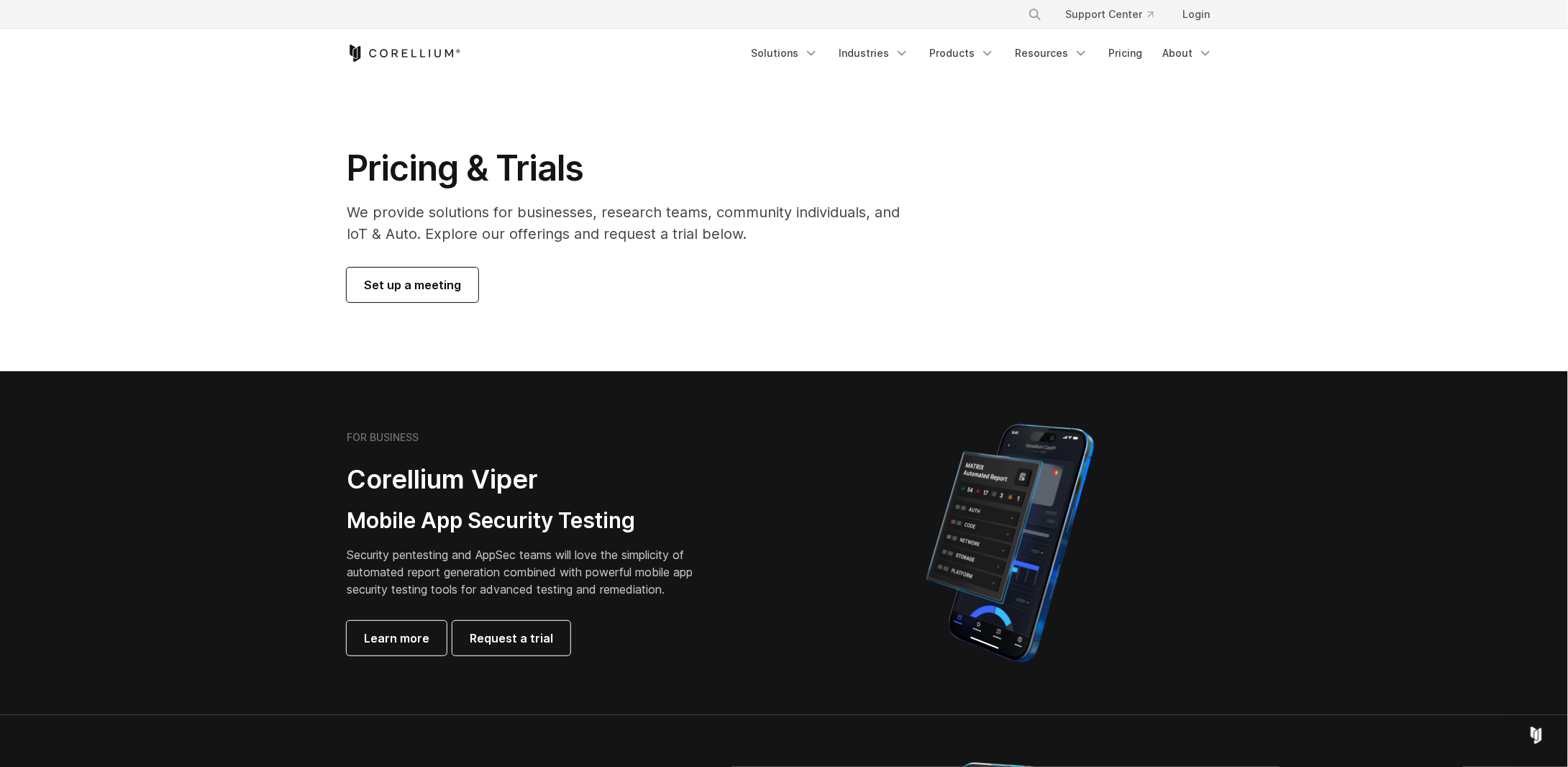
drag, startPoint x: 287, startPoint y: 159, endPoint x: 770, endPoint y: 284, distance: 498.9
click at [780, 273] on section "Pricing & Trials We provide solutions for businesses, research teams, community…" at bounding box center [784, 224] width 1568 height 293
click at [752, 287] on div "Set up a meeting" at bounding box center [633, 285] width 573 height 34
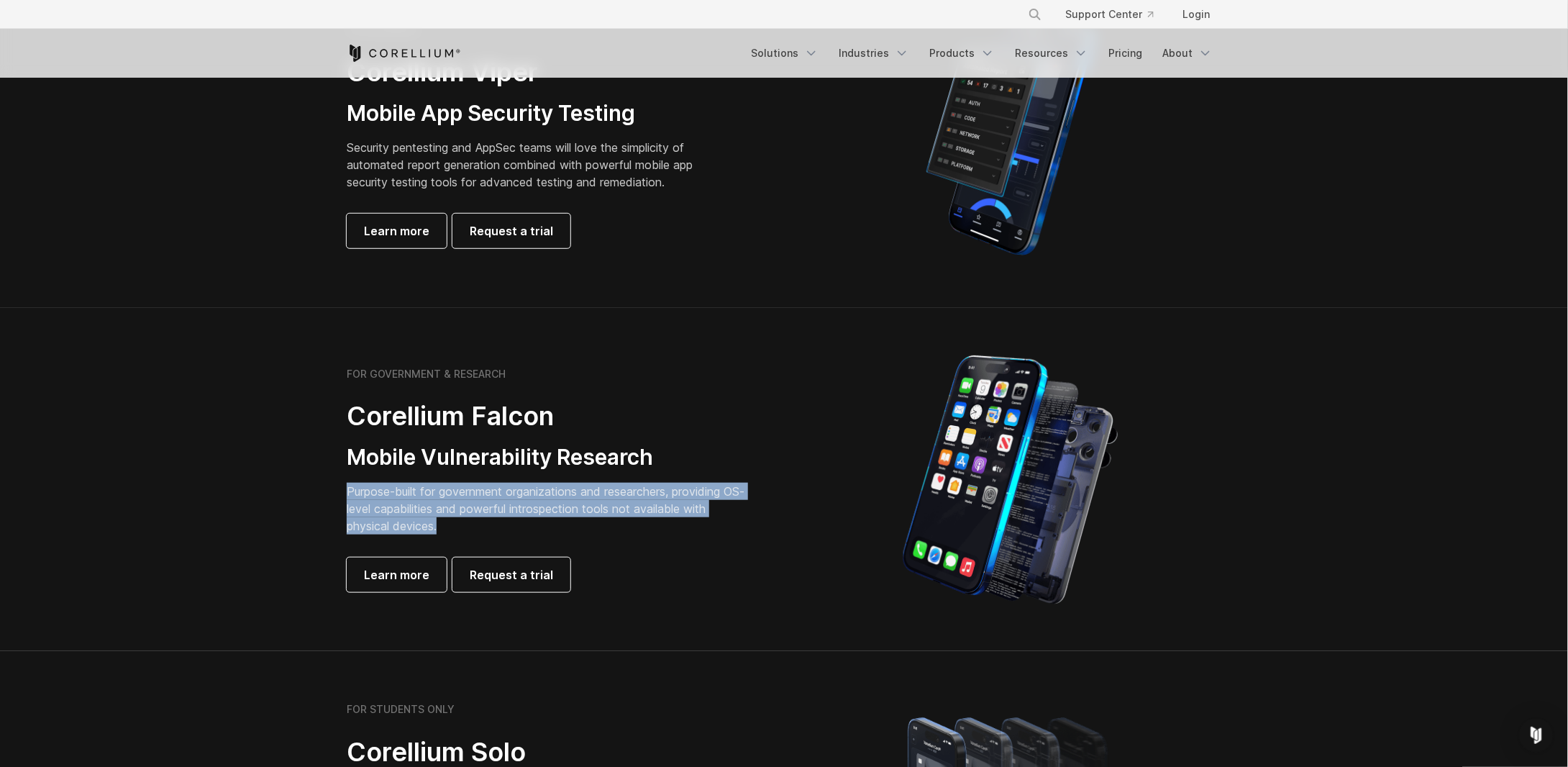
drag, startPoint x: 363, startPoint y: 482, endPoint x: 633, endPoint y: 525, distance: 273.4
click at [633, 525] on div "FOR GOVERNMENT & RESEARCH Corellium Falcon Mobile Vulnerability Research Purpos…" at bounding box center [558, 479] width 452 height 224
click at [637, 532] on p "Purpose-built for government organizations and researchers, providing OS-level …" at bounding box center [548, 508] width 403 height 52
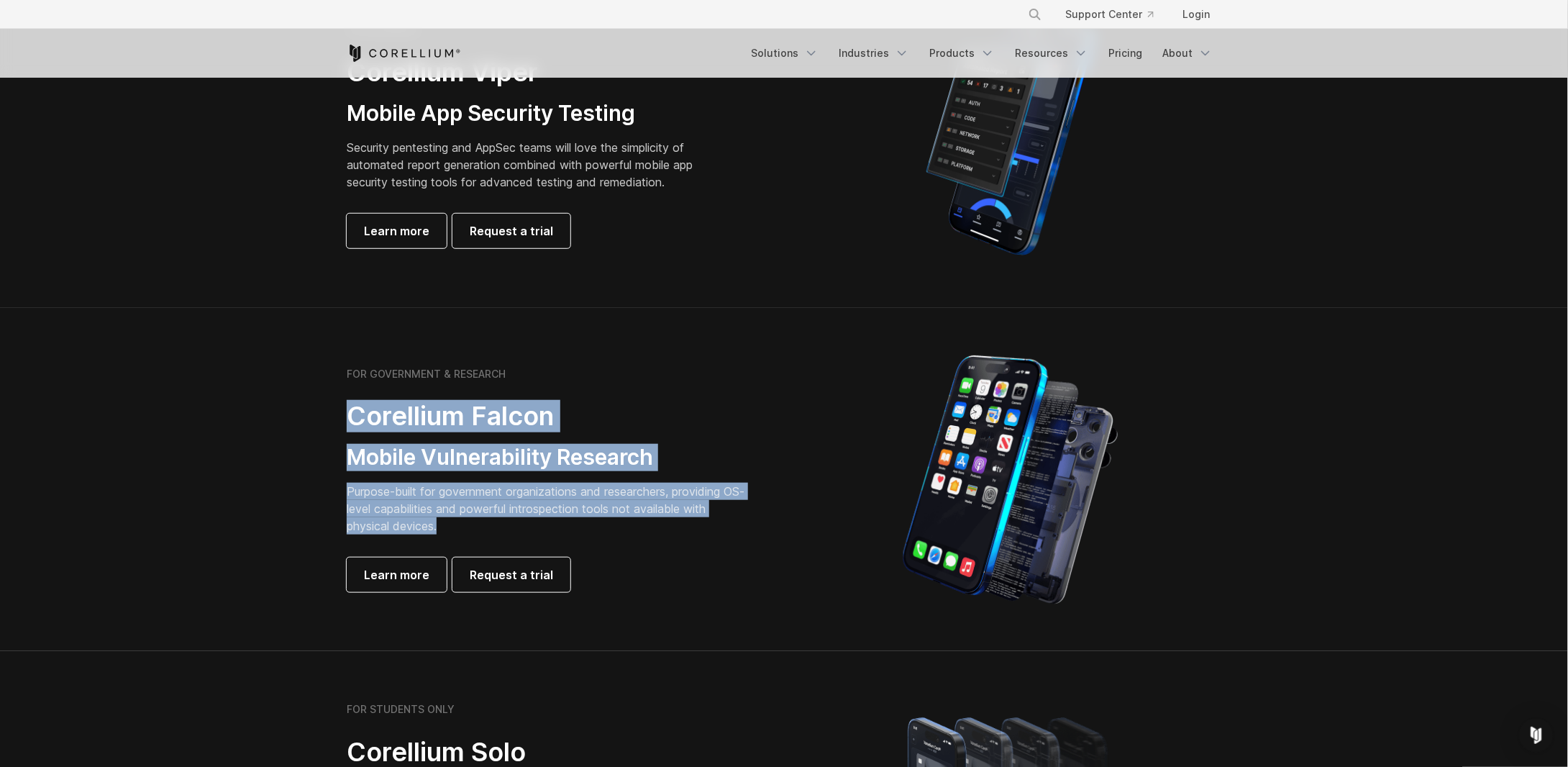
drag, startPoint x: 467, startPoint y: 526, endPoint x: 317, endPoint y: 408, distance: 190.9
click at [317, 408] on section "FOR GOVERNMENT & RESEARCH Corellium Falcon Mobile Vulnerability Research Purpos…" at bounding box center [784, 480] width 1568 height 344
click at [316, 407] on section "FOR GOVERNMENT & RESEARCH Corellium Falcon Mobile Vulnerability Research Purpos…" at bounding box center [784, 480] width 1568 height 344
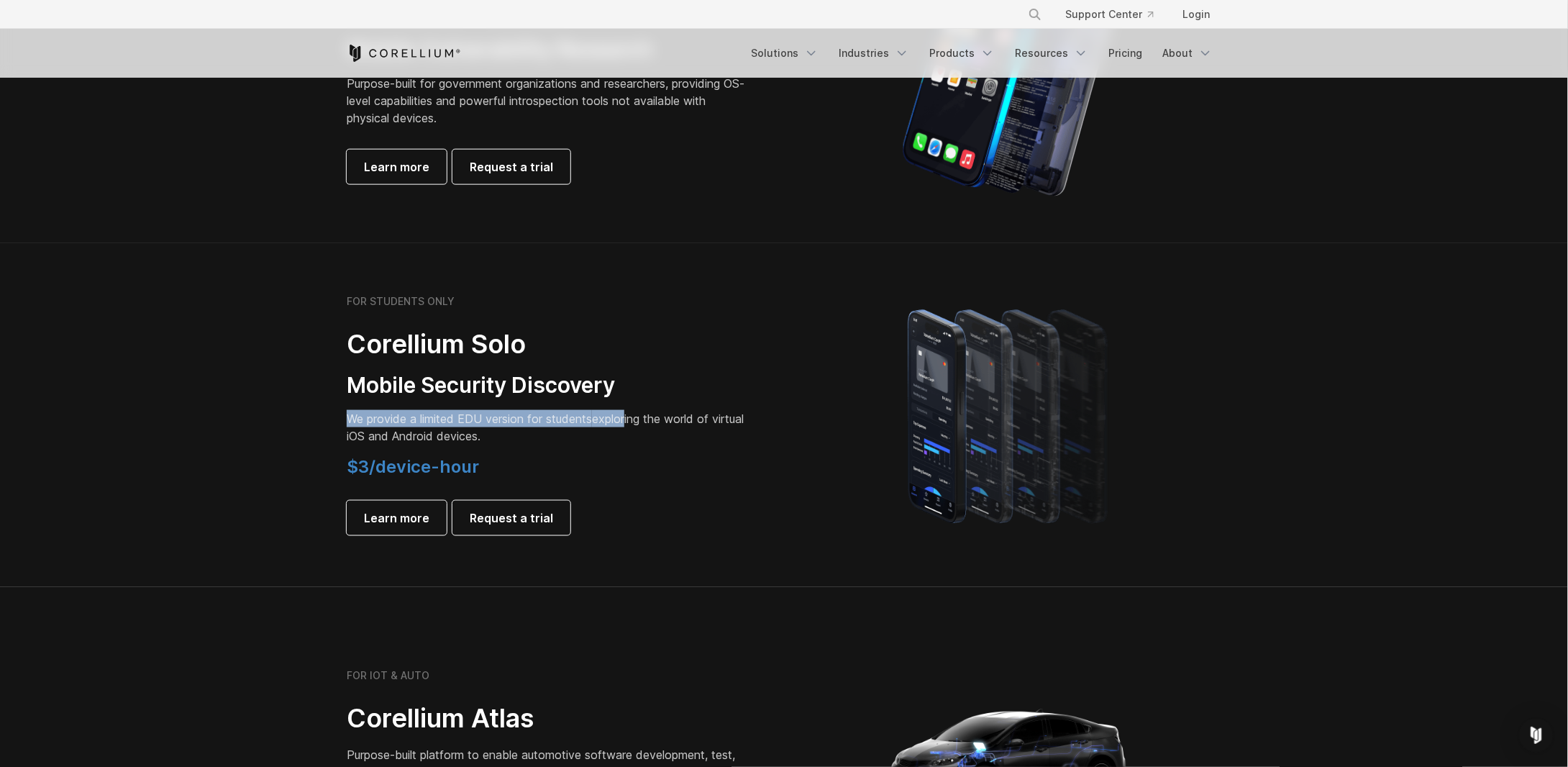
drag, startPoint x: 341, startPoint y: 420, endPoint x: 632, endPoint y: 426, distance: 291.1
click at [632, 426] on div "FOR STUDENTS ONLY Corellium Solo Mobile Security Discovery We provide a limited…" at bounding box center [558, 414] width 452 height 240
click at [591, 443] on p "We provide a limited EDU version for students exploring the world of virtual iO…" at bounding box center [548, 428] width 403 height 34
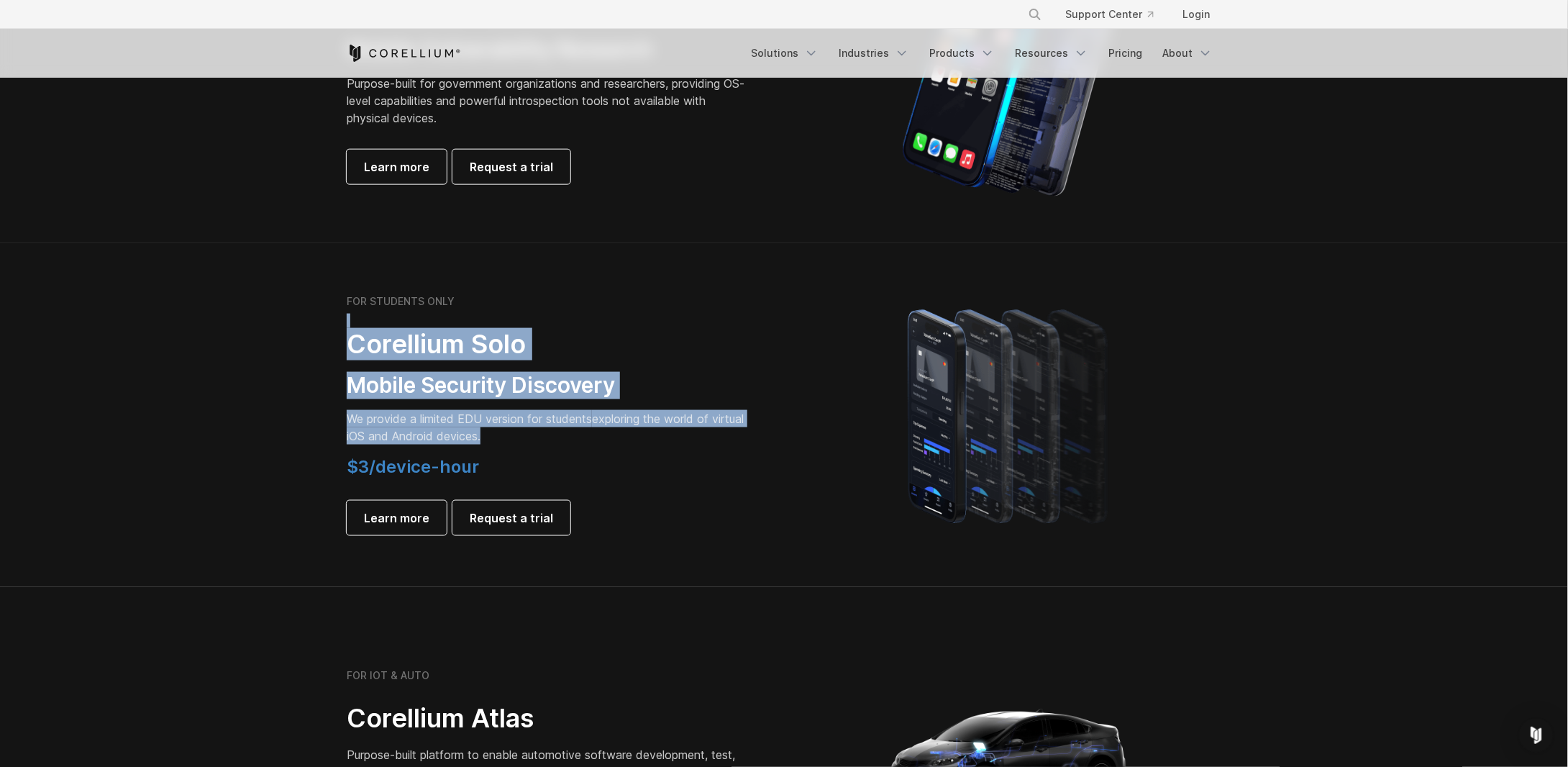
drag, startPoint x: 535, startPoint y: 432, endPoint x: 292, endPoint y: 314, distance: 270.1
click at [292, 314] on section "FOR STUDENTS ONLY Corellium Solo Mobile Security Discovery We provide a limited…" at bounding box center [784, 415] width 1568 height 344
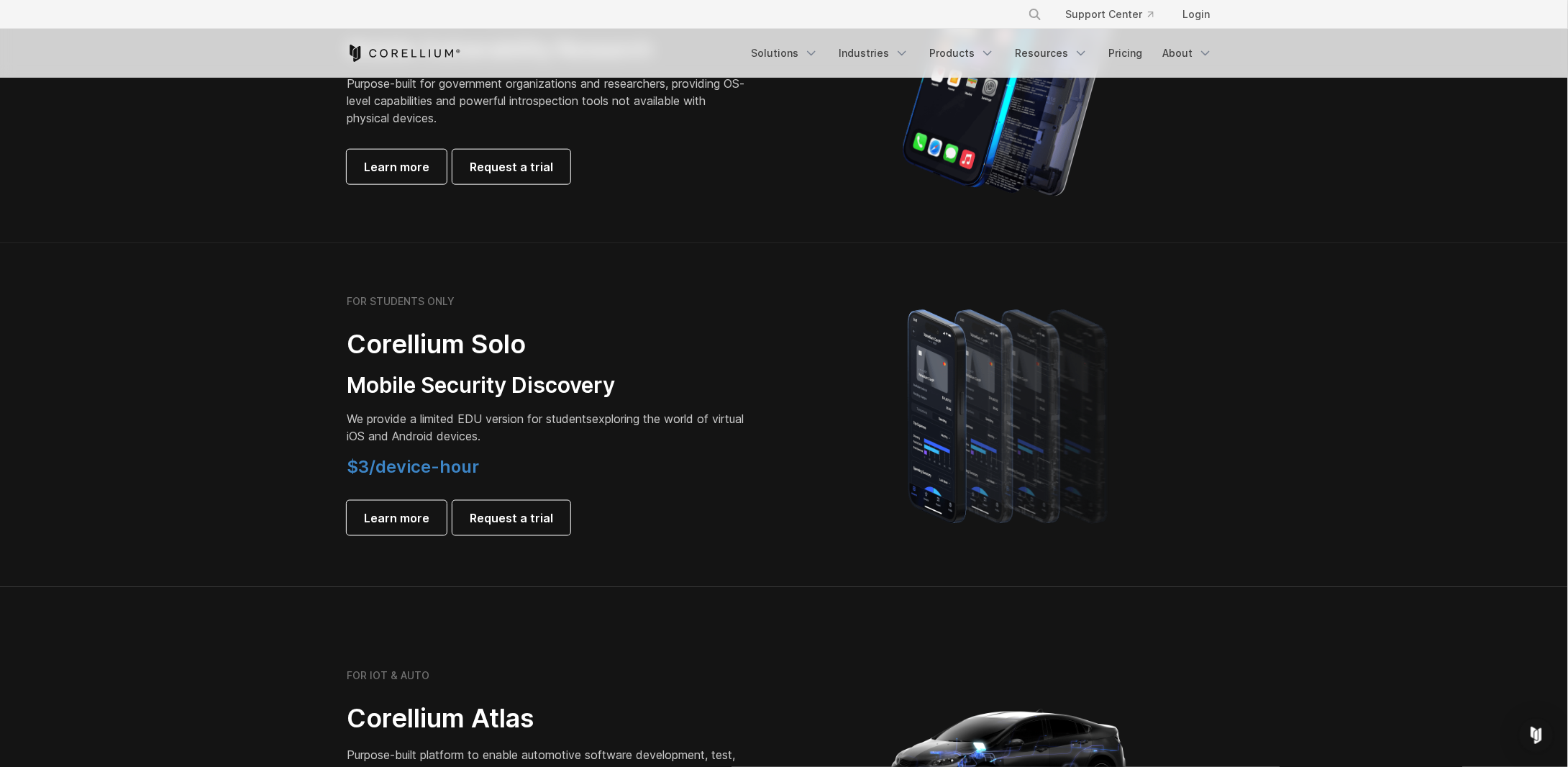
click at [673, 564] on section "FOR STUDENTS ONLY Corellium Solo Mobile Security Discovery We provide a limited…" at bounding box center [784, 415] width 1568 height 344
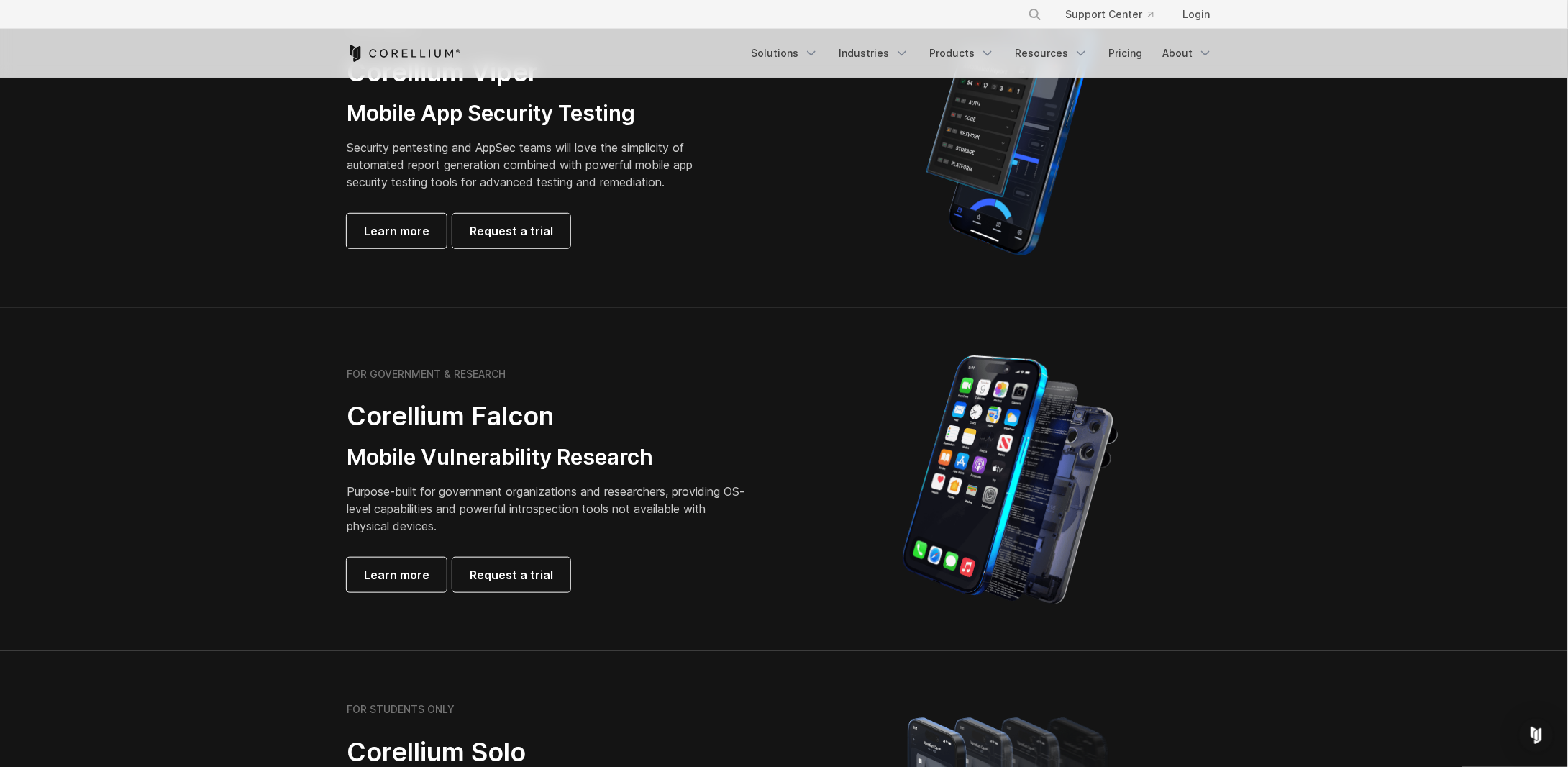
scroll to position [0, 0]
